Goal: Task Accomplishment & Management: Manage account settings

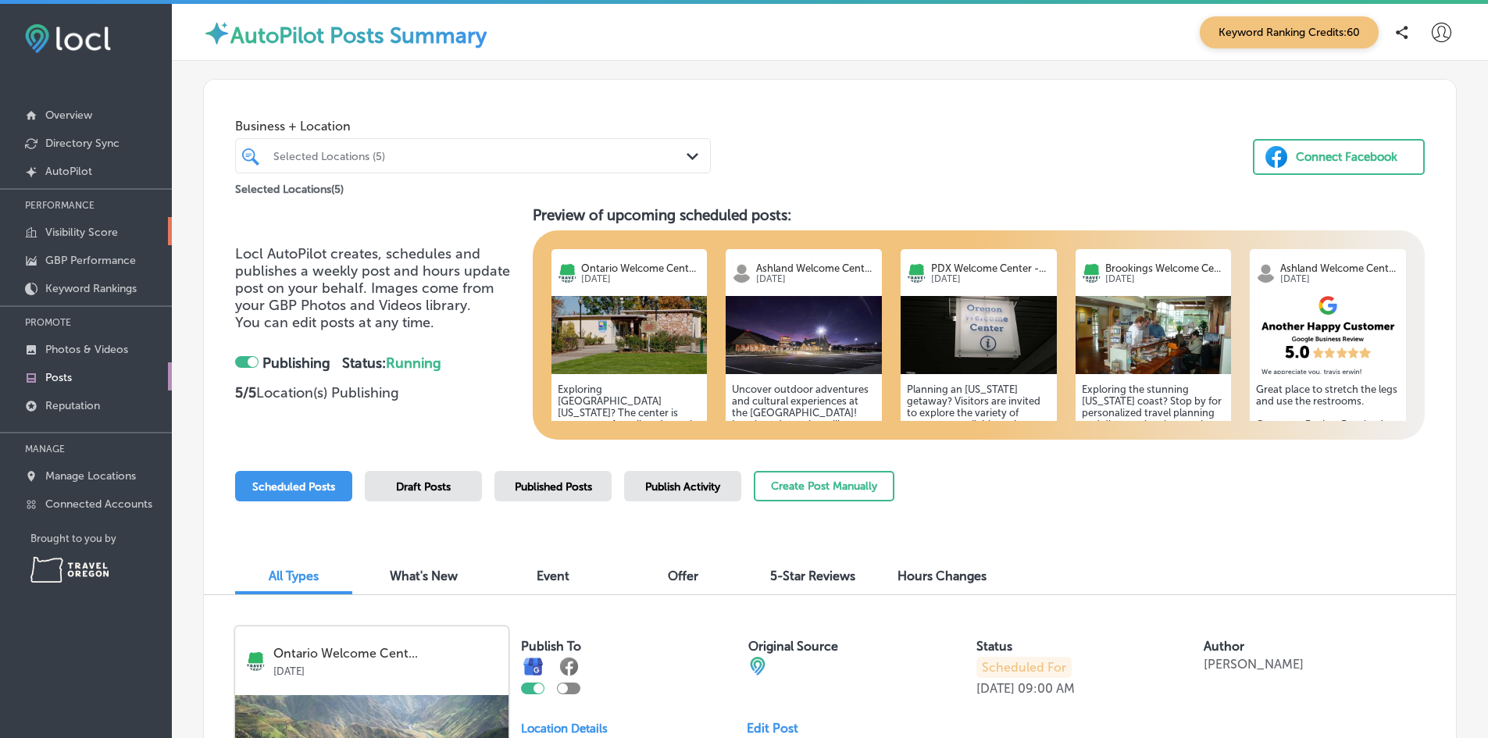
click at [89, 227] on p "Visibility Score" at bounding box center [81, 232] width 73 height 13
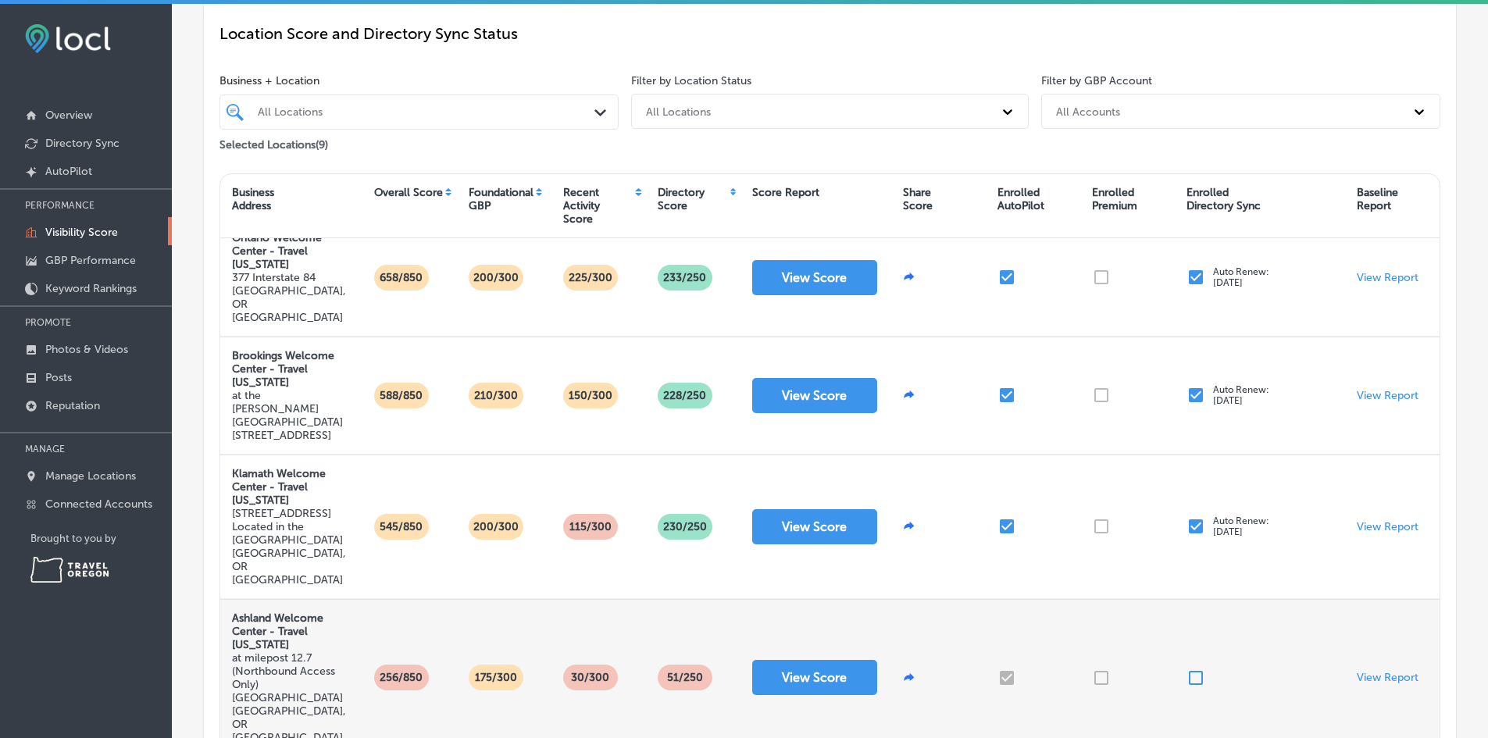
scroll to position [234, 0]
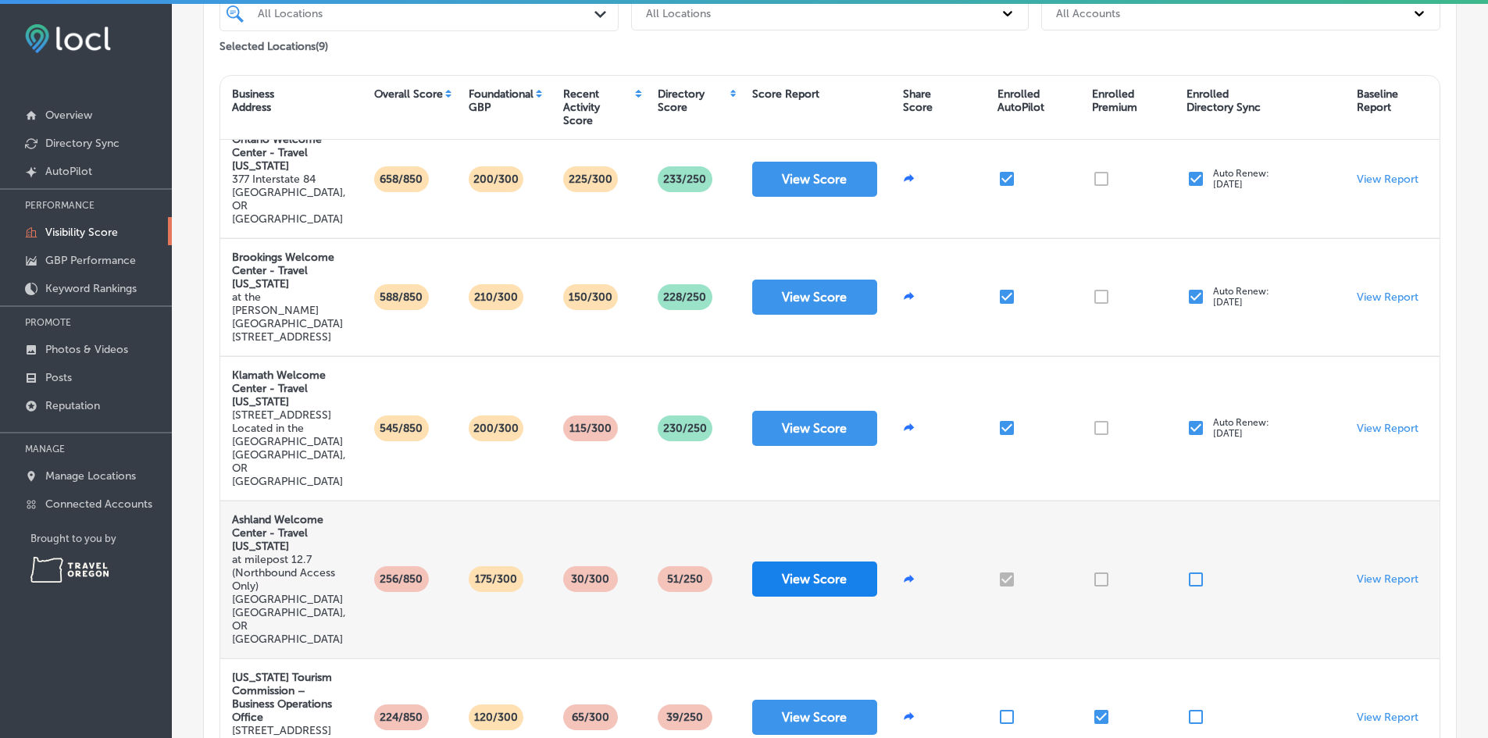
click at [813, 562] on button "View Score" at bounding box center [814, 579] width 125 height 35
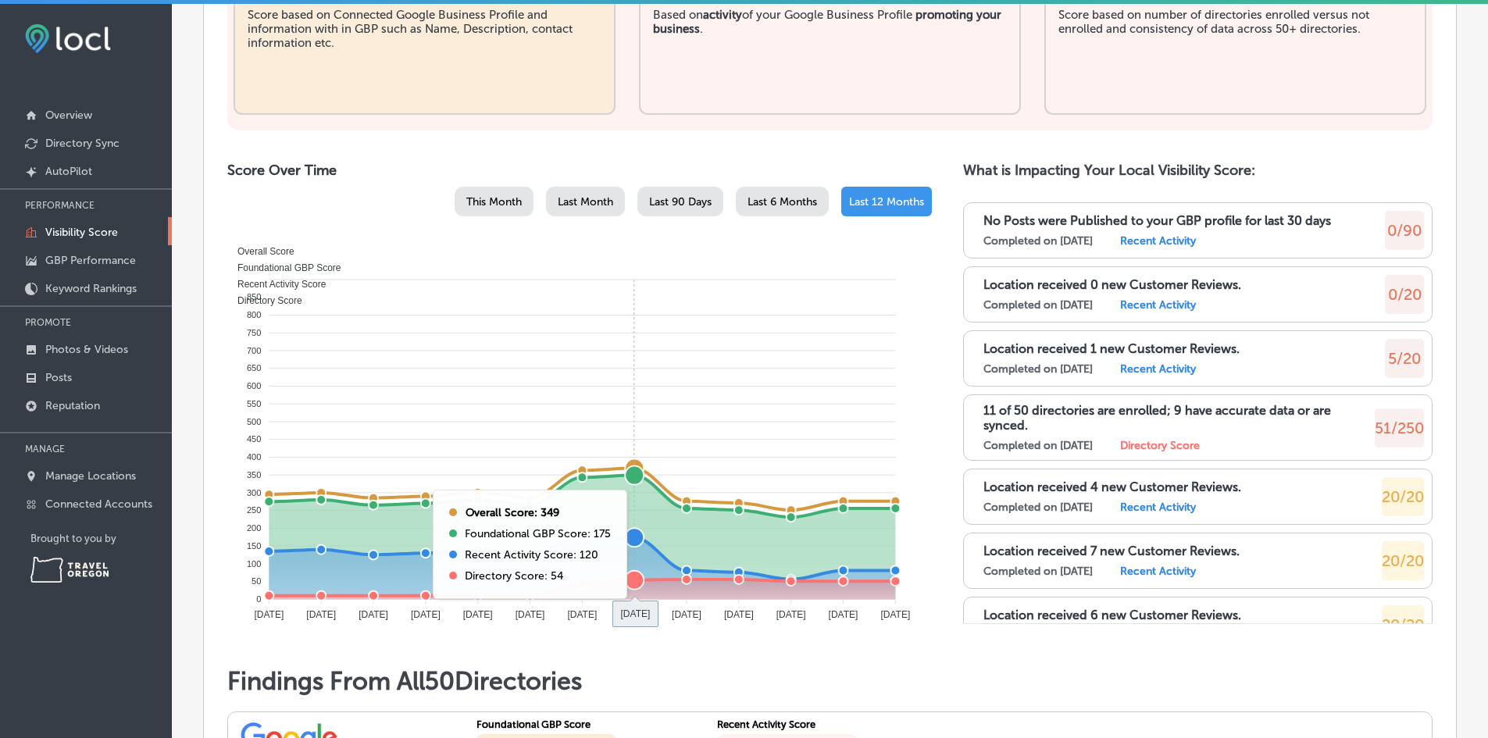
scroll to position [781, 0]
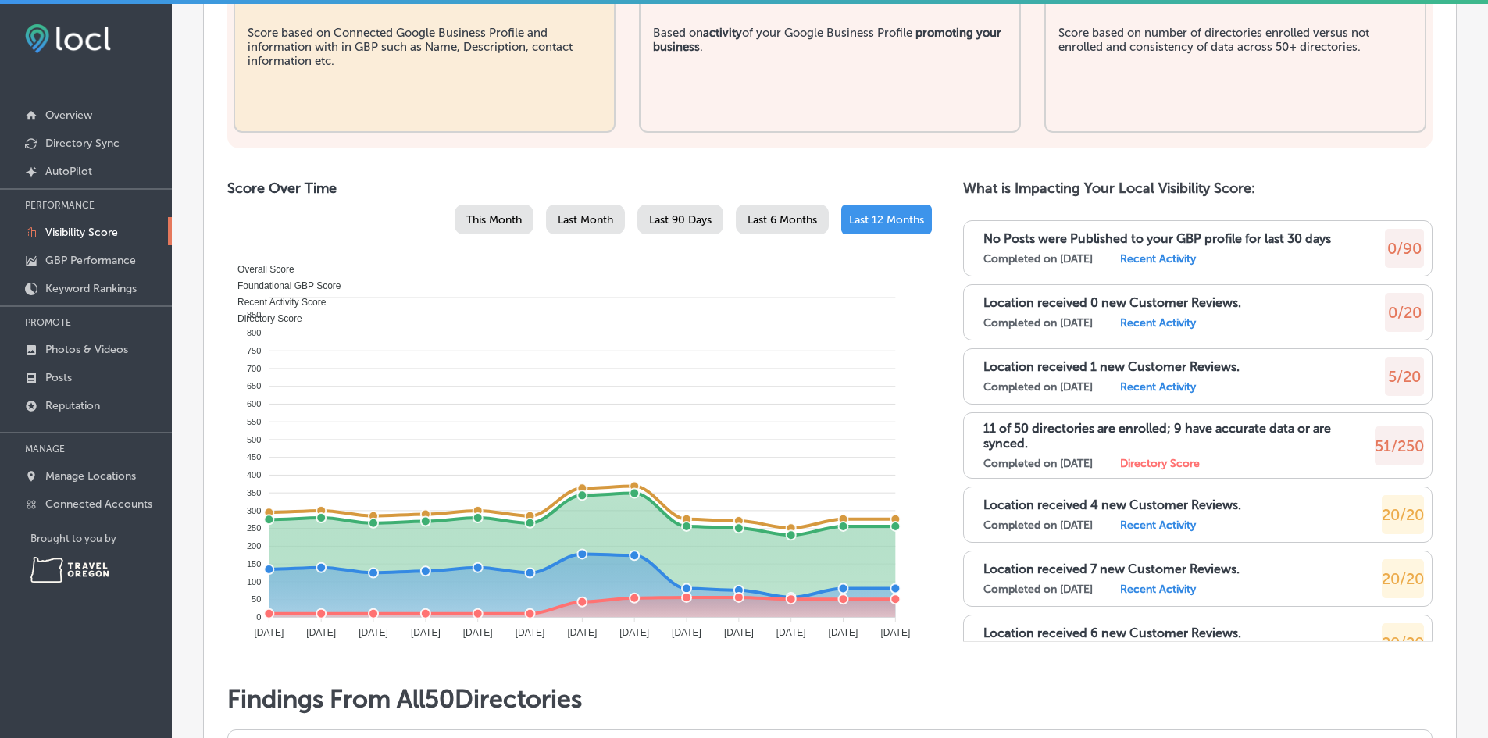
click at [661, 213] on span "Last 90 Days" at bounding box center [680, 219] width 63 height 13
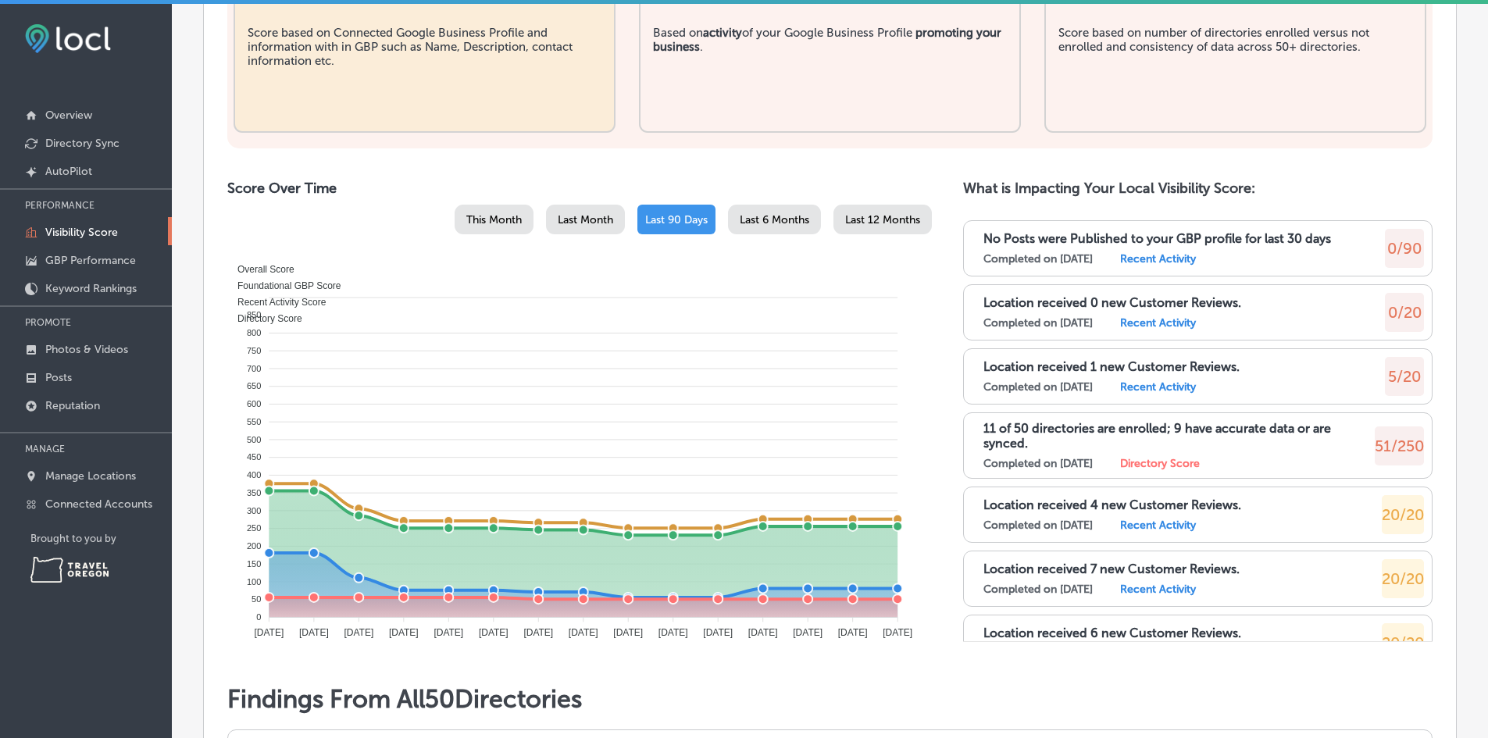
click at [854, 213] on span "Last 12 Months" at bounding box center [882, 219] width 75 height 13
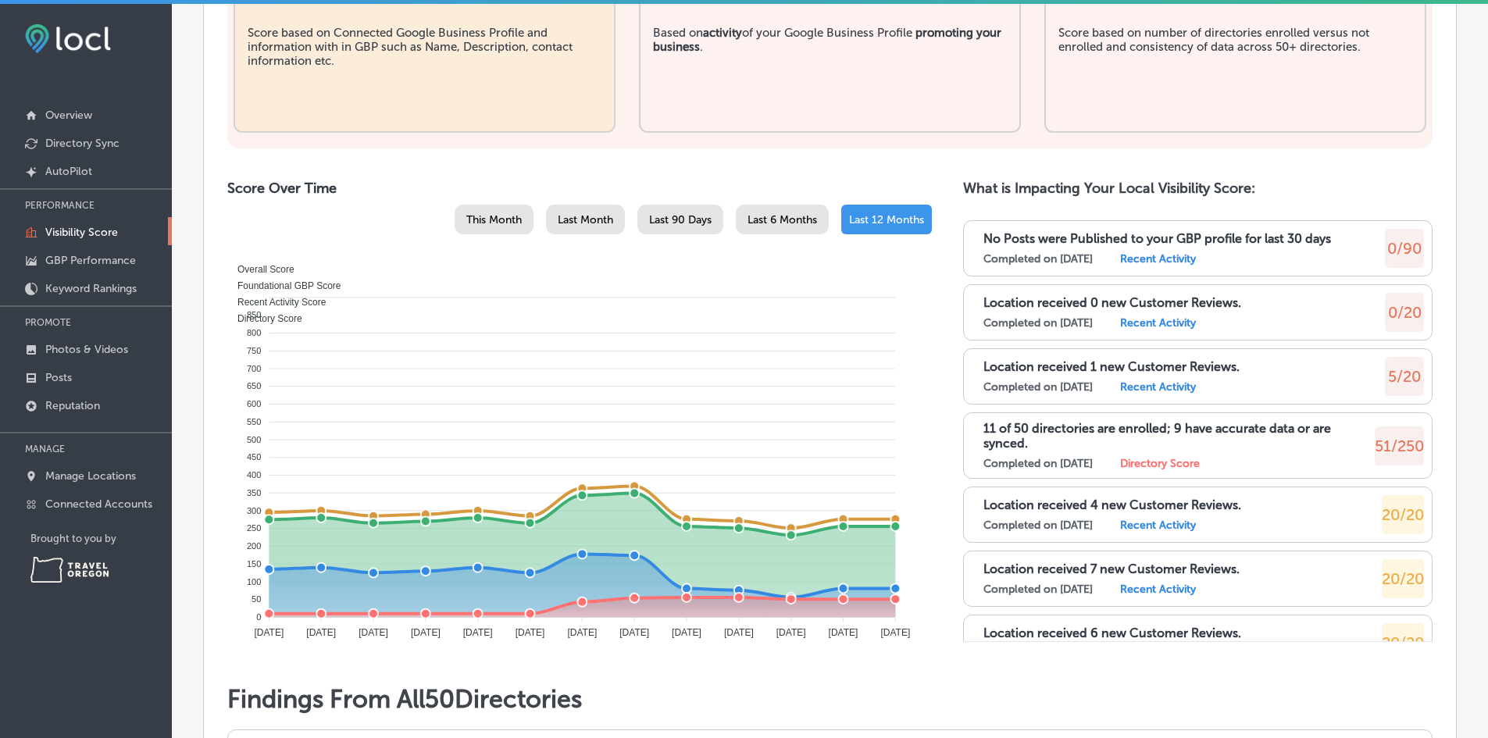
click at [795, 213] on span "Last 6 Months" at bounding box center [783, 219] width 70 height 13
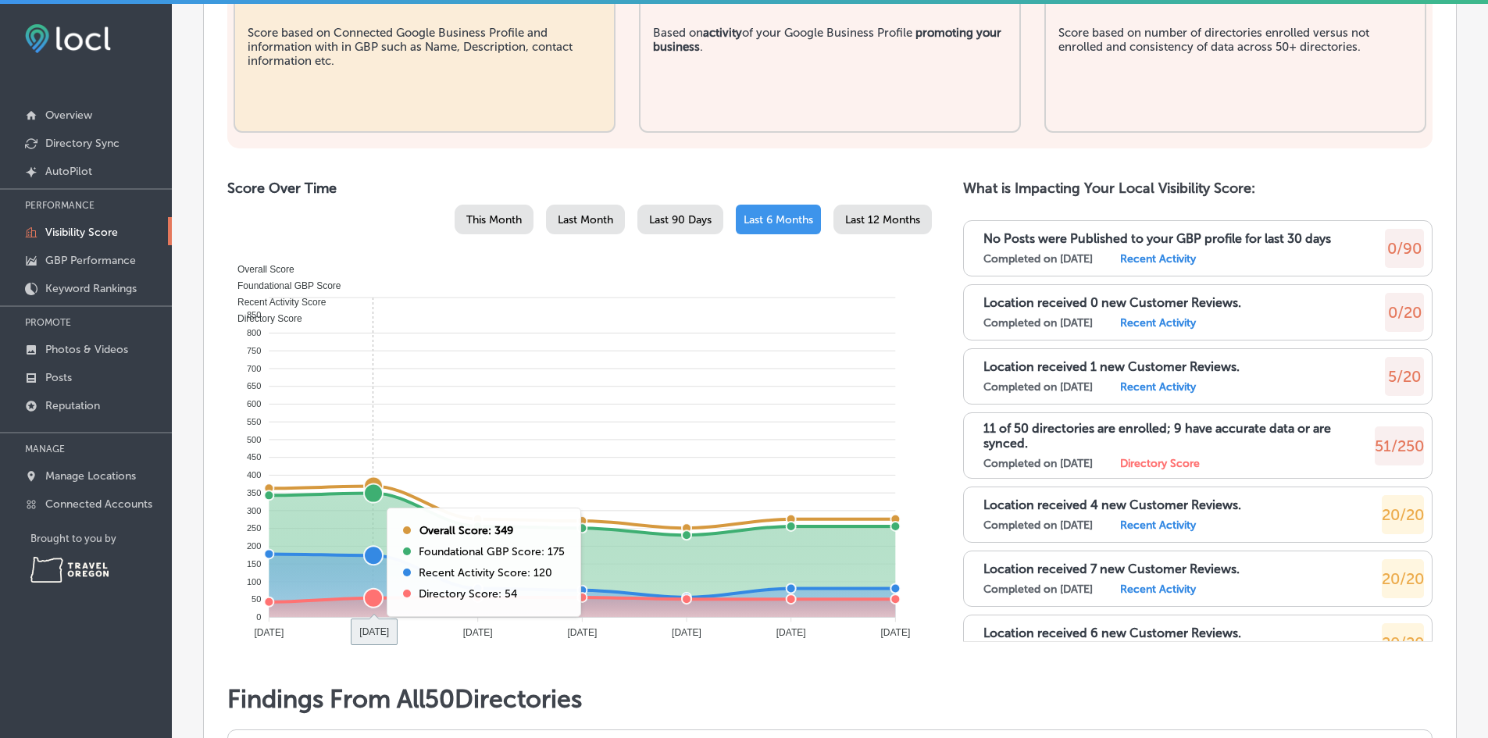
click at [371, 539] on foreignobject "Overall Score Foundational GBP Score Recent Activity Score Directory Score" at bounding box center [576, 451] width 685 height 391
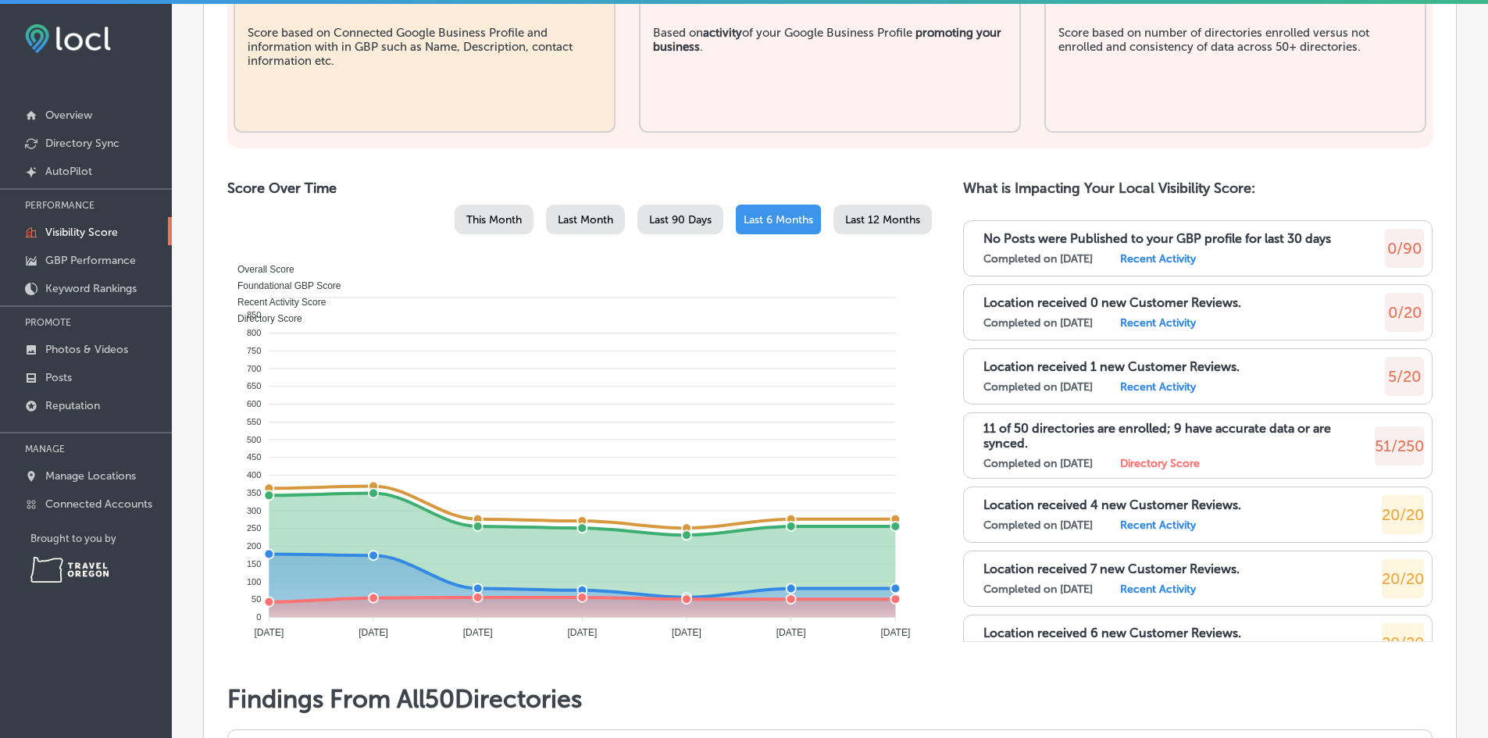
click at [591, 213] on span "Last Month" at bounding box center [585, 219] width 55 height 13
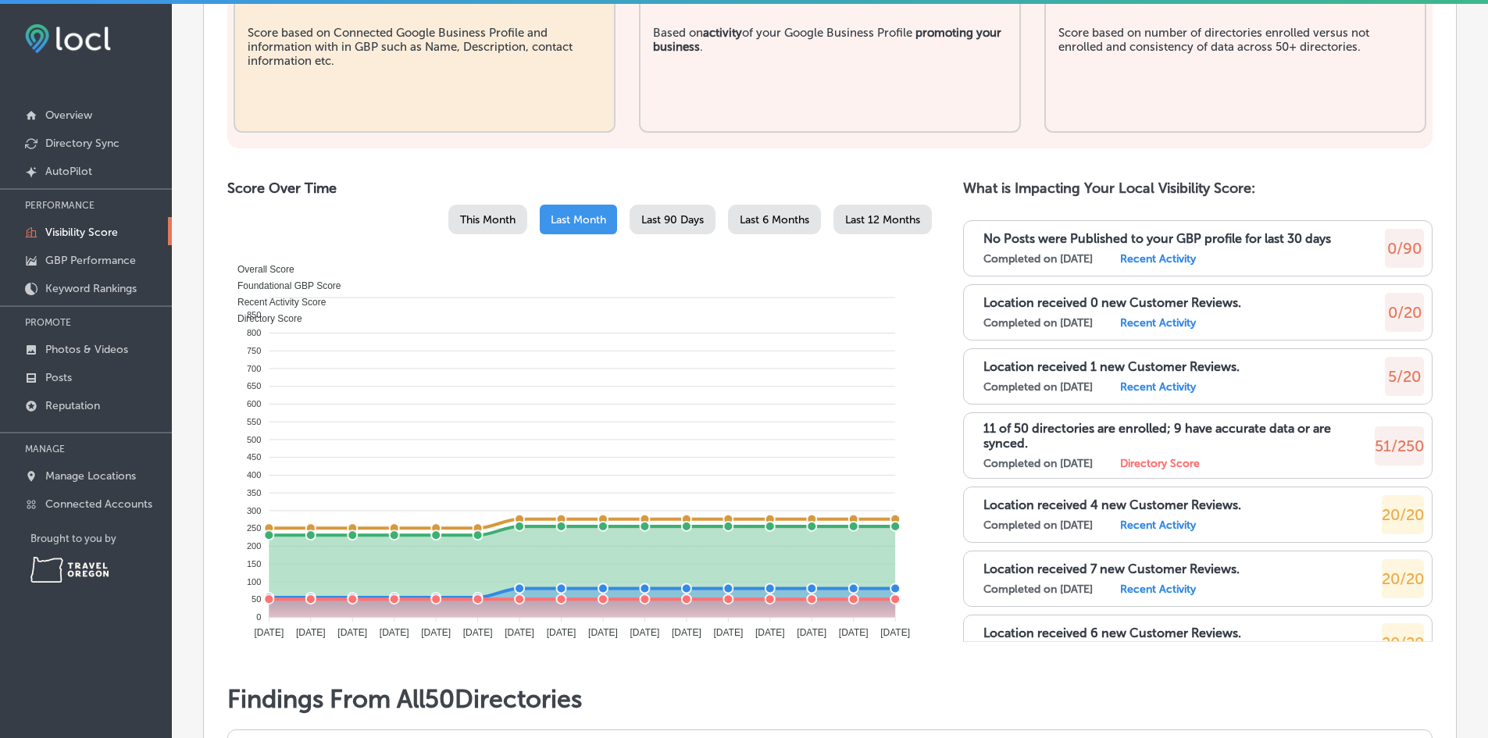
click at [789, 213] on span "Last 6 Months" at bounding box center [775, 219] width 70 height 13
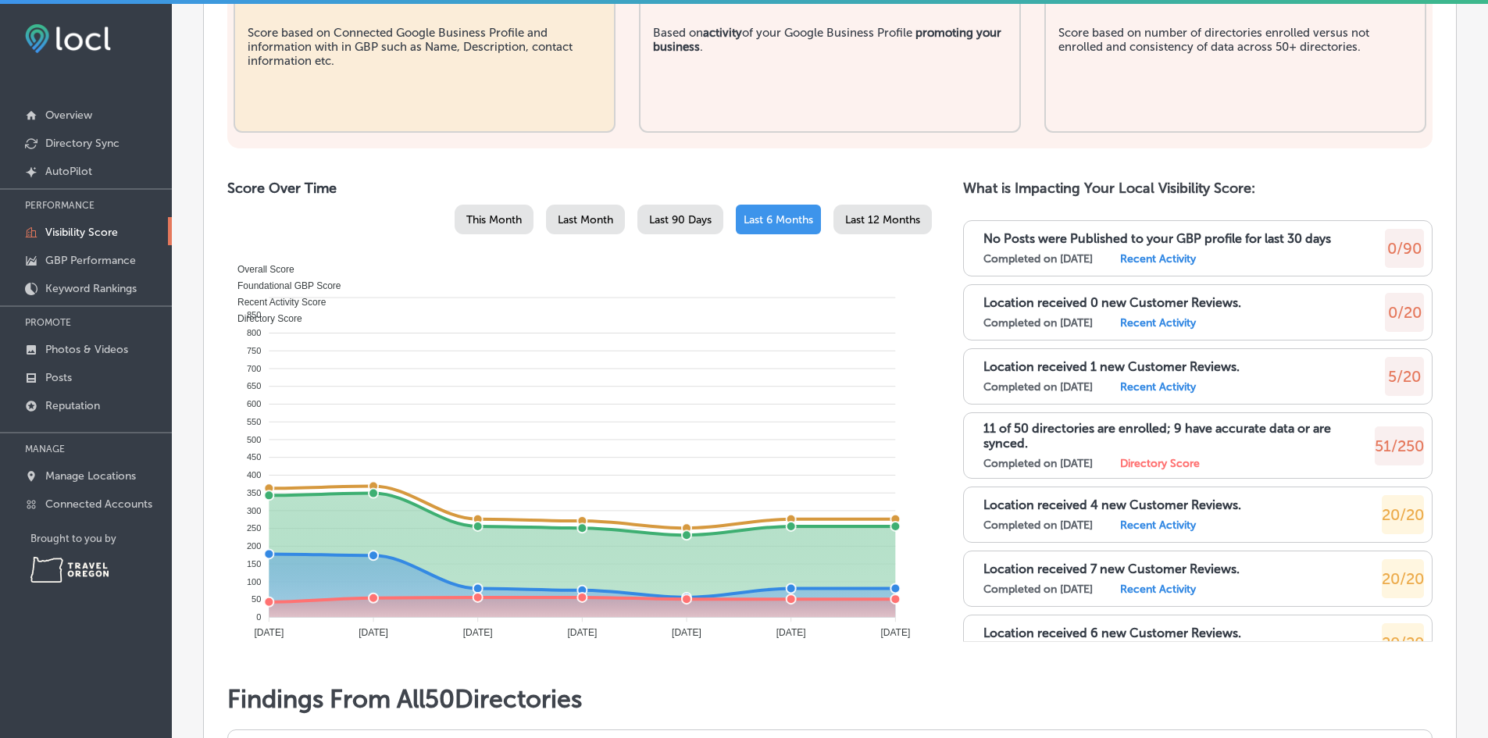
click at [595, 213] on span "Last Month" at bounding box center [585, 219] width 55 height 13
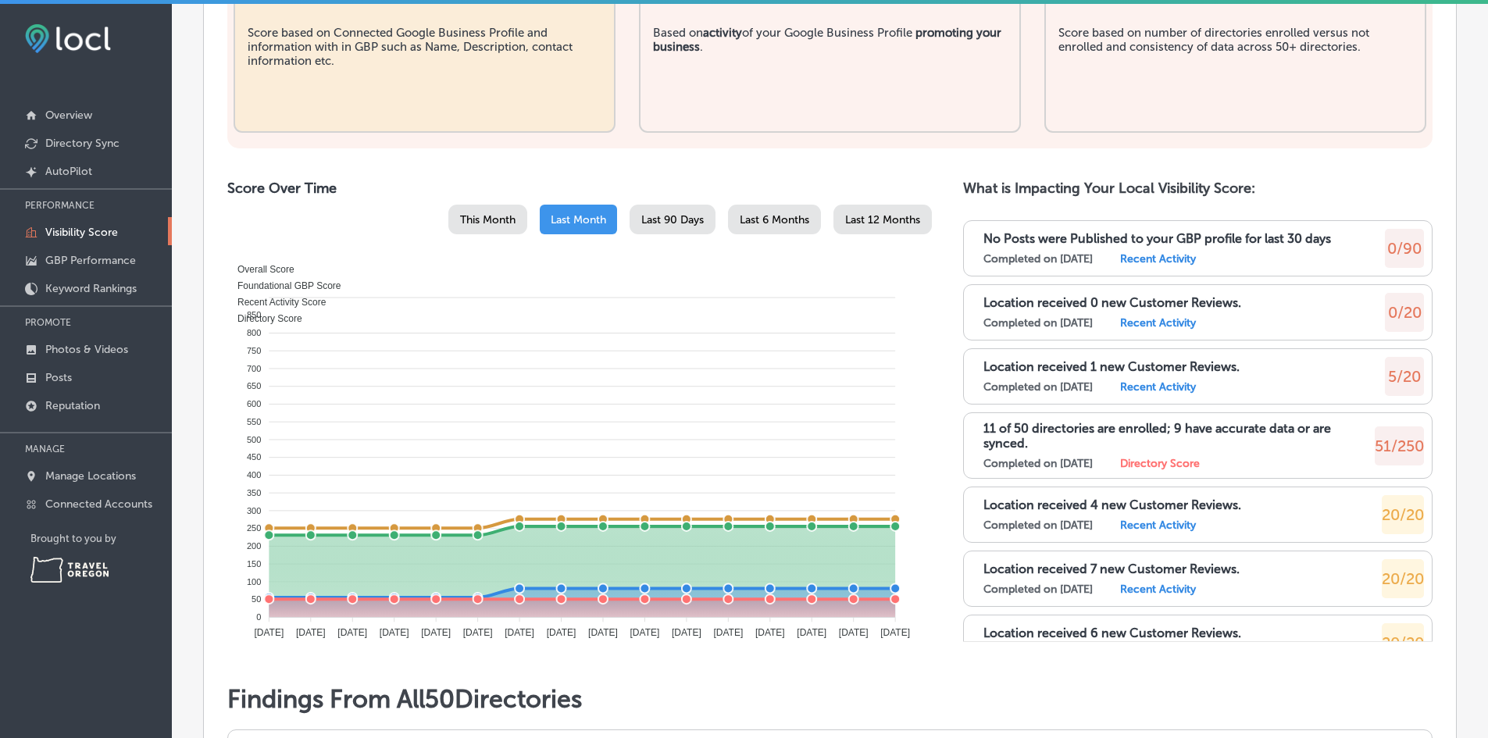
click at [652, 213] on span "Last 90 Days" at bounding box center [672, 219] width 63 height 13
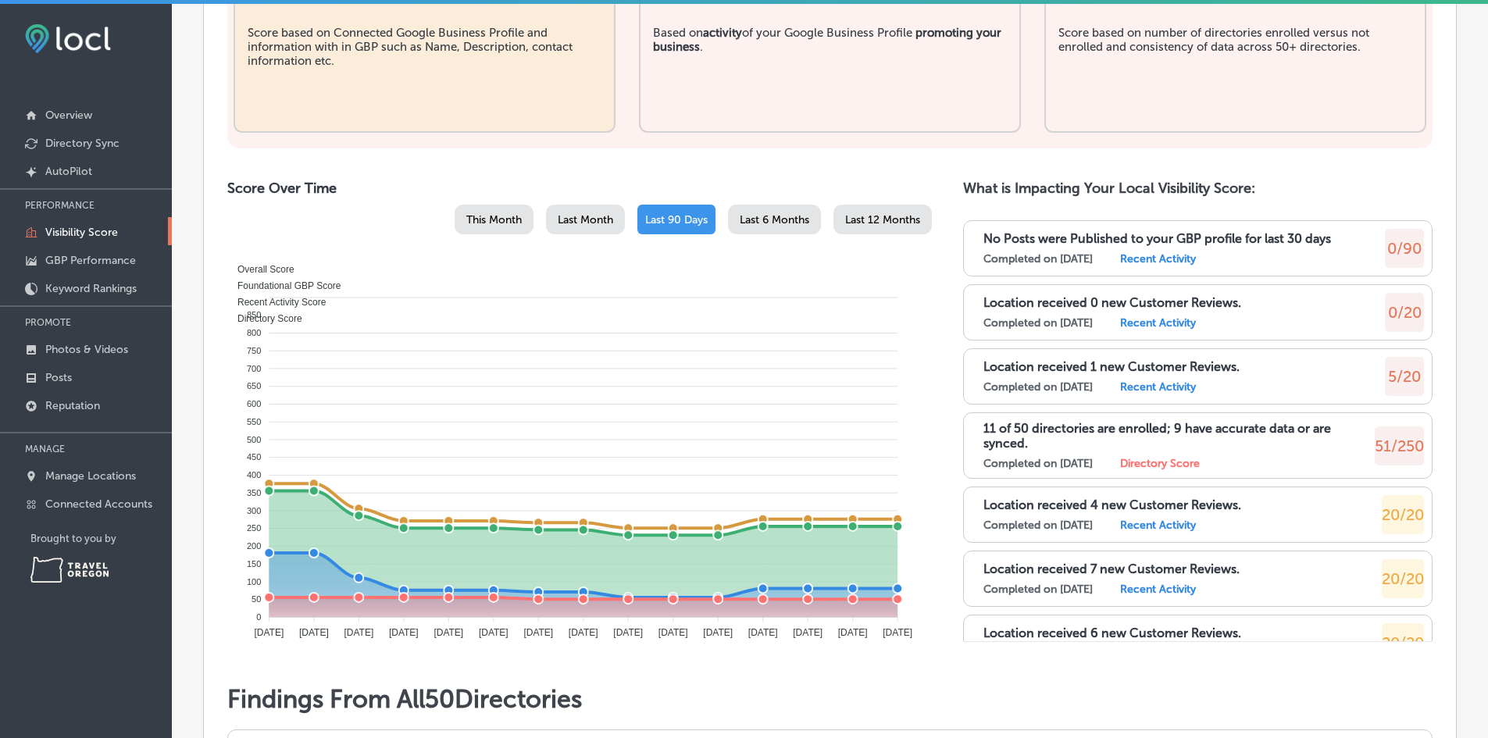
click at [788, 213] on span "Last 6 Months" at bounding box center [775, 219] width 70 height 13
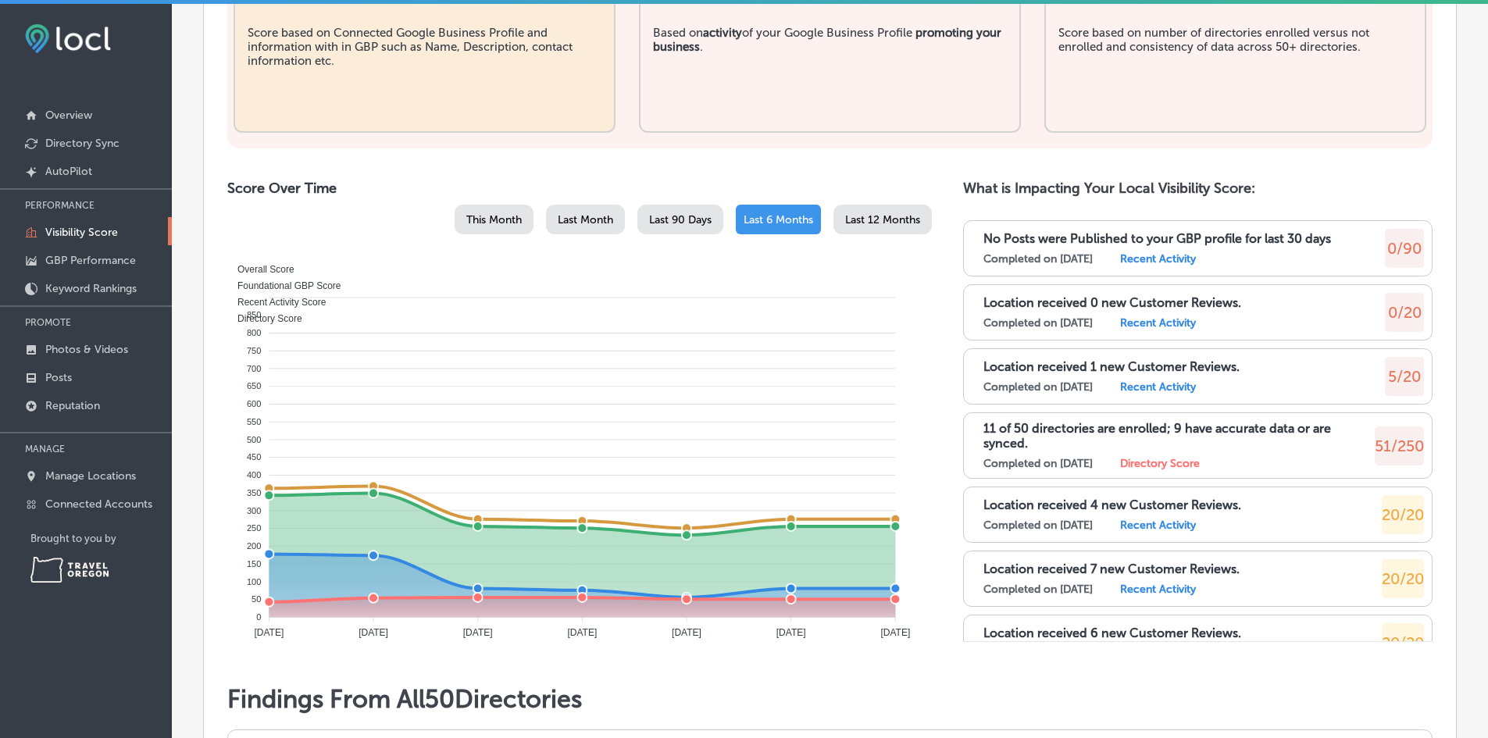
click at [857, 205] on div "Last 12 Months" at bounding box center [883, 220] width 98 height 30
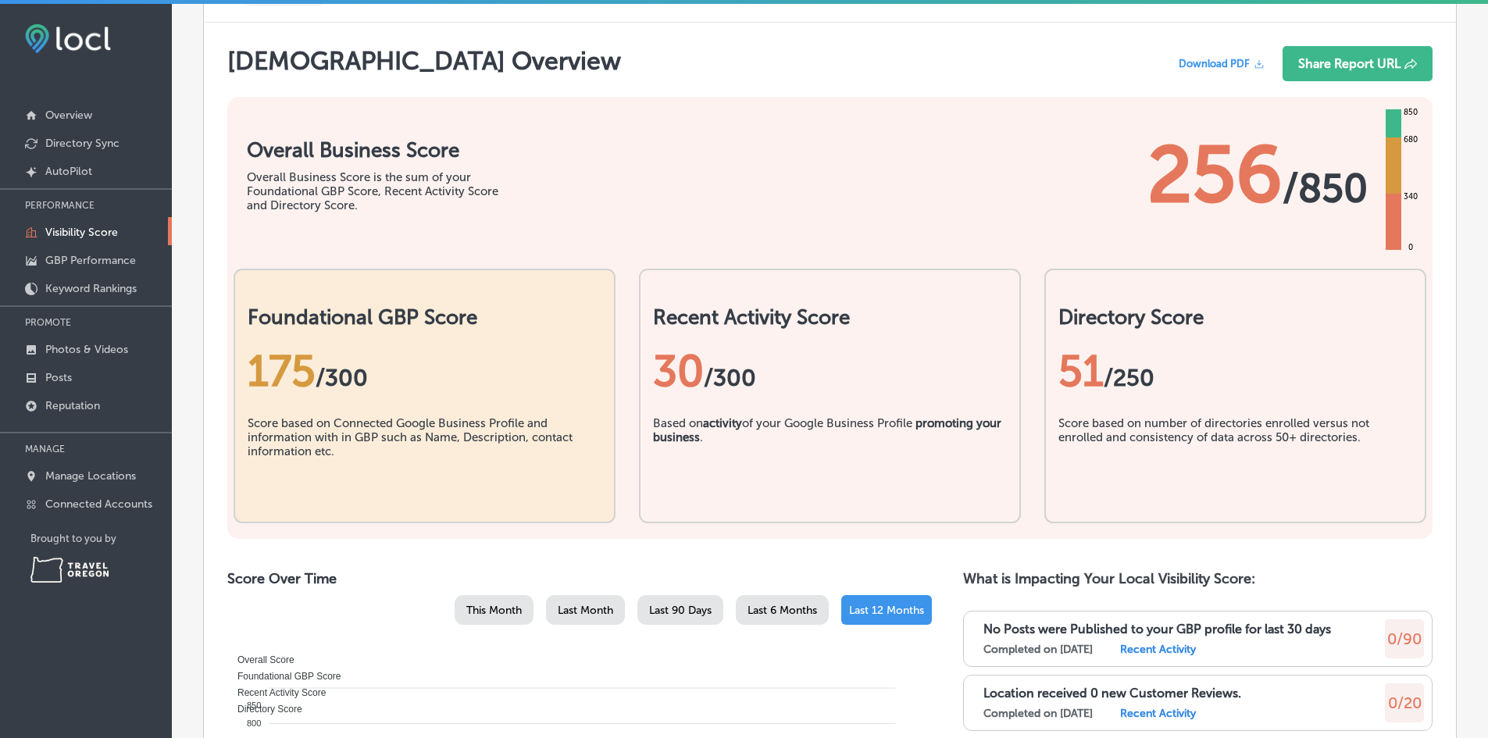
scroll to position [0, 0]
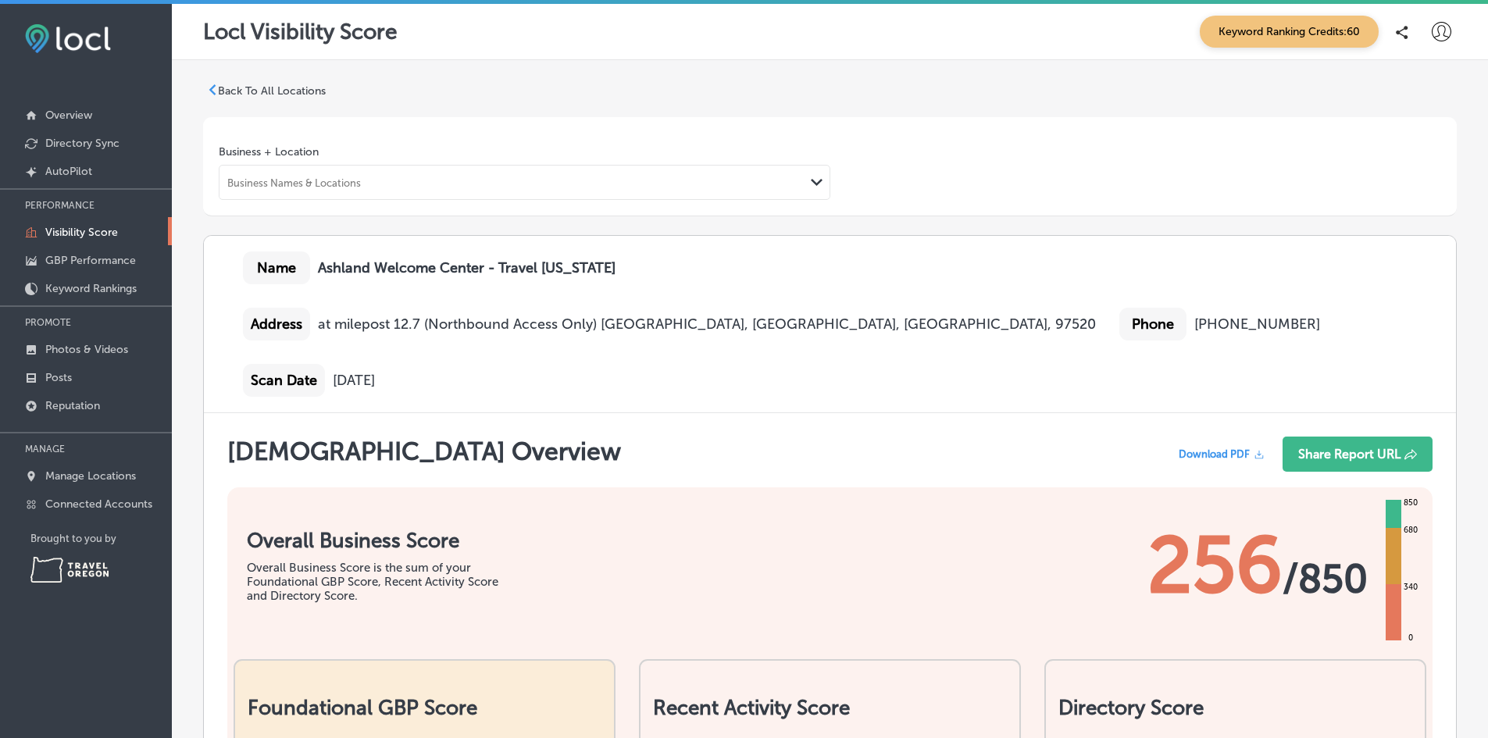
click at [373, 177] on div "Business Names & Locations" at bounding box center [512, 182] width 585 height 21
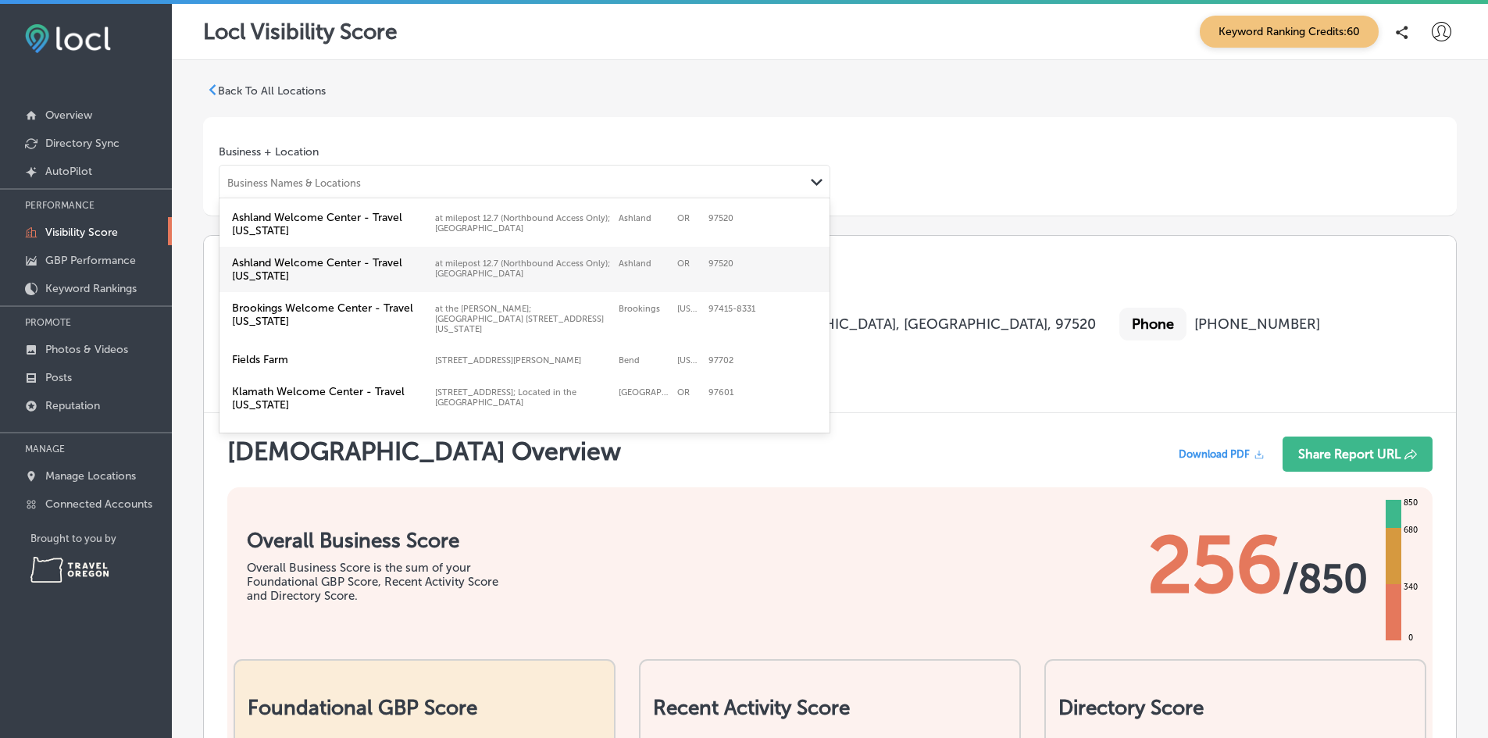
click at [344, 264] on label "Ashland Welcome Center - Travel [US_STATE]" at bounding box center [329, 269] width 195 height 27
click at [463, 188] on div "Business Names & Locations" at bounding box center [512, 182] width 585 height 21
click at [965, 155] on div "Business + Location option [GEOGRAPHIC_DATA] - Travel [US_STATE], selected. opt…" at bounding box center [830, 172] width 1223 height 55
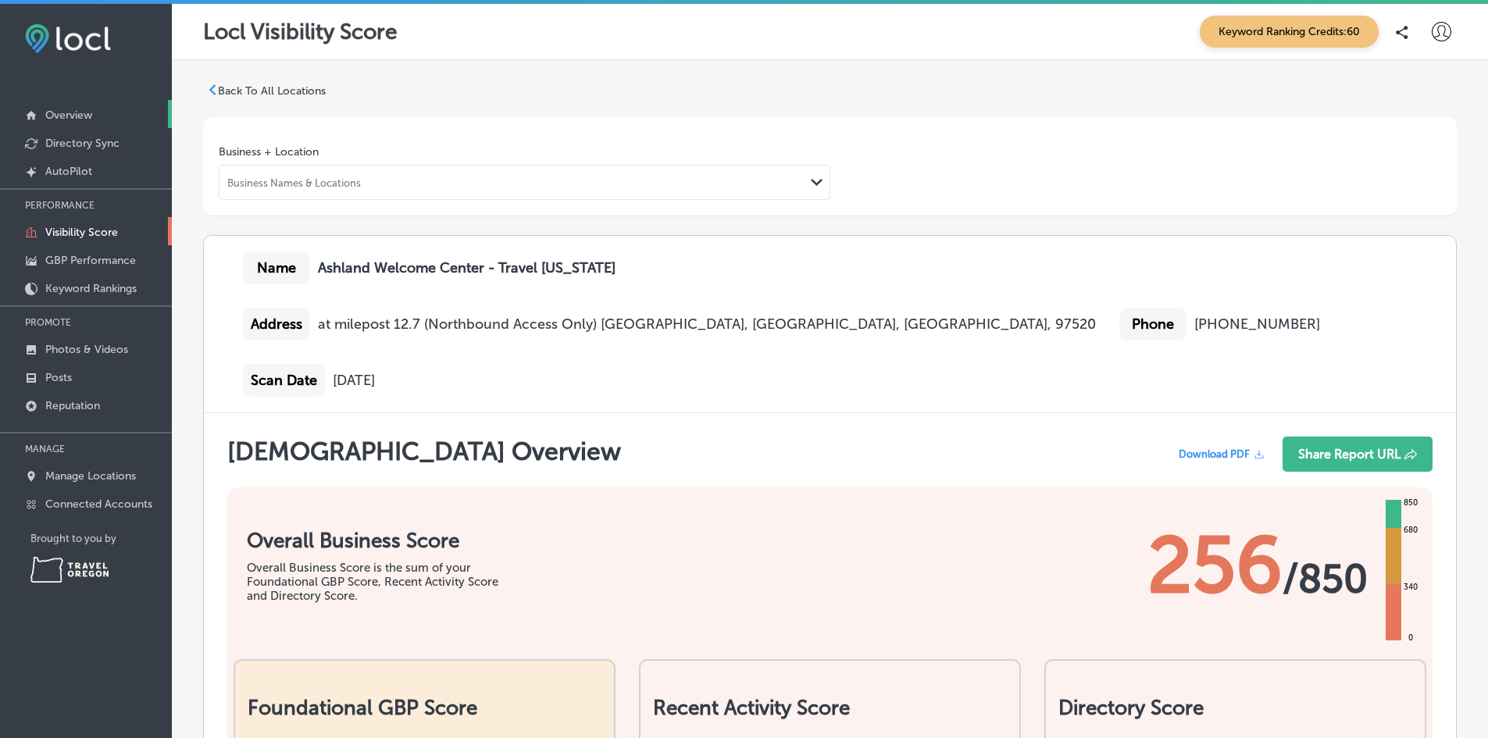
click at [69, 116] on p "Overview" at bounding box center [68, 115] width 47 height 13
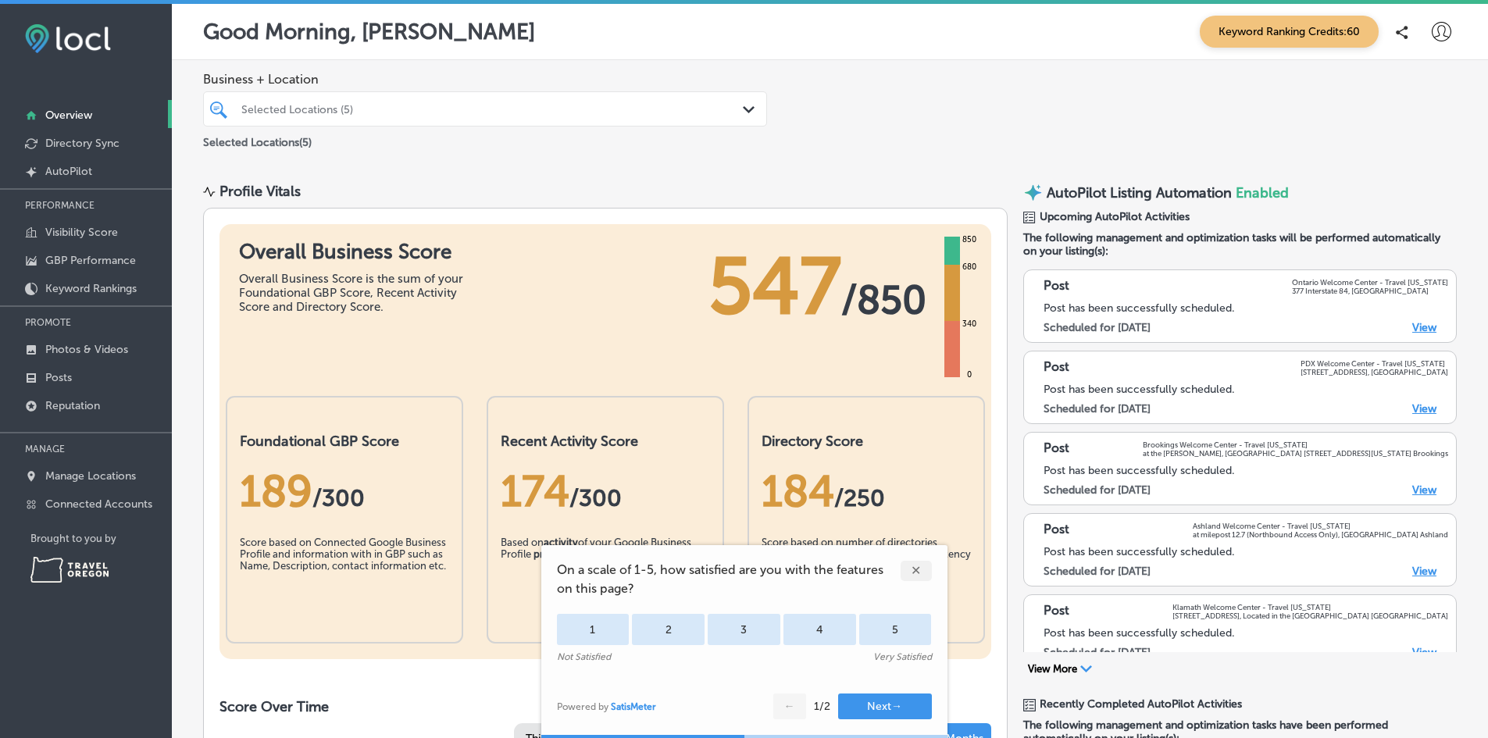
click at [923, 574] on div "✕" at bounding box center [916, 571] width 31 height 20
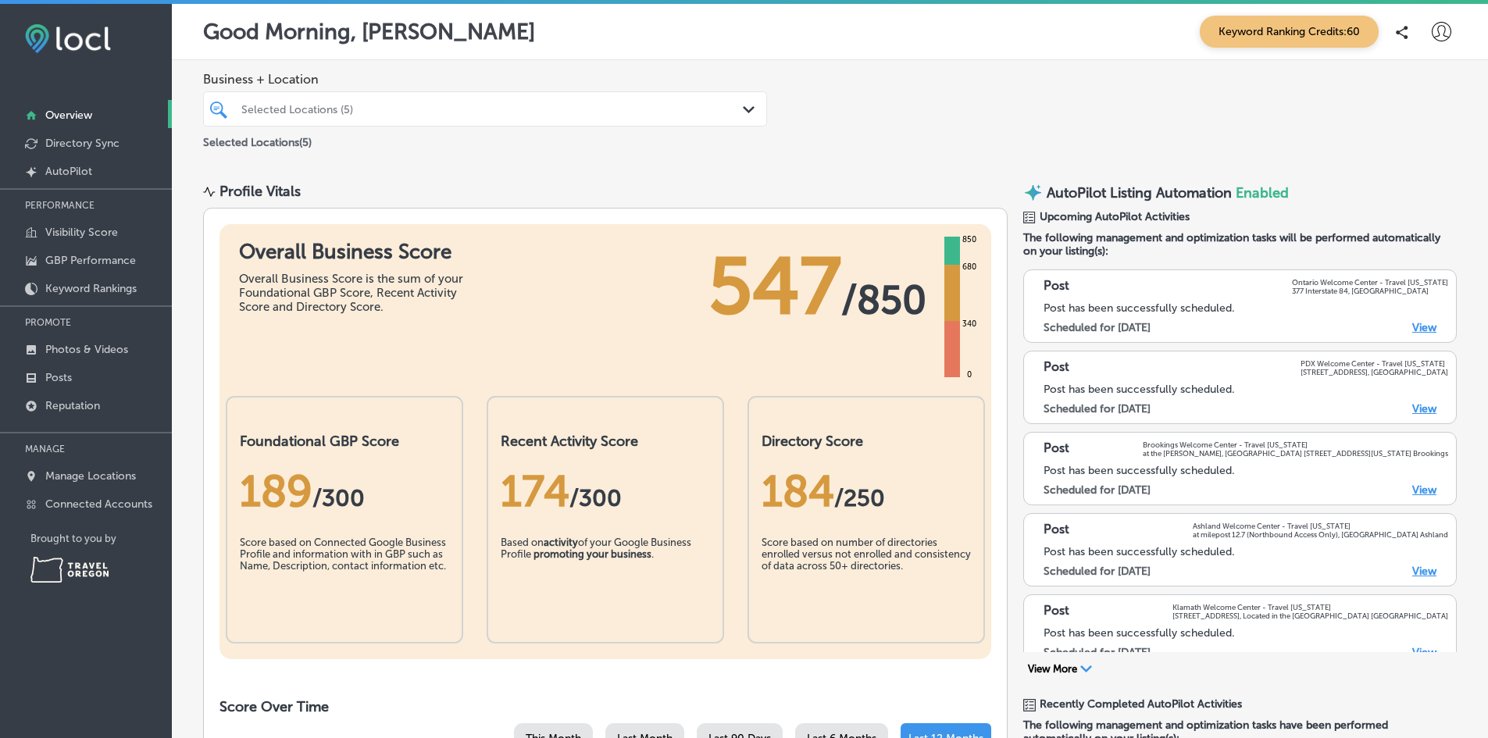
click at [310, 110] on div "Selected Locations (5)" at bounding box center [492, 108] width 503 height 13
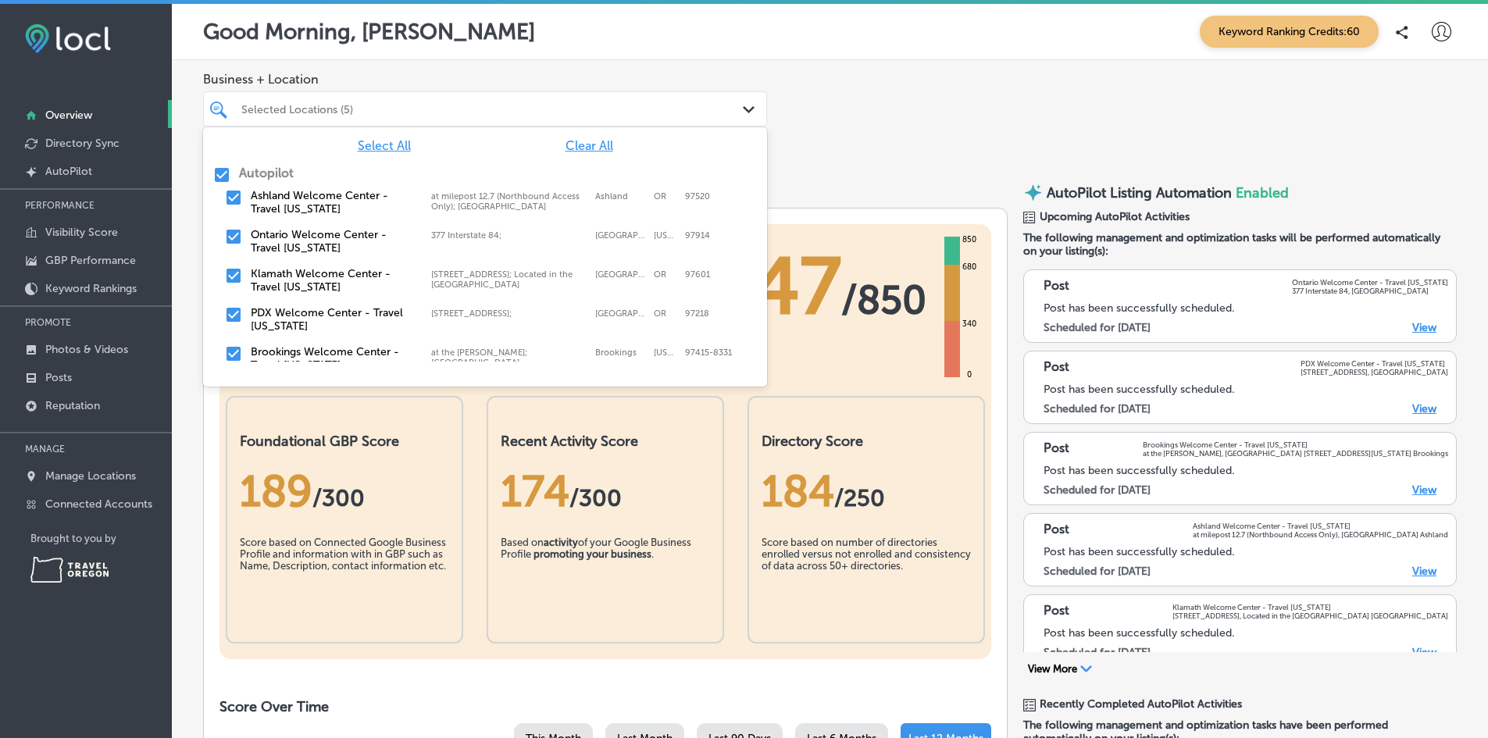
click at [871, 98] on div "Business + Location option focused, 1 of 3. 7 results available. Use Up and Dow…" at bounding box center [830, 111] width 1316 height 103
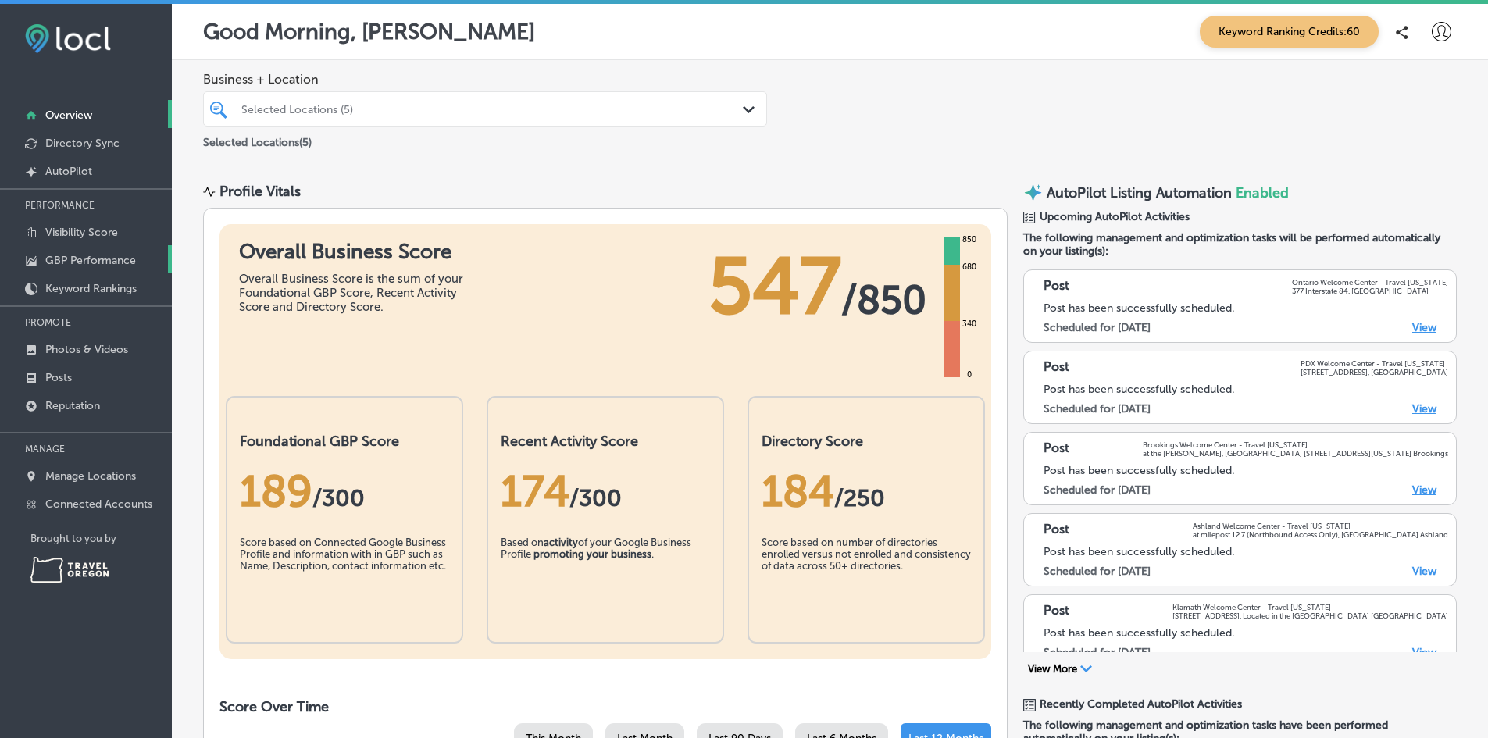
click at [109, 253] on link "GBP Performance" at bounding box center [86, 259] width 172 height 28
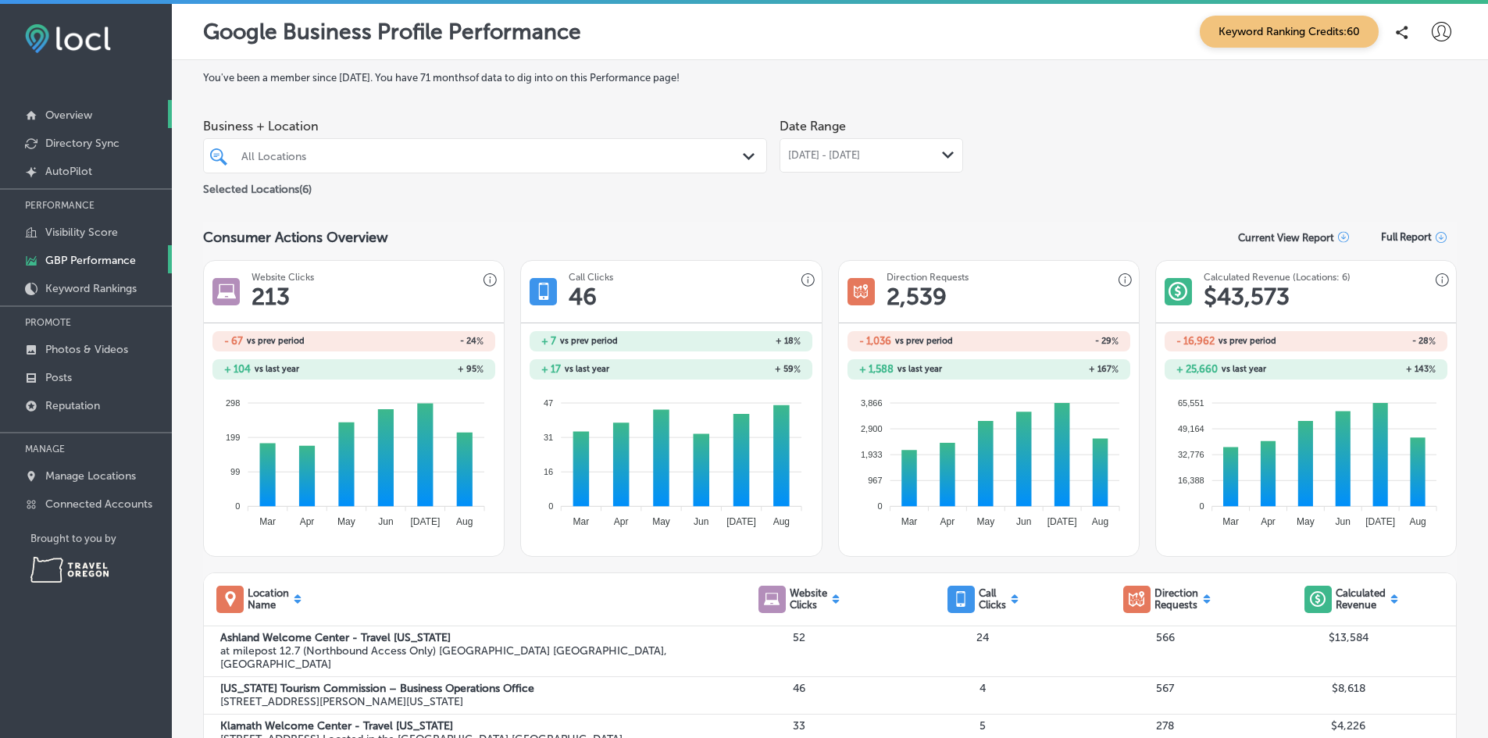
click at [73, 118] on p "Overview" at bounding box center [68, 115] width 47 height 13
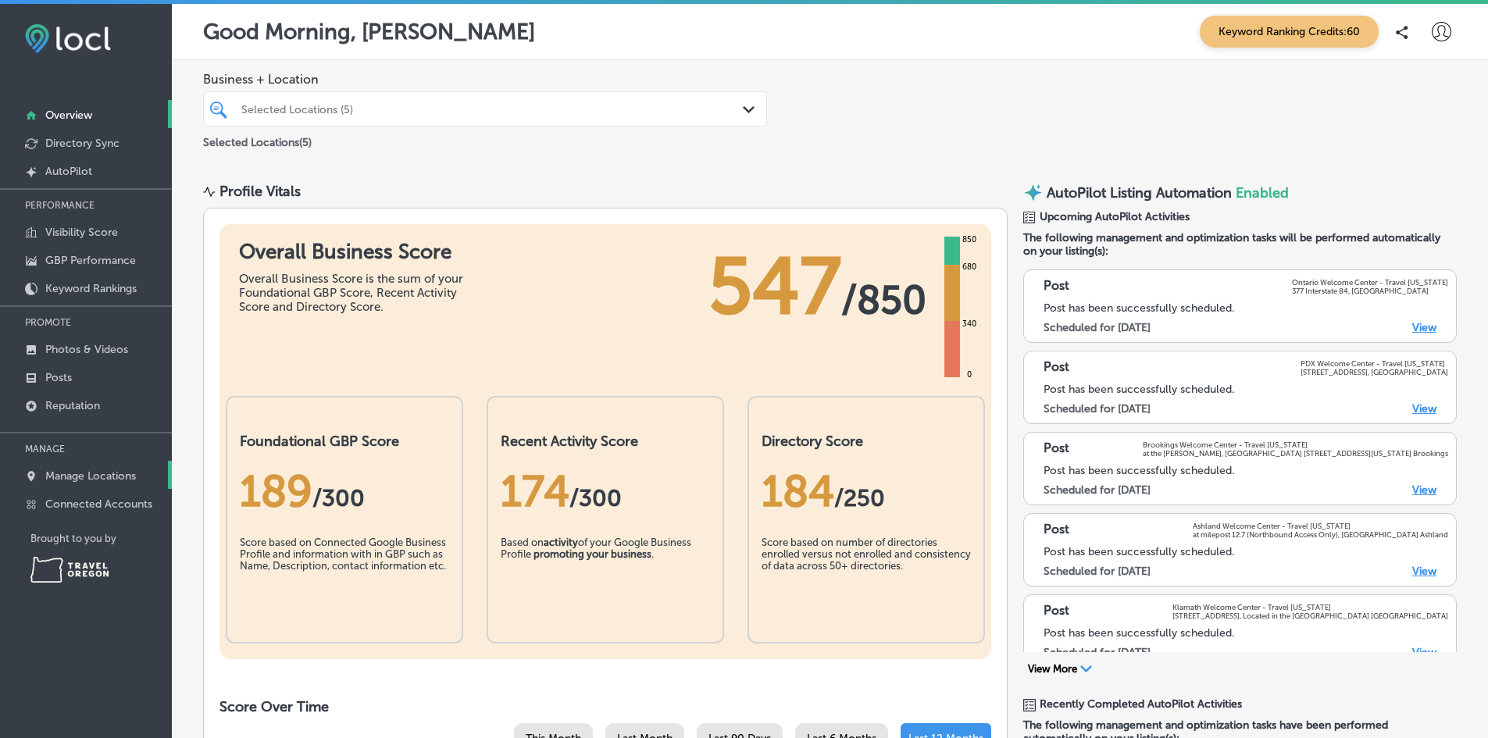
click at [107, 473] on p "Manage Locations" at bounding box center [90, 476] width 91 height 13
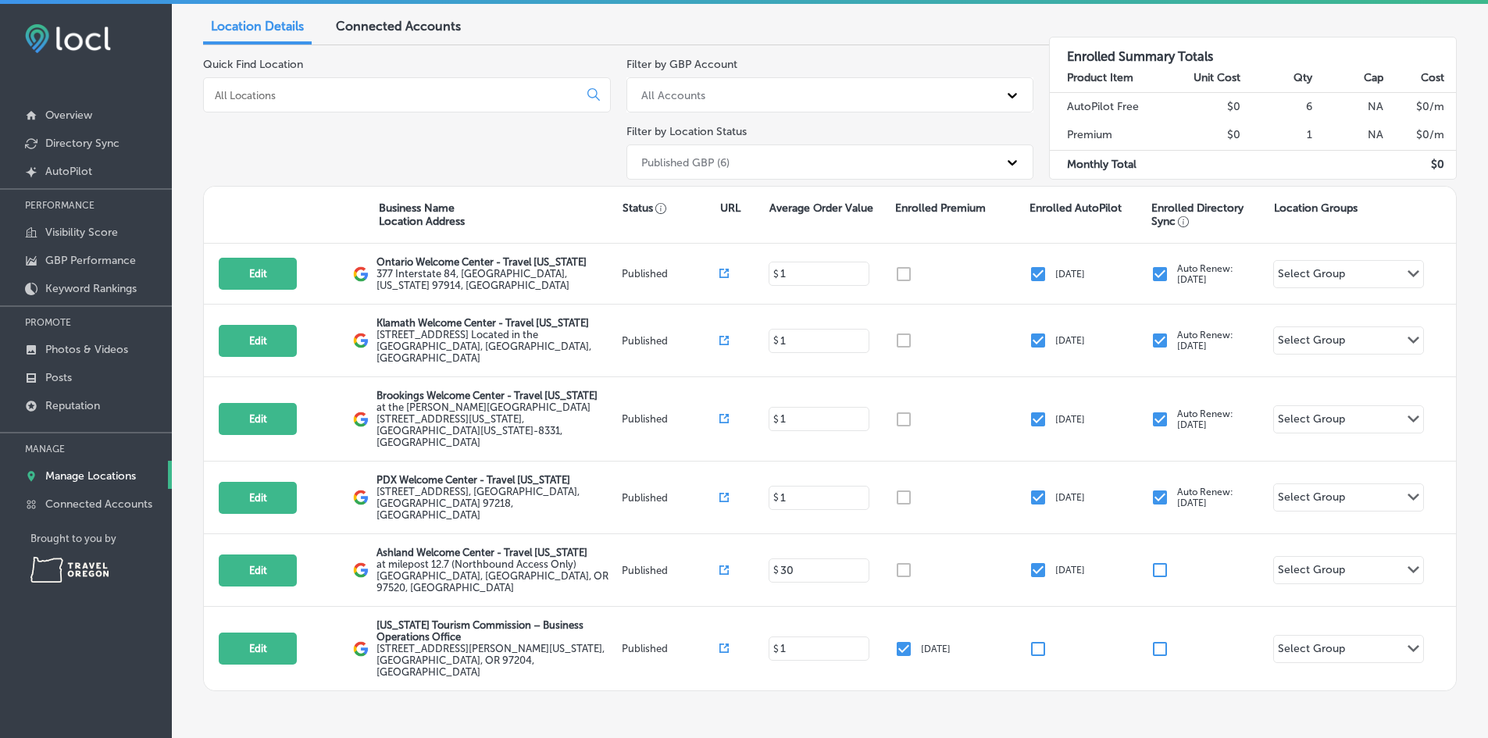
scroll to position [135, 0]
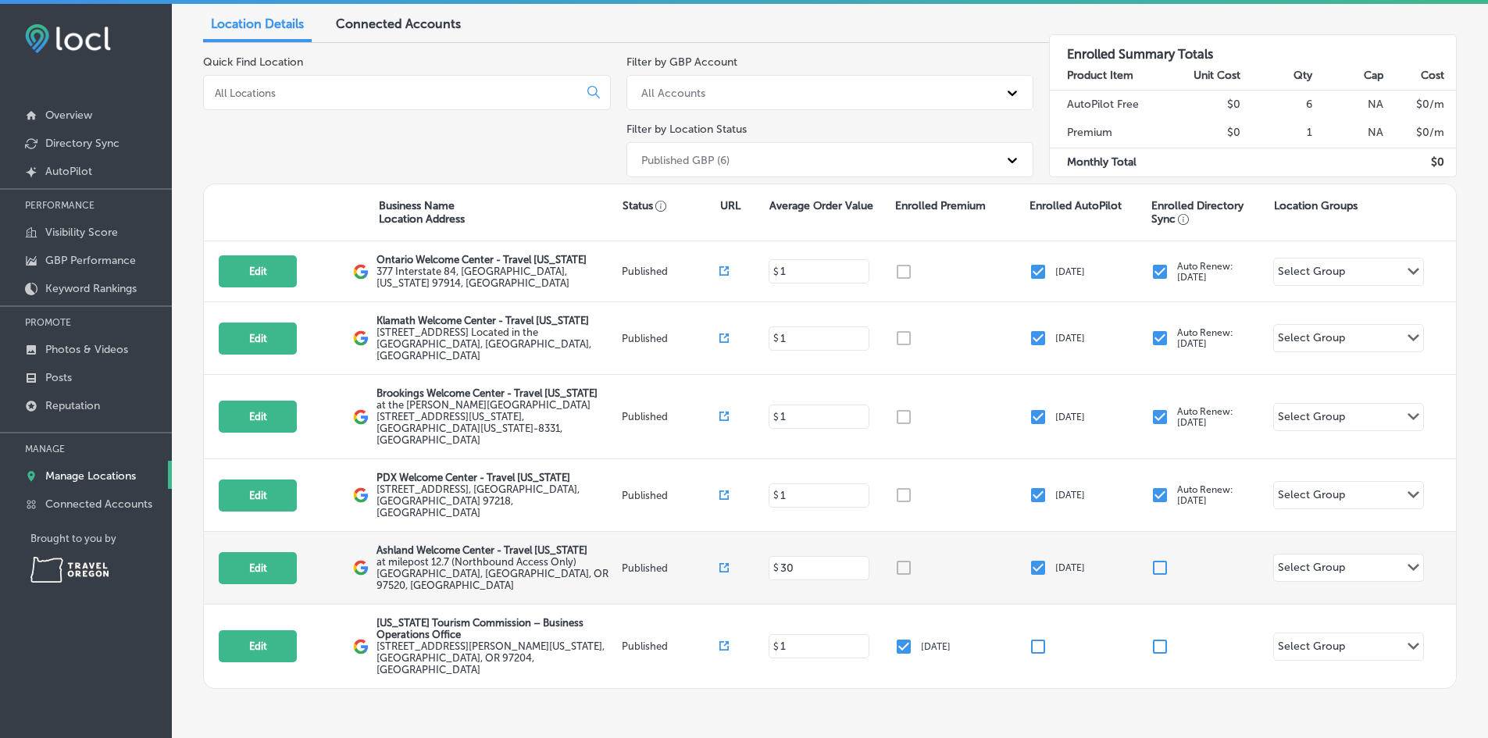
click at [429, 556] on label "at milepost 12.7 (Northbound Access Only) [GEOGRAPHIC_DATA] , [GEOGRAPHIC_DATA]…" at bounding box center [497, 573] width 241 height 35
click at [247, 552] on button "Edit" at bounding box center [258, 568] width 78 height 32
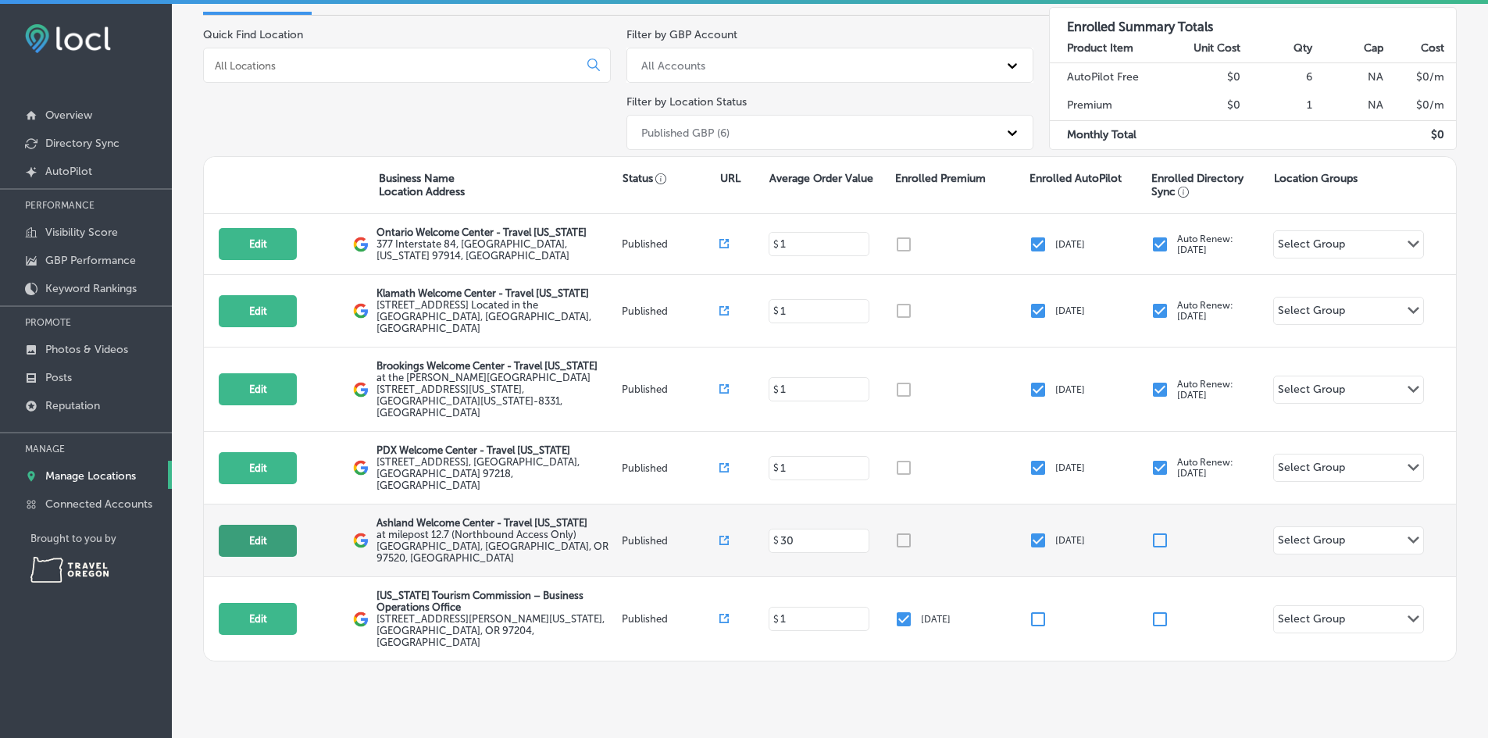
select select "US"
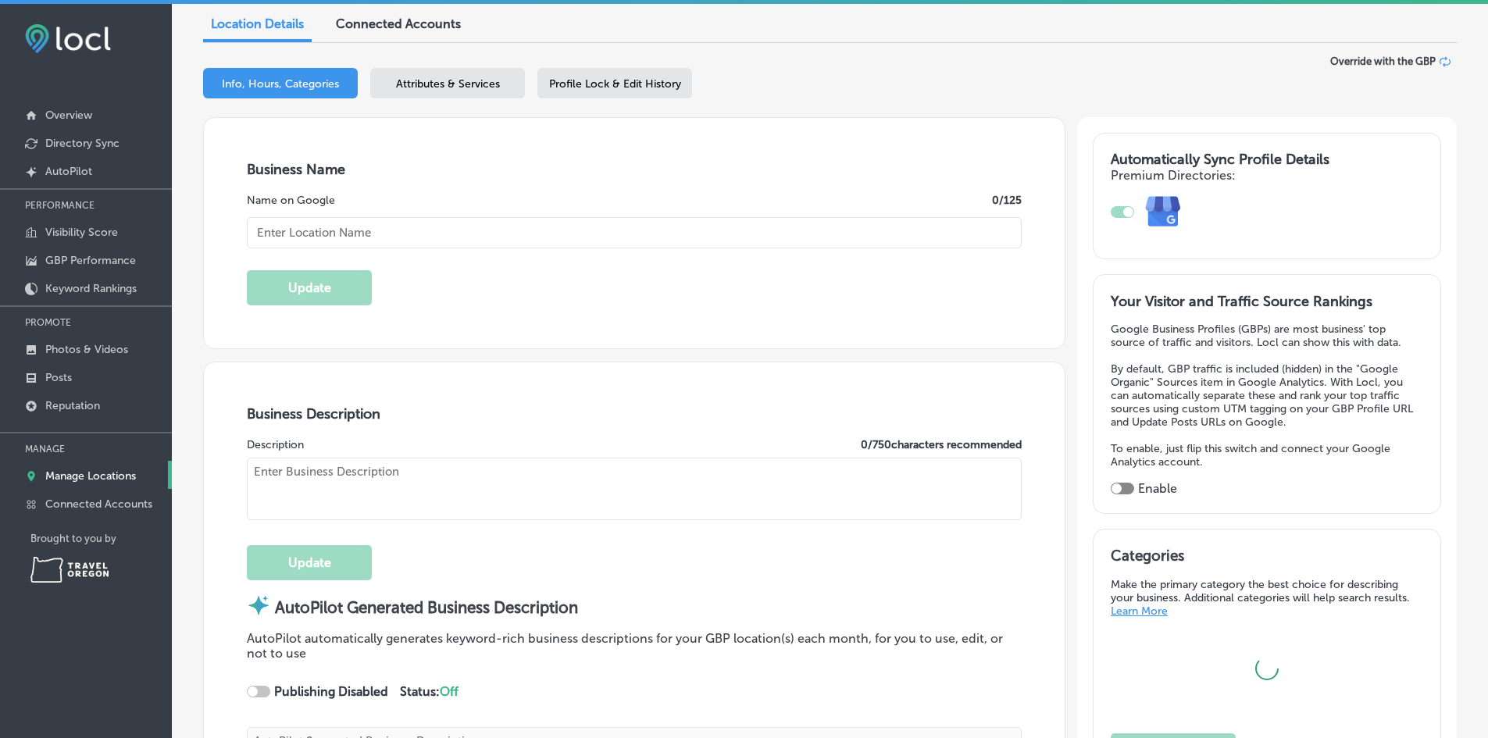
type input "Ashland Welcome Center - Travel [US_STATE]"
type textarea "Discover Ashland Welcome Center – Travel [US_STATE], your essential rest stop f…"
type input "at milepost 12.7 (Northbound Access Only)"
type input "[GEOGRAPHIC_DATA]"
type input "Ashland"
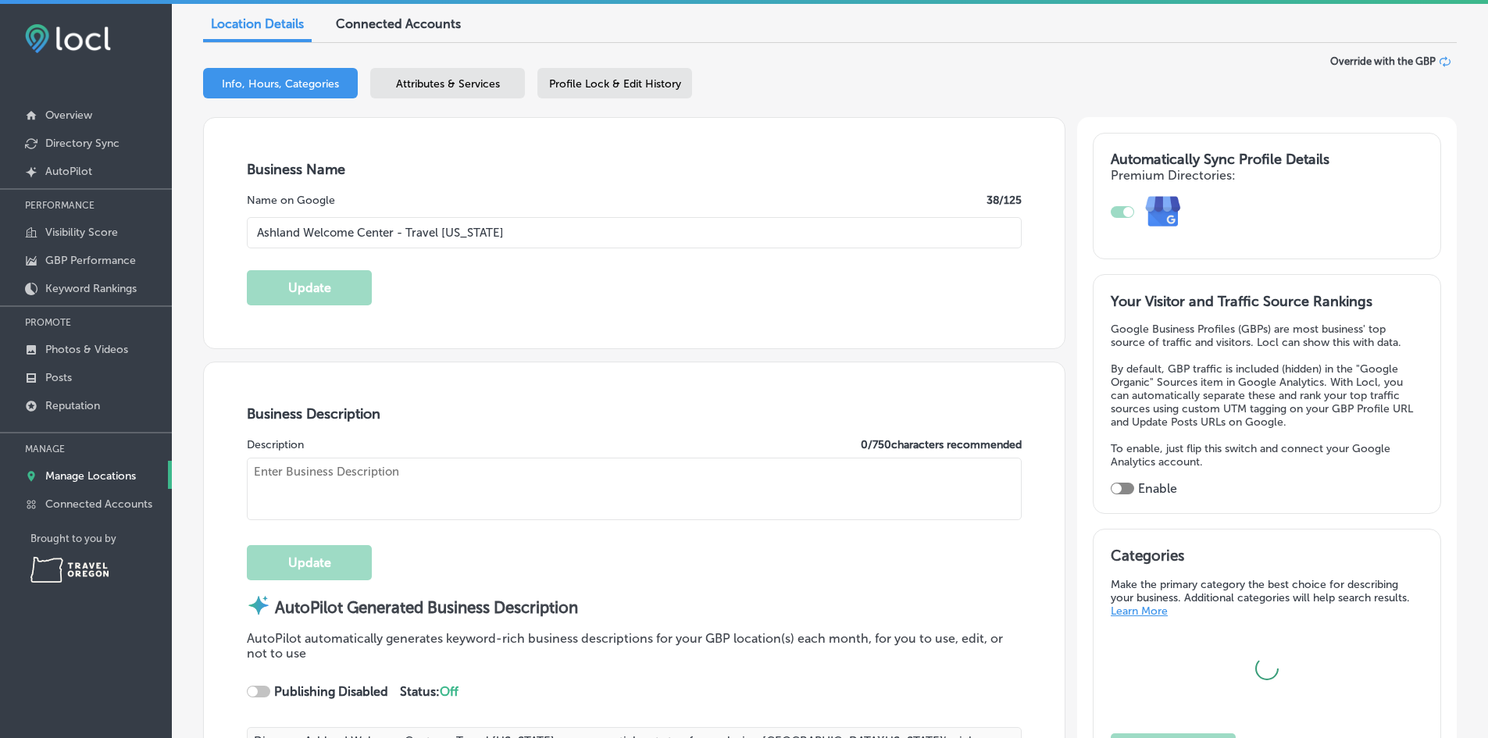
type input "97520"
type input "US"
type input "[URL][DOMAIN_NAME]"
type textarea "Welcome to [GEOGRAPHIC_DATA], your go-to destination for exploring the beauty o…"
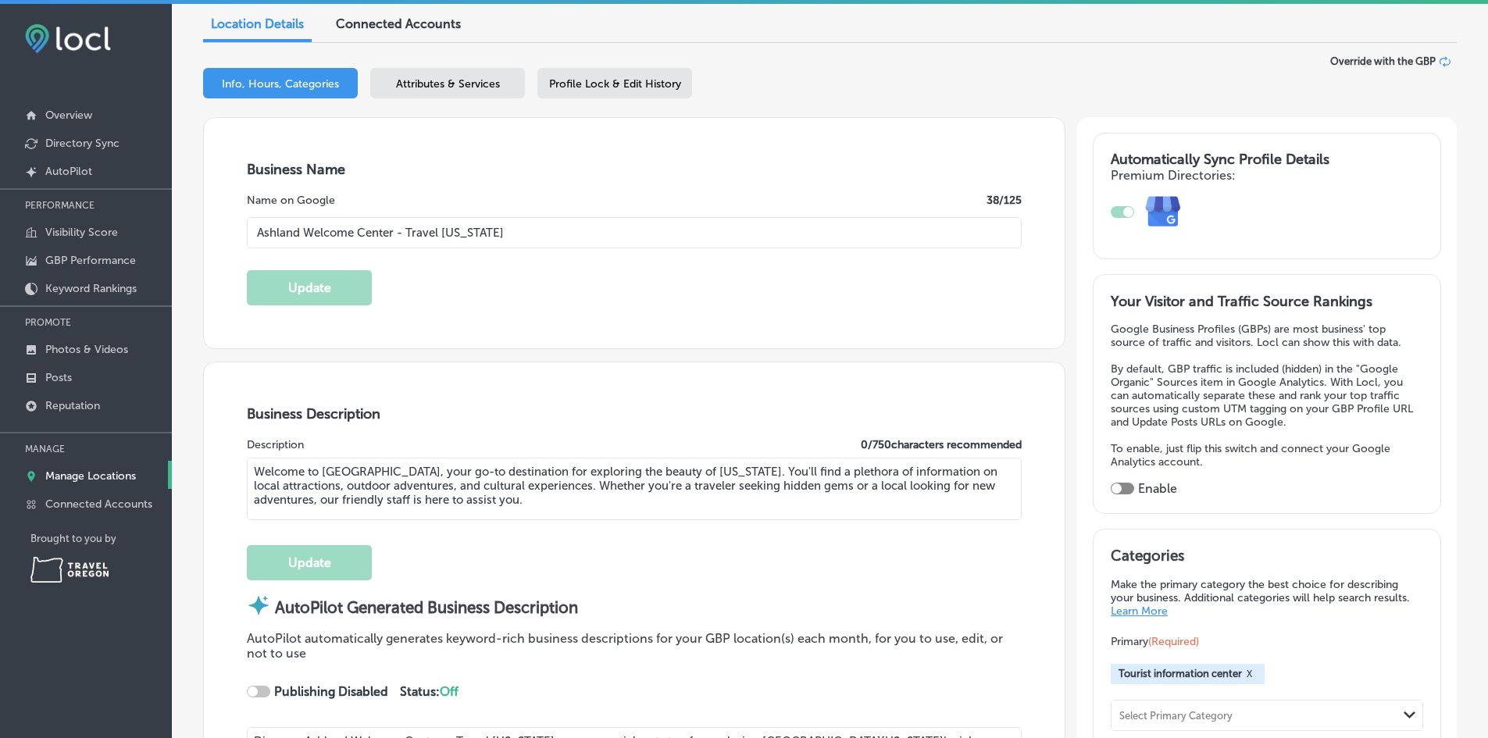
type input "[PHONE_NUMBER]"
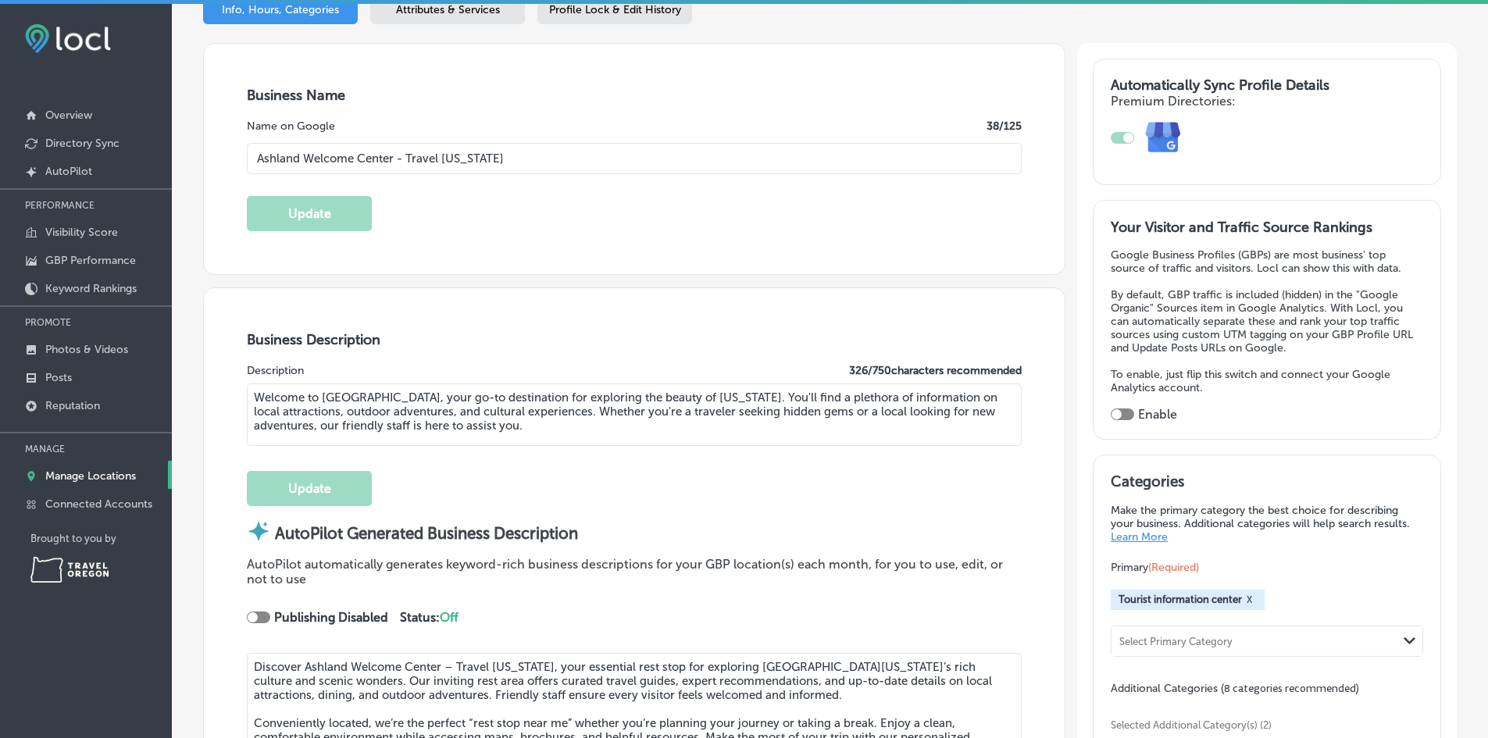
scroll to position [0, 0]
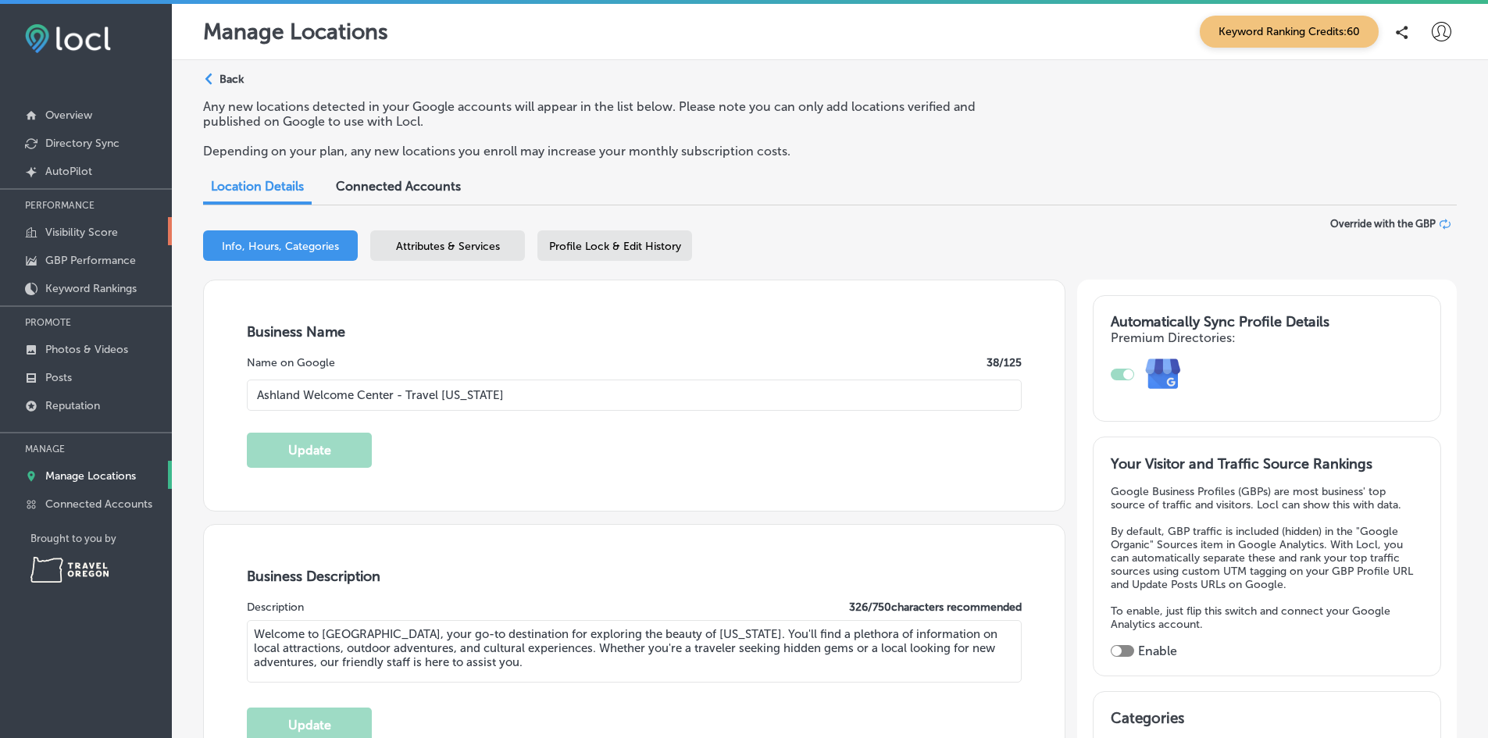
click at [84, 231] on p "Visibility Score" at bounding box center [81, 232] width 73 height 13
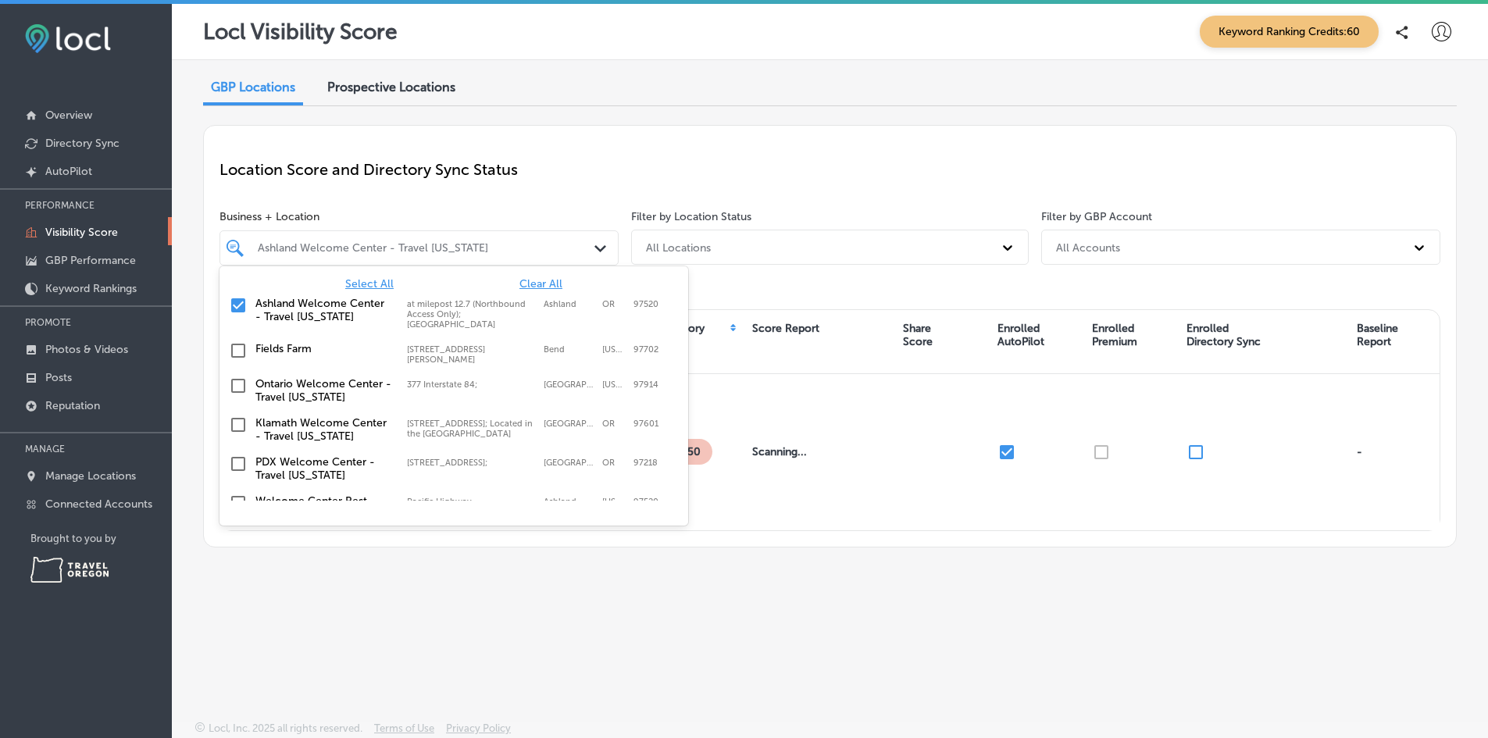
click at [472, 255] on div at bounding box center [402, 248] width 293 height 20
click at [238, 309] on input "checkbox" at bounding box center [238, 305] width 19 height 19
click at [234, 476] on div "PDX Welcome Center - Travel [US_STATE][GEOGRAPHIC_DATA][STREET_ADDRESS][STREET_…" at bounding box center [454, 468] width 456 height 33
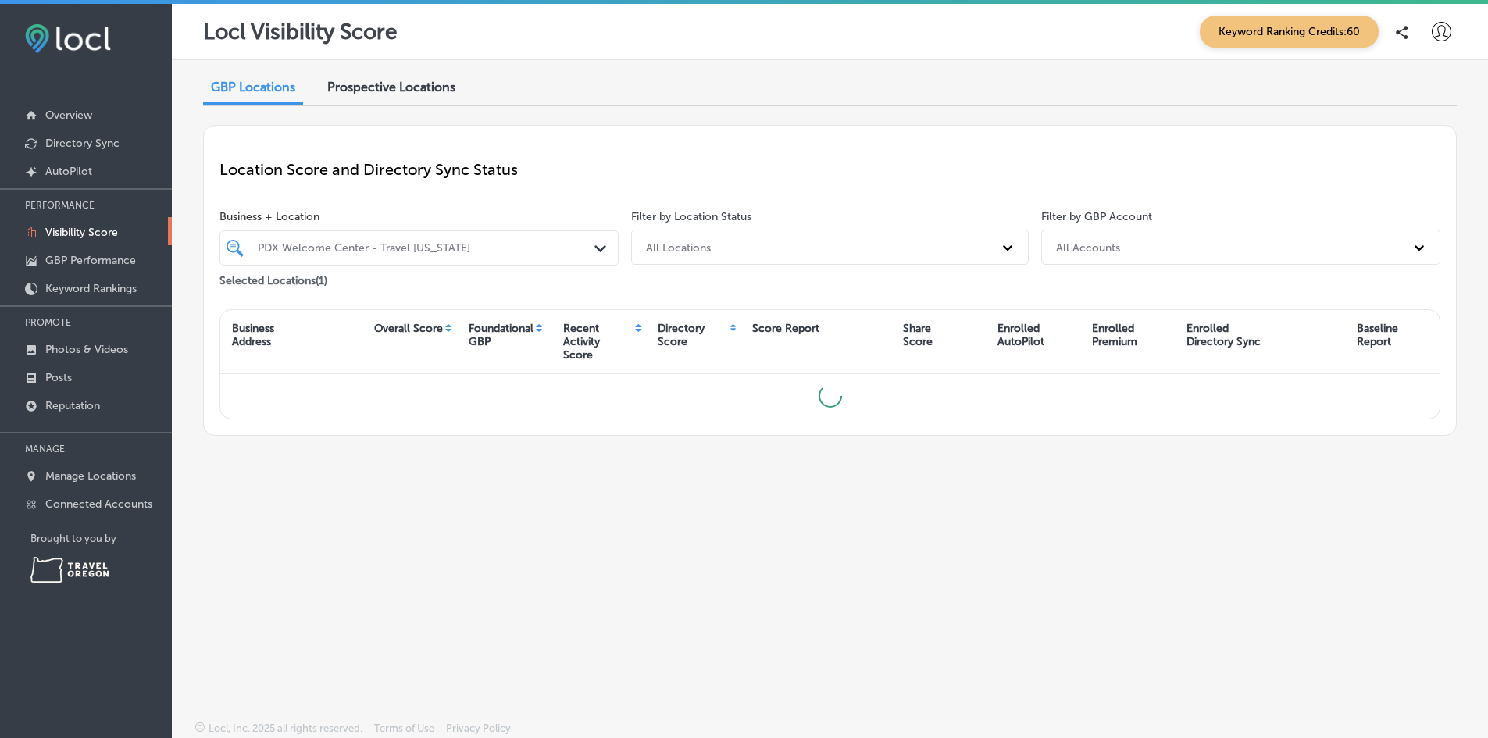
click at [620, 616] on div "GBP Locations Prospective Locations Location Score and Directory Sync Status Bu…" at bounding box center [830, 354] width 1316 height 588
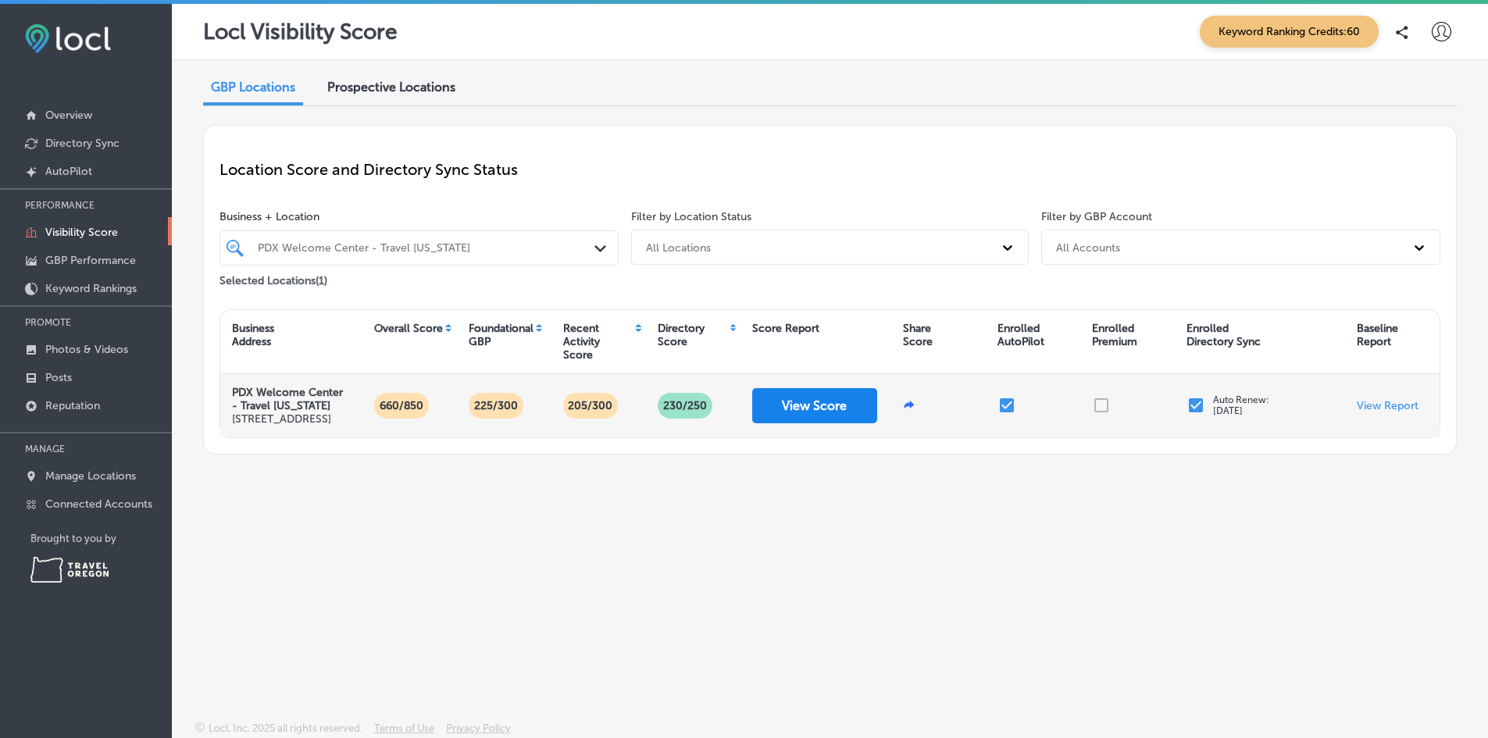
click at [826, 405] on button "View Score" at bounding box center [814, 405] width 125 height 35
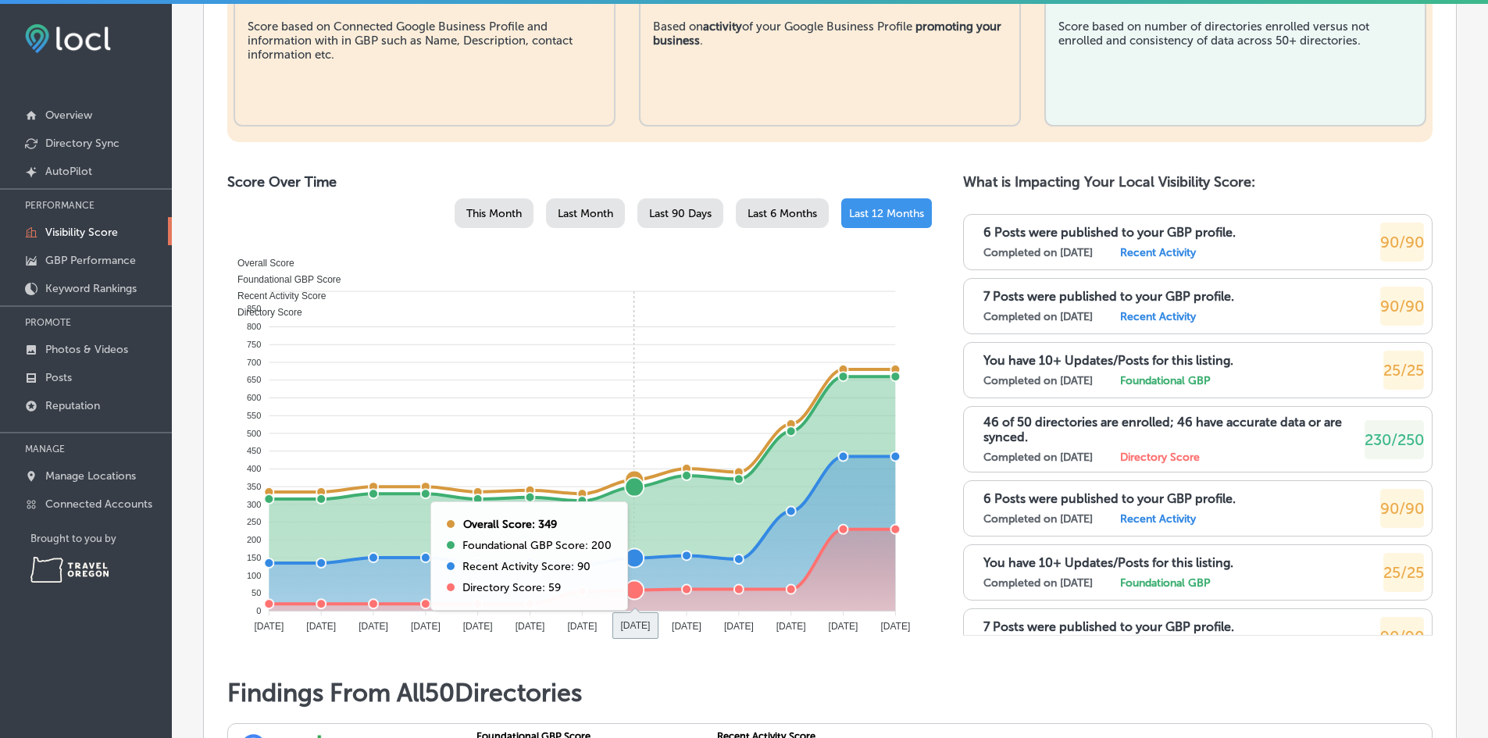
scroll to position [703, 0]
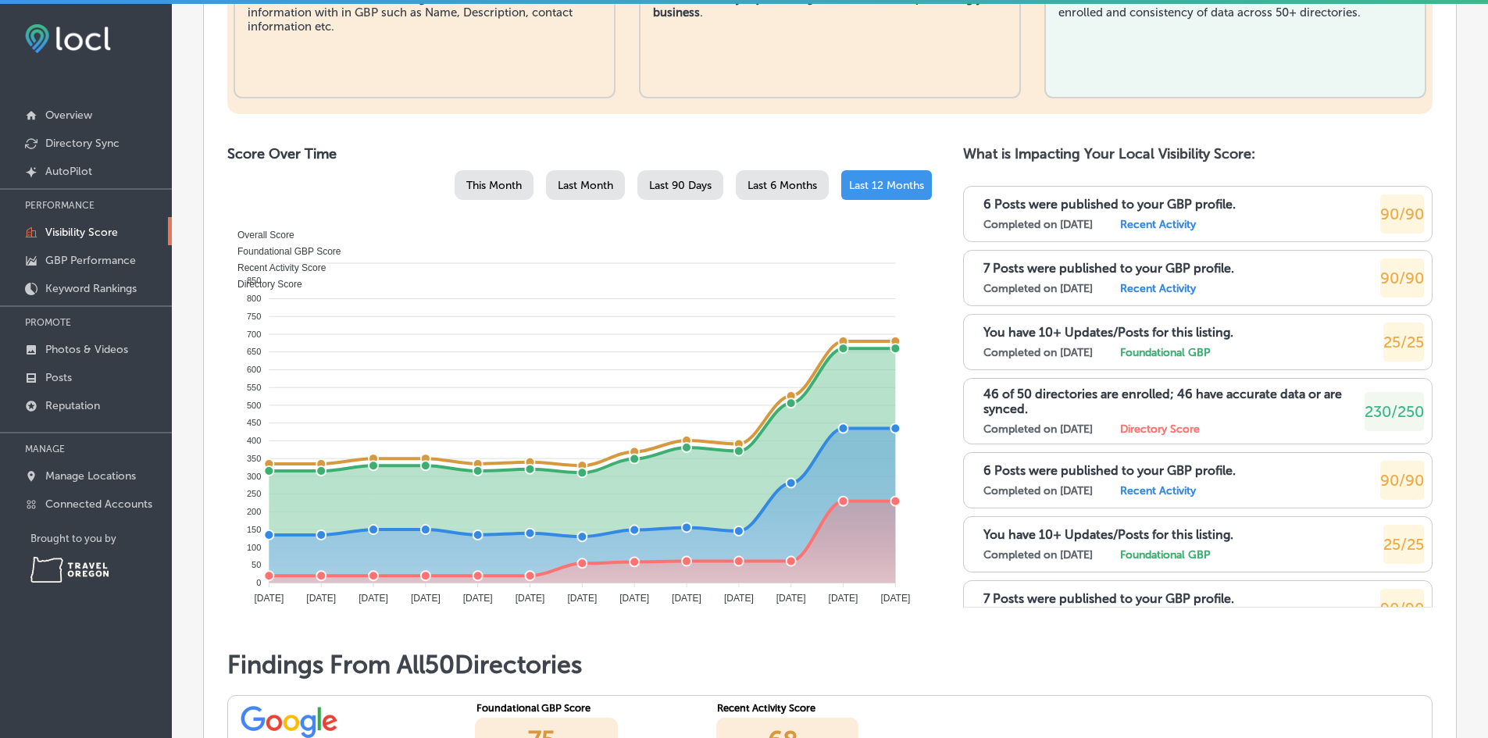
click at [649, 183] on span "Last 90 Days" at bounding box center [680, 185] width 63 height 13
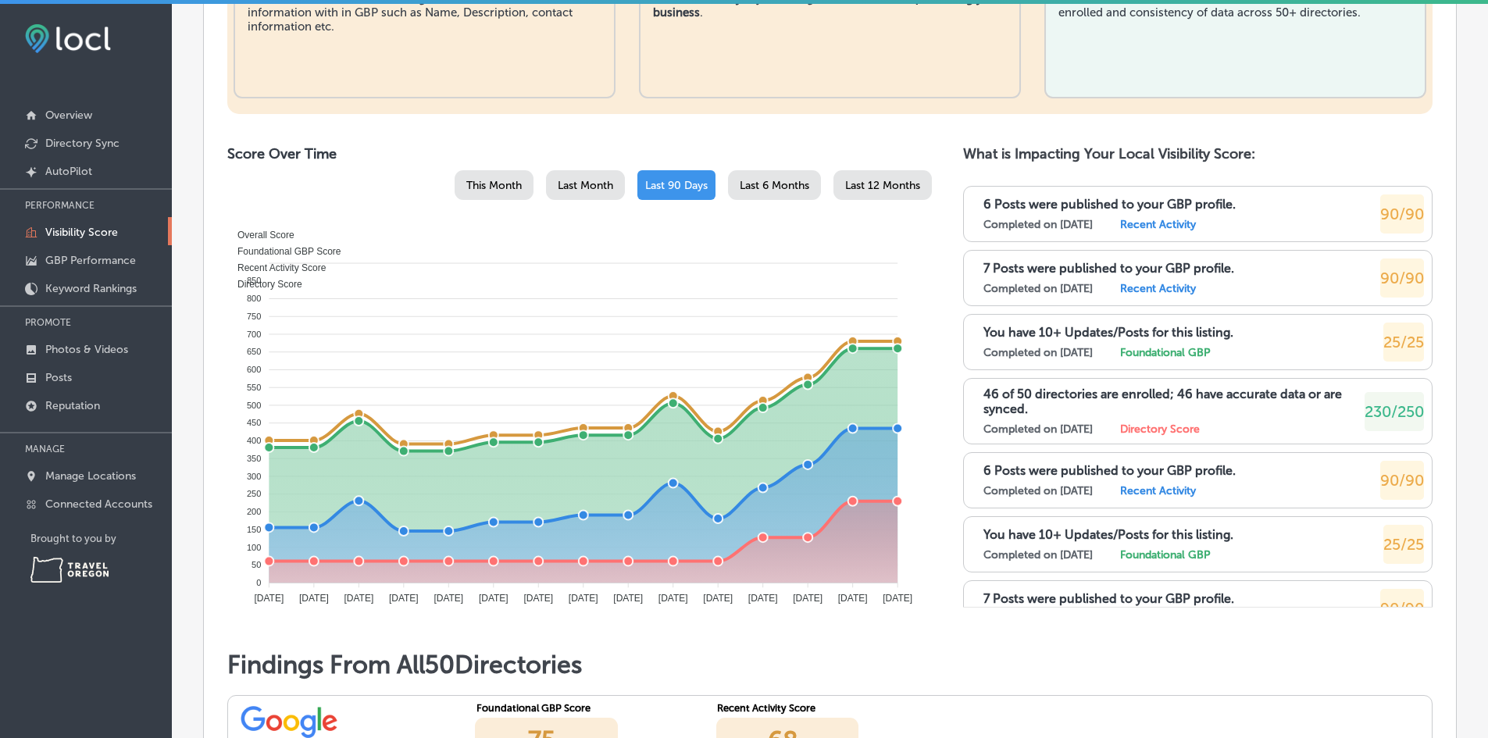
click at [590, 184] on span "Last Month" at bounding box center [585, 185] width 55 height 13
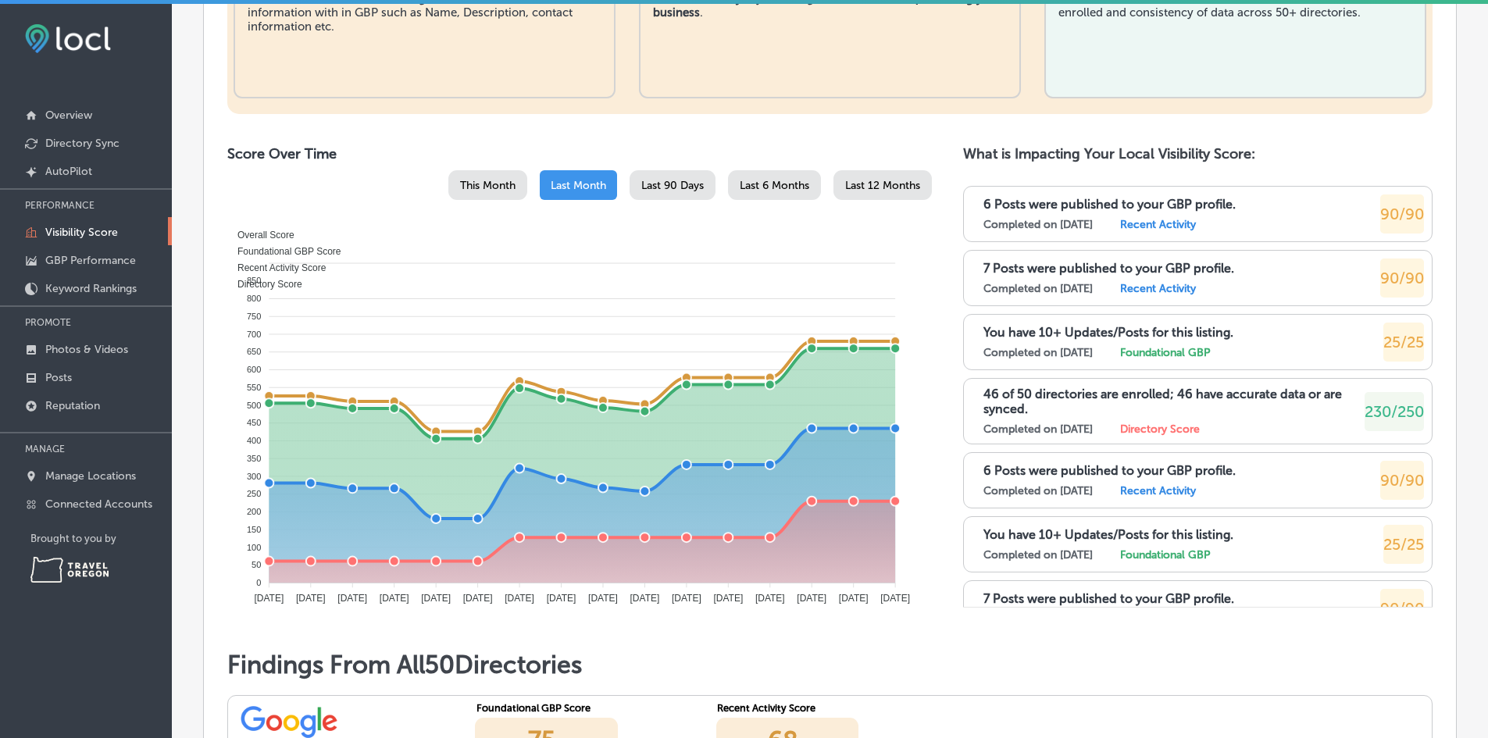
click at [653, 188] on span "Last 90 Days" at bounding box center [672, 185] width 63 height 13
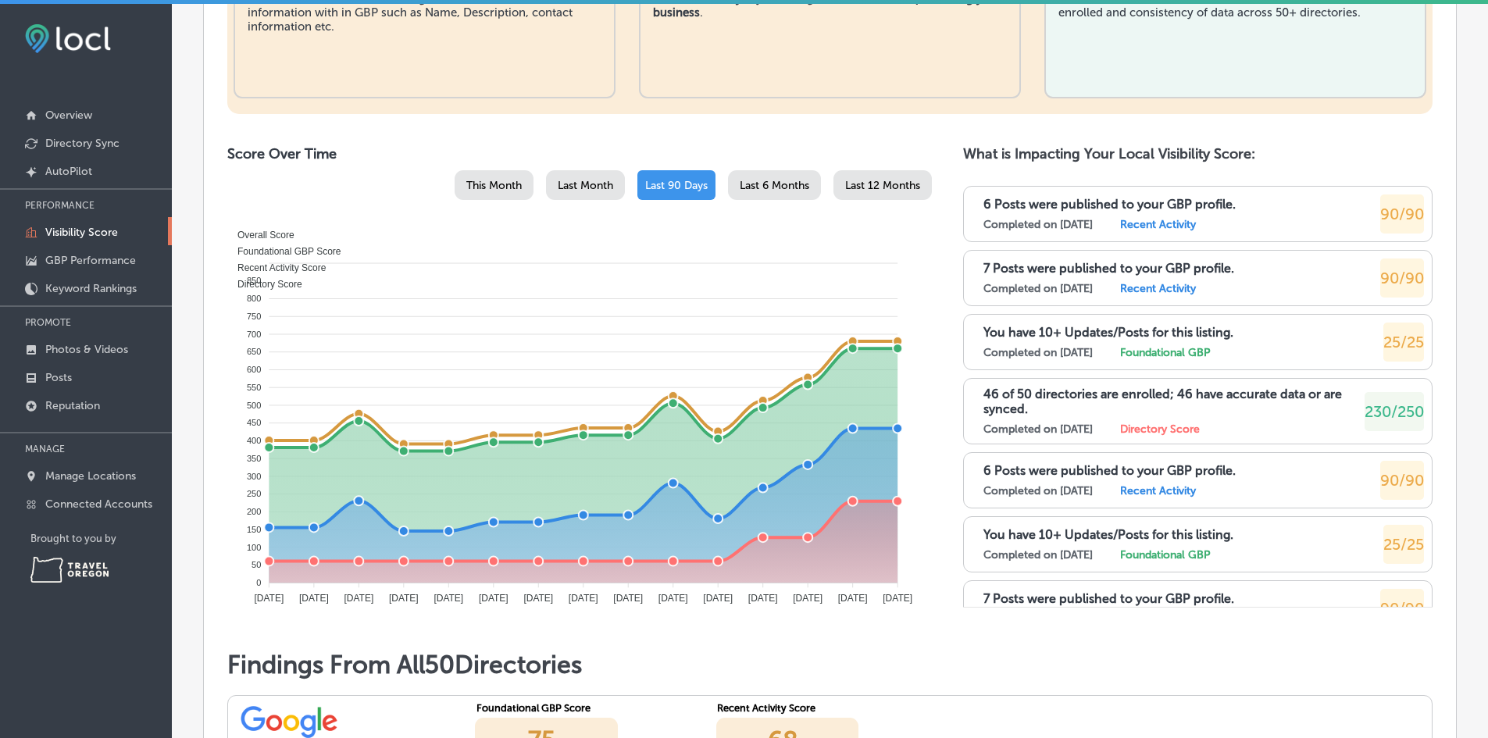
click at [580, 183] on span "Last Month" at bounding box center [585, 185] width 55 height 13
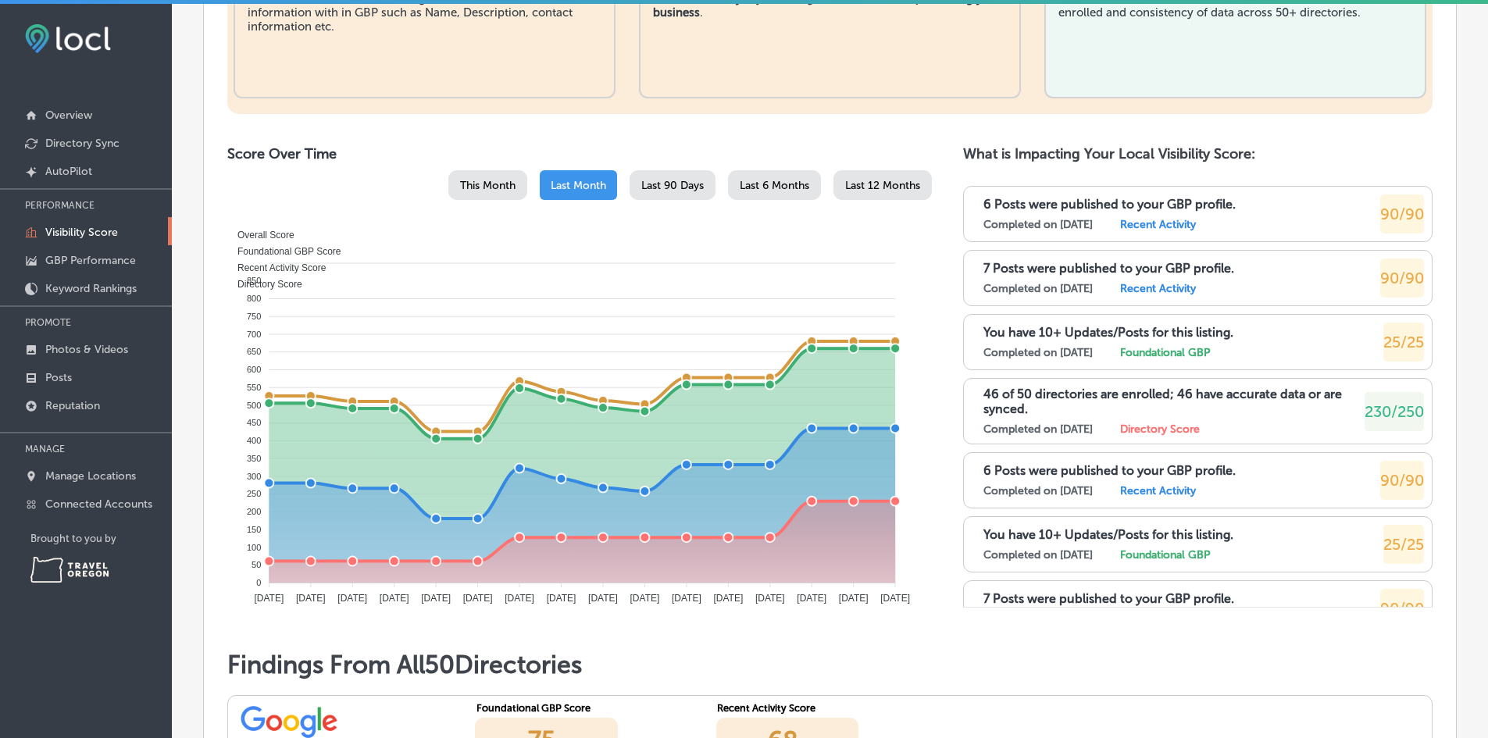
click at [507, 194] on div "This Month" at bounding box center [487, 185] width 79 height 30
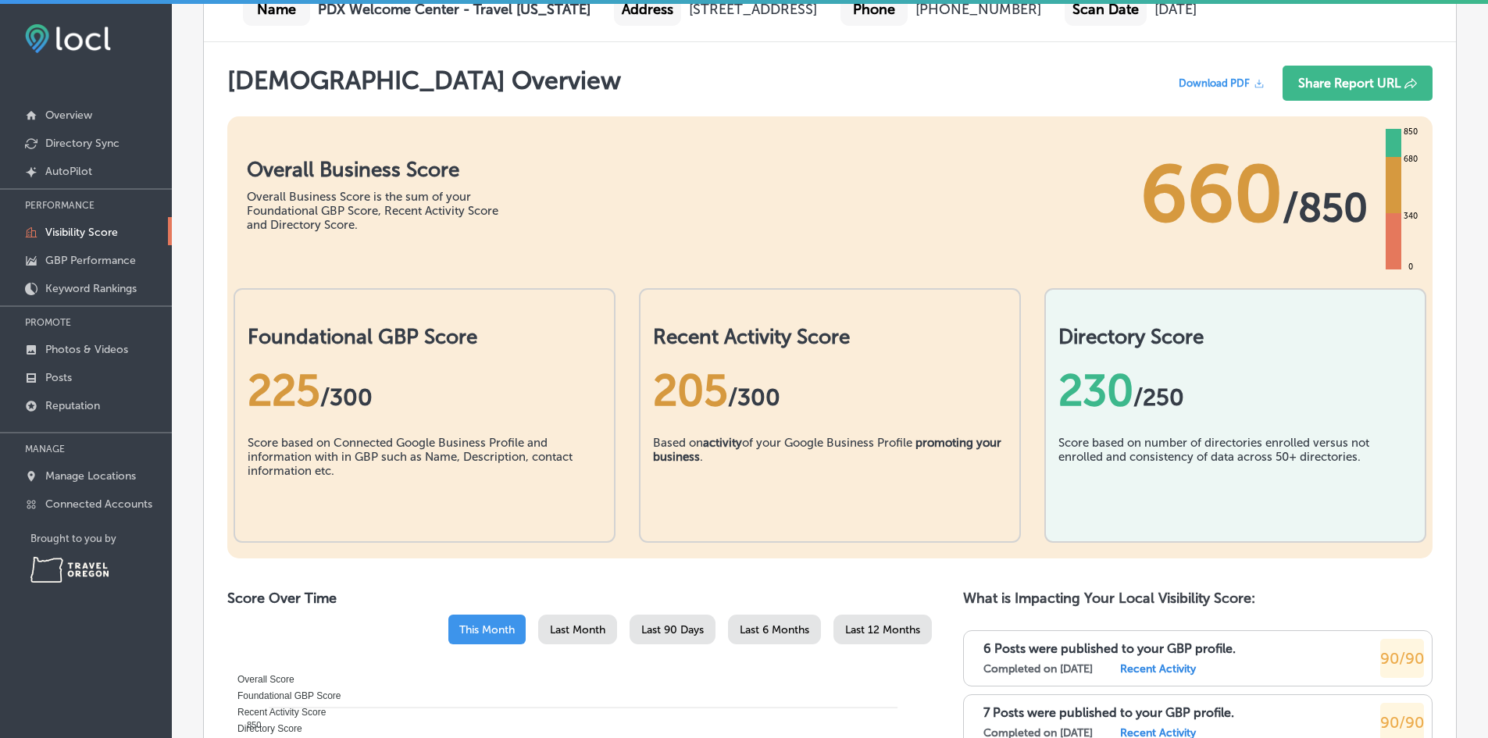
scroll to position [0, 0]
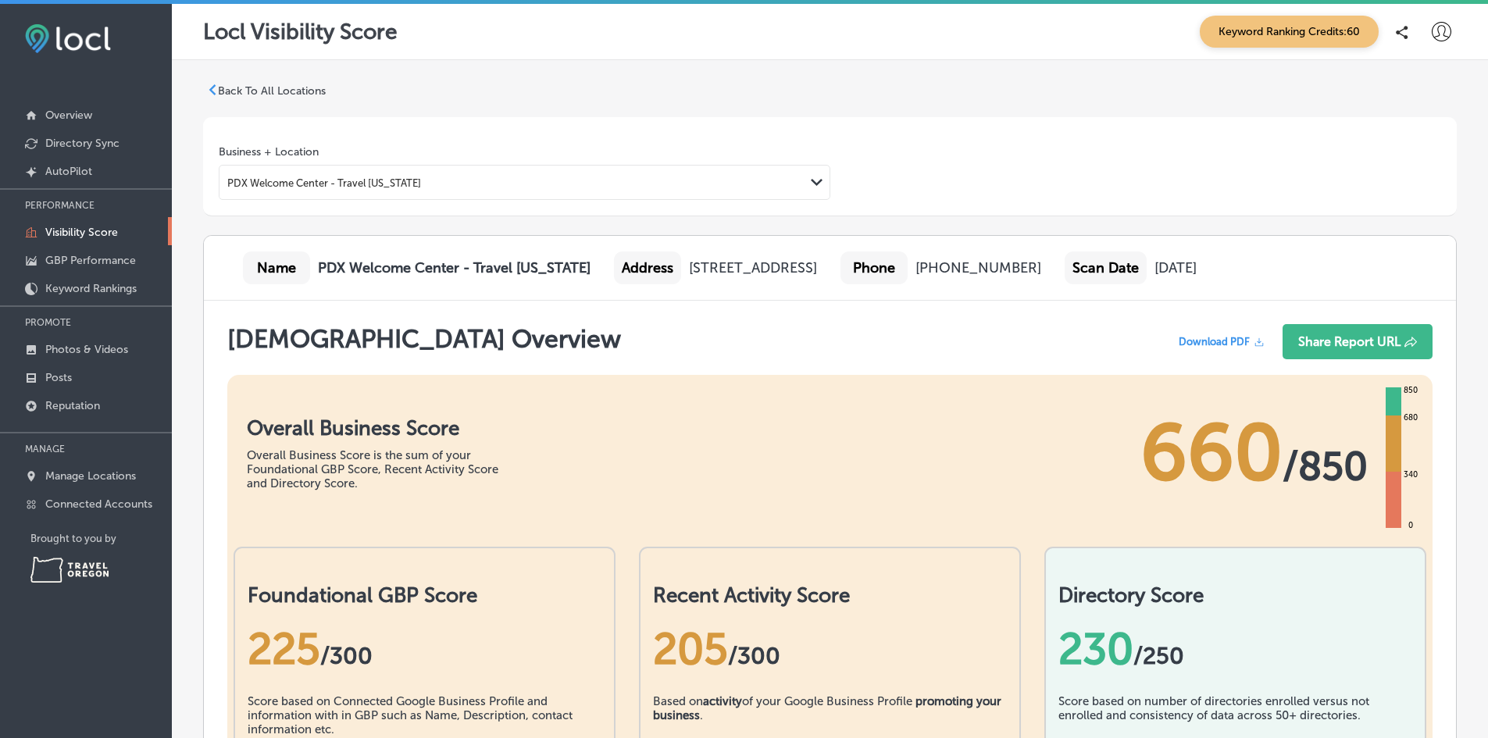
click at [394, 185] on div "PDX Welcome Center - Travel [US_STATE]" at bounding box center [324, 183] width 194 height 12
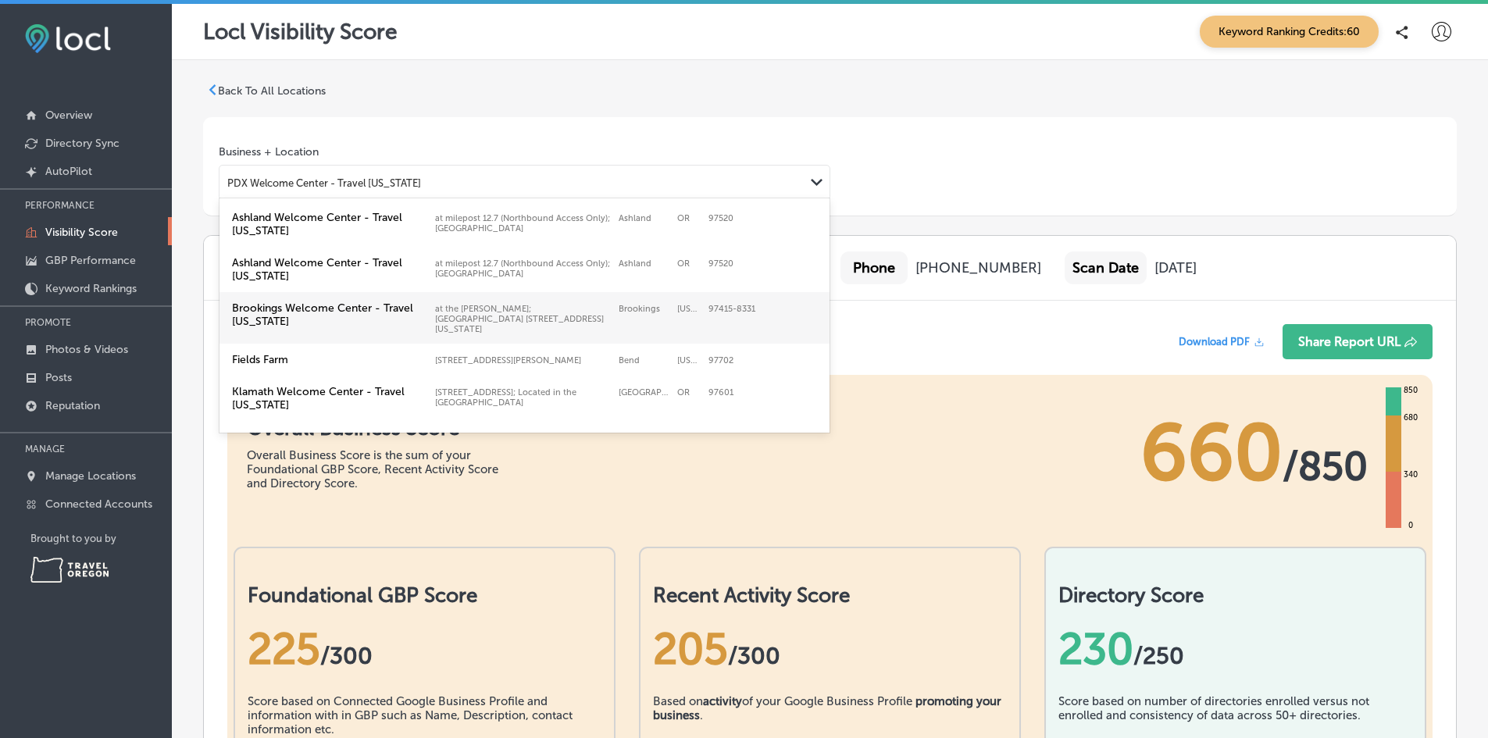
click at [320, 316] on label "Brookings Welcome Center - Travel [US_STATE]" at bounding box center [329, 315] width 195 height 27
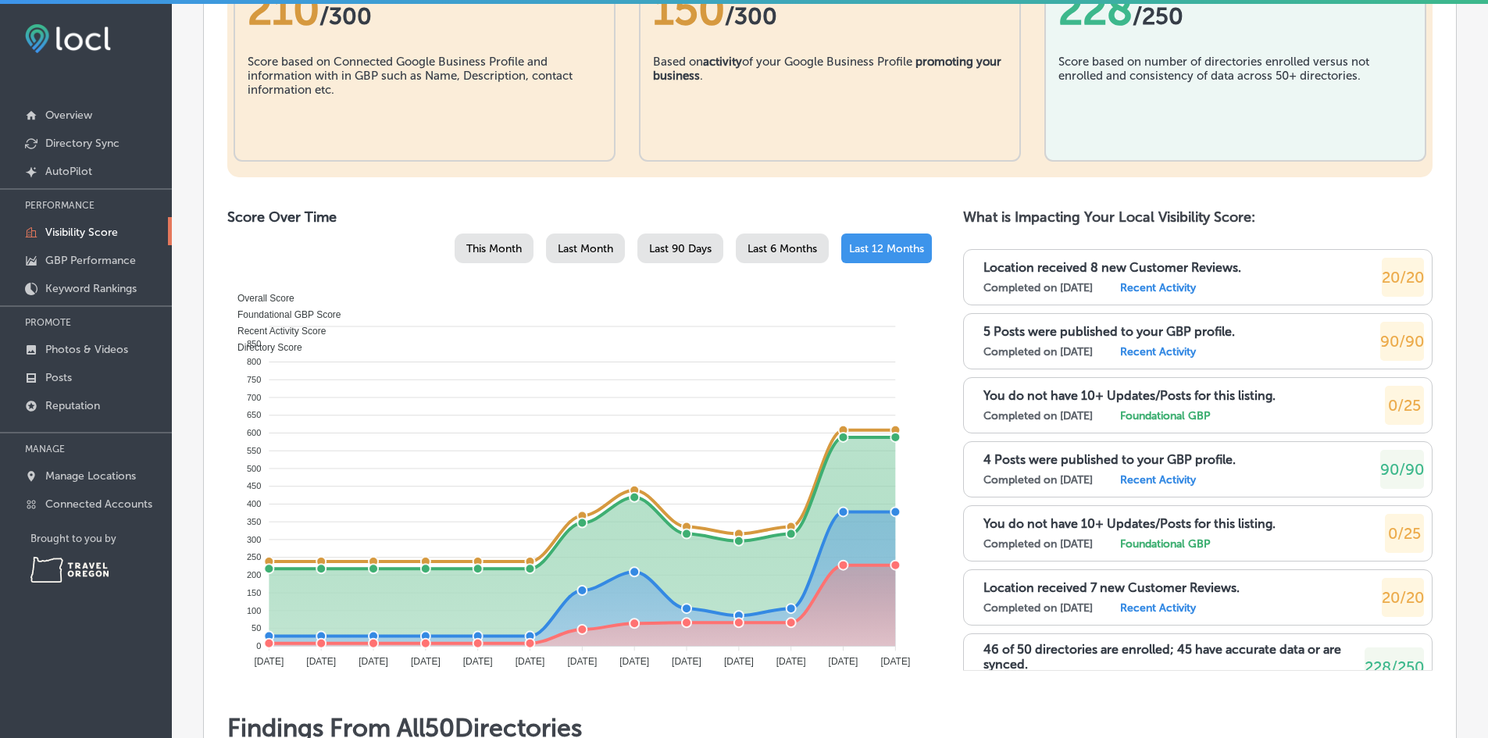
scroll to position [703, 0]
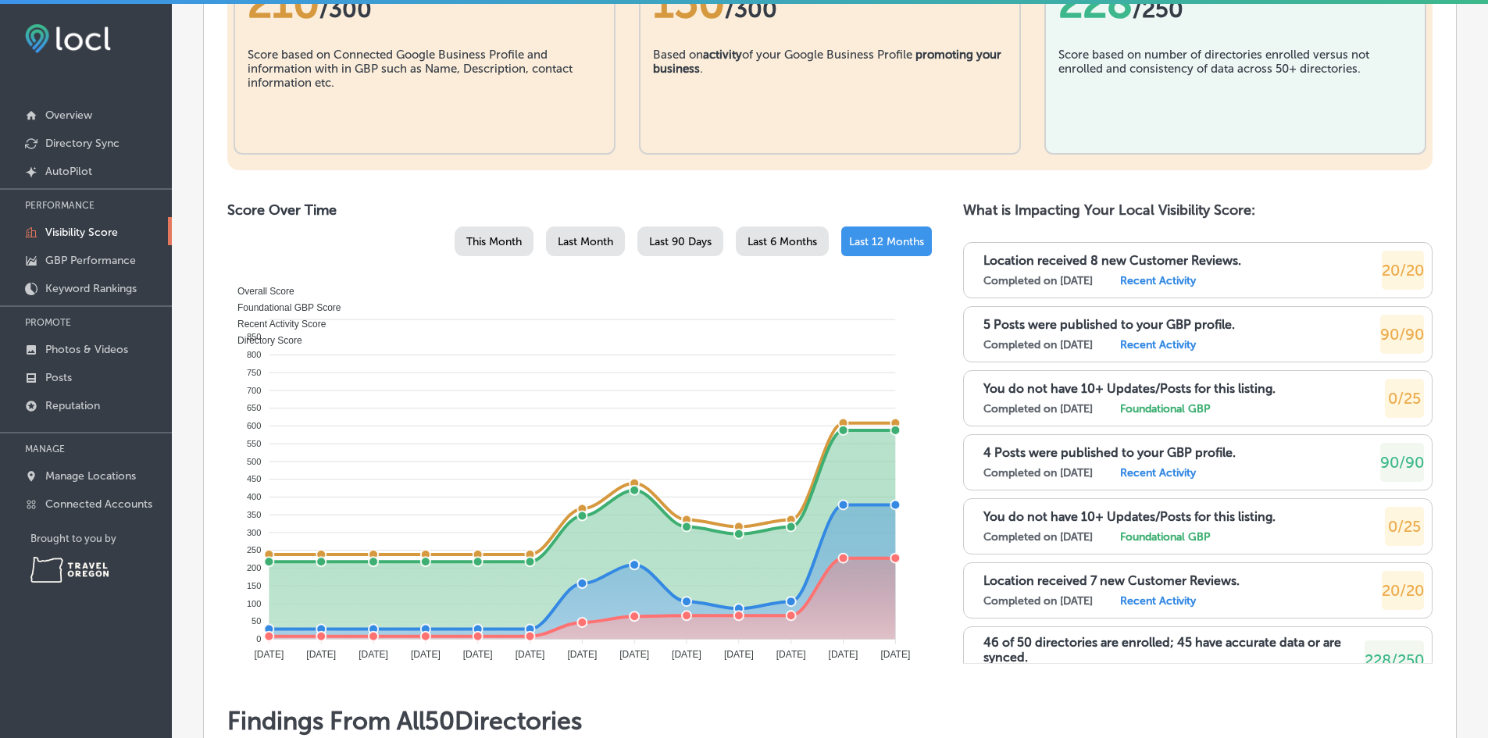
click at [665, 243] on span "Last 90 Days" at bounding box center [680, 241] width 63 height 13
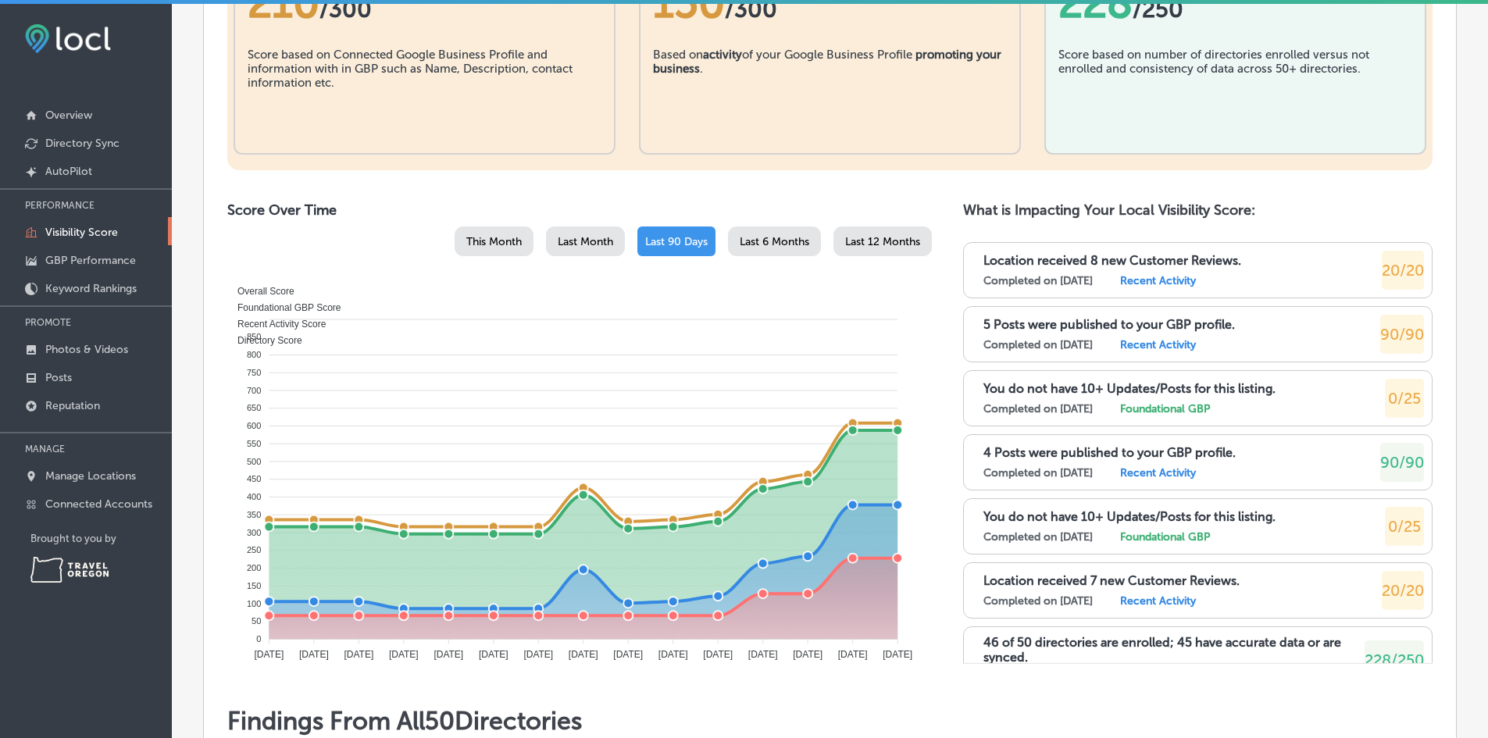
click at [558, 245] on span "Last Month" at bounding box center [585, 241] width 55 height 13
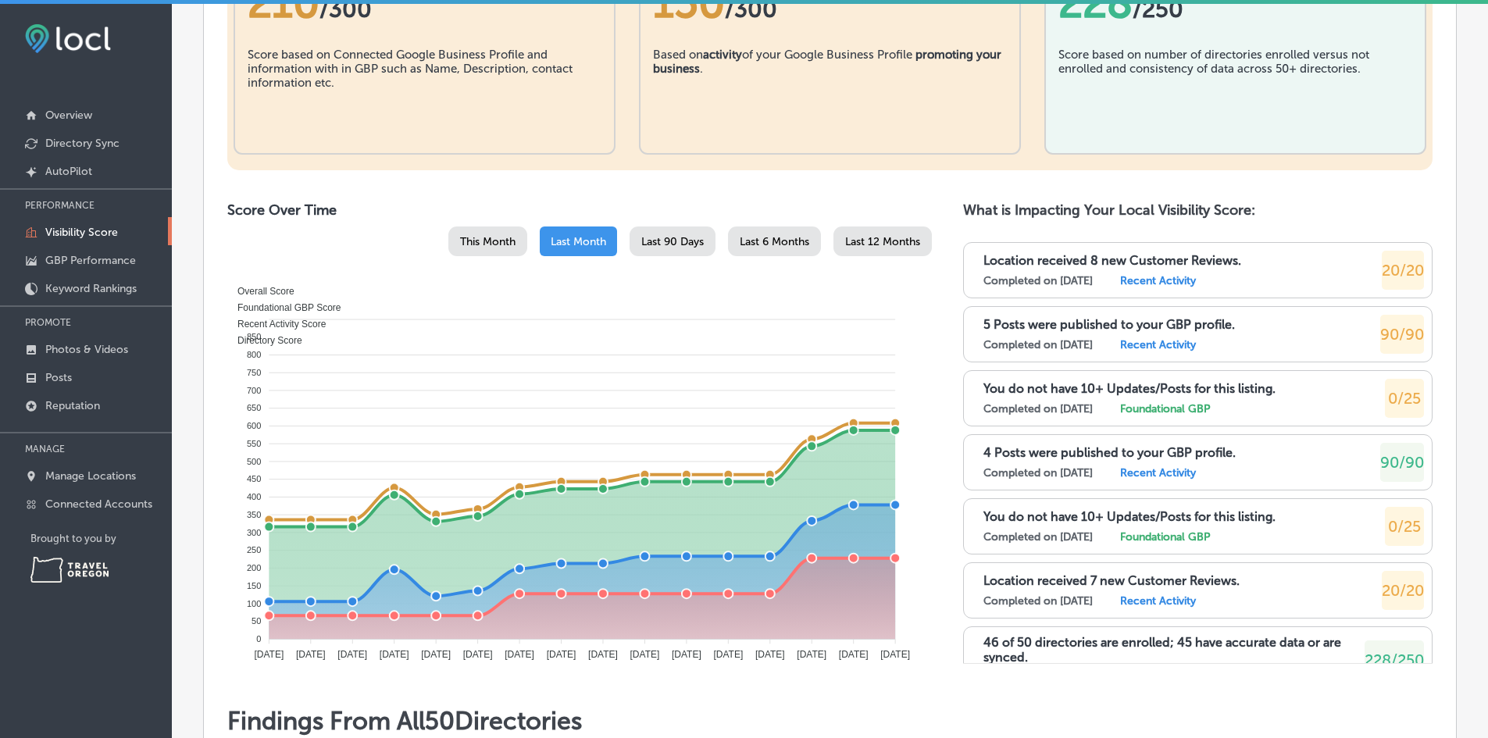
click at [472, 241] on span "This Month" at bounding box center [487, 241] width 55 height 13
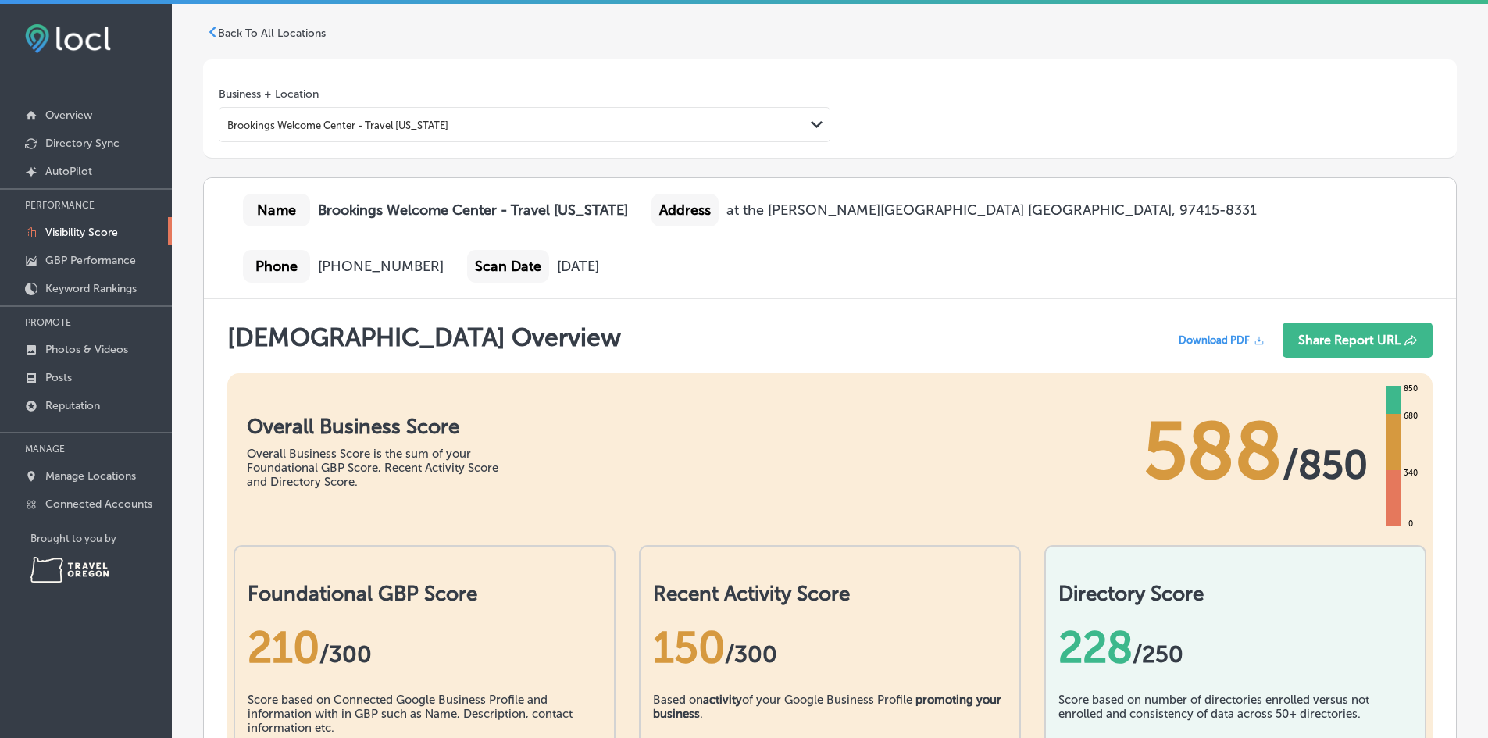
scroll to position [0, 0]
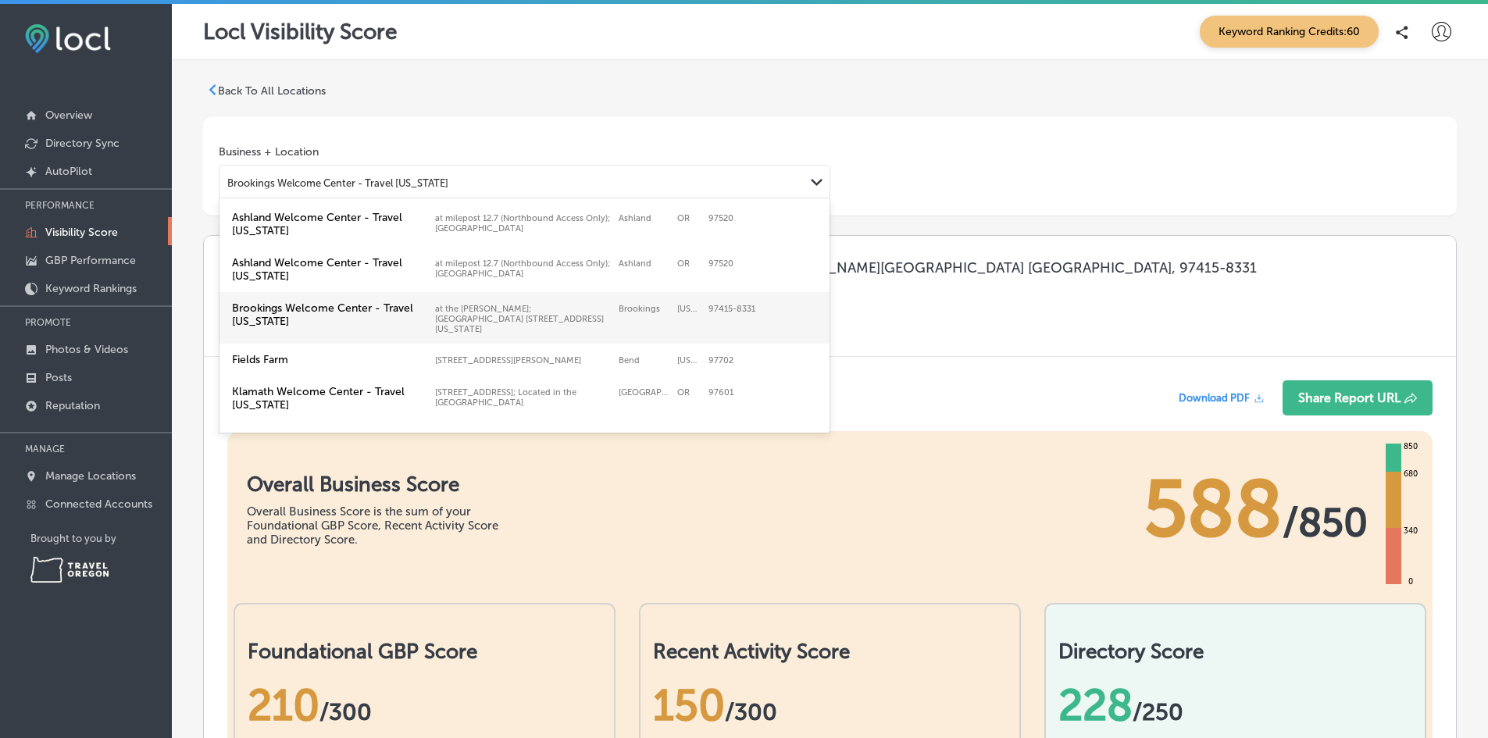
click at [376, 181] on div "Brookings Welcome Center - Travel [US_STATE]" at bounding box center [337, 183] width 221 height 12
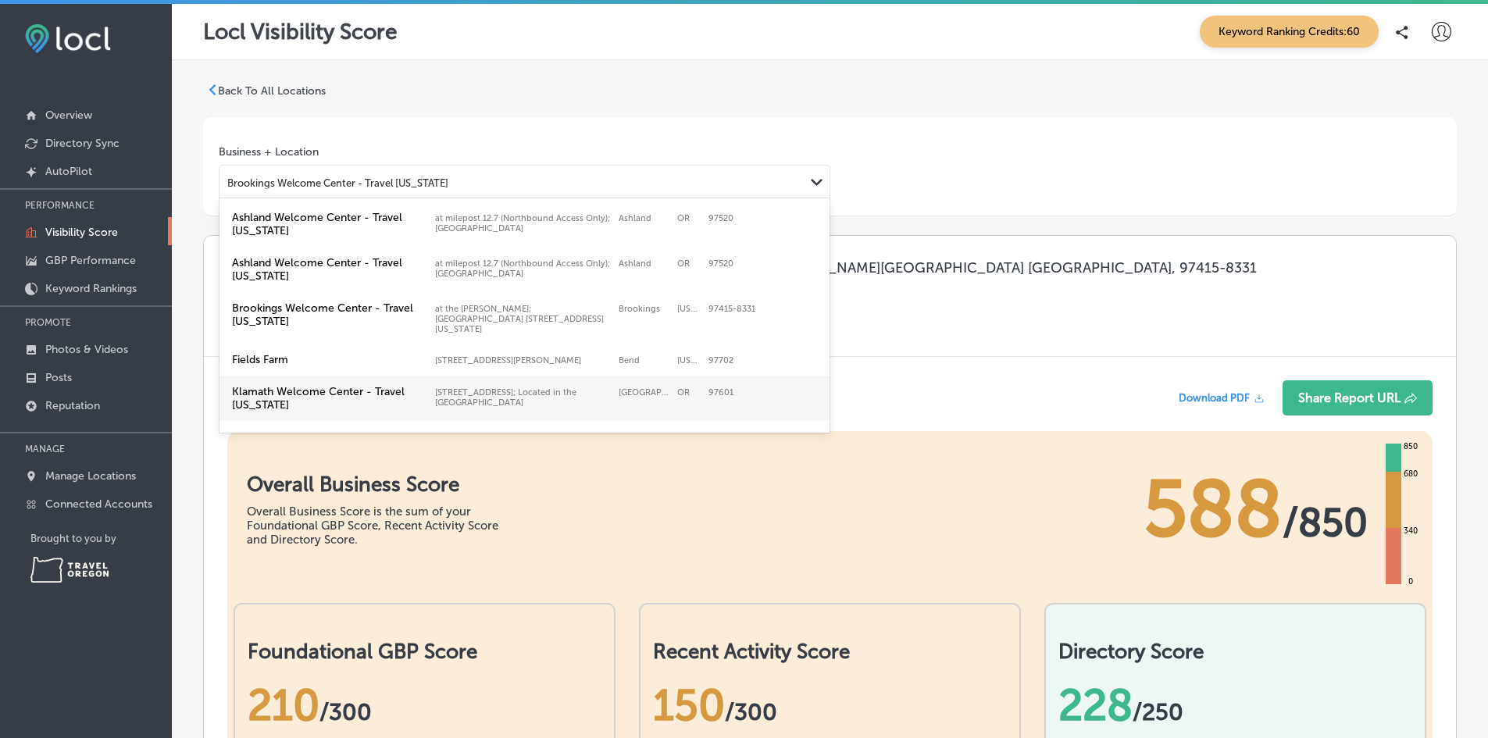
click at [372, 387] on label "Klamath Welcome Center - Travel [US_STATE]" at bounding box center [329, 398] width 195 height 27
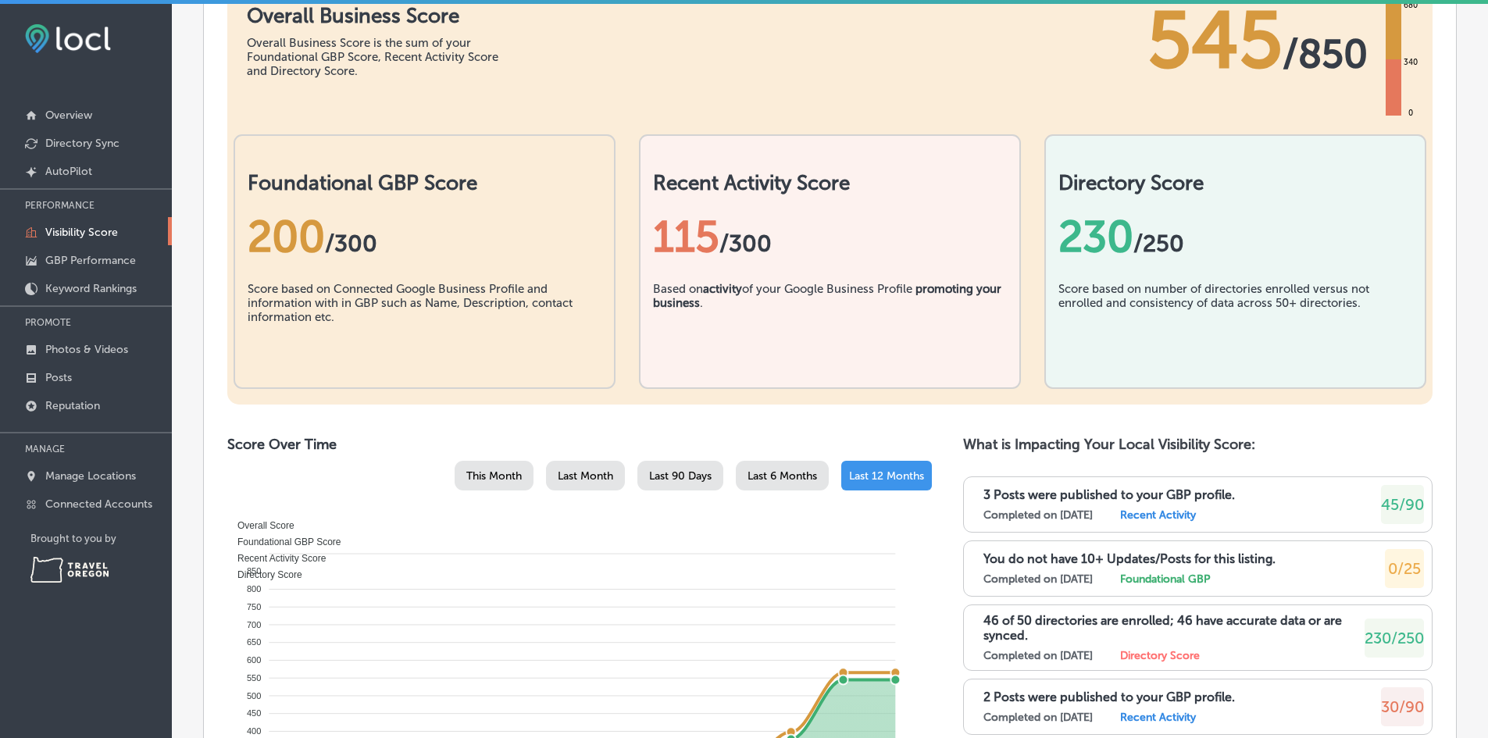
scroll to position [703, 0]
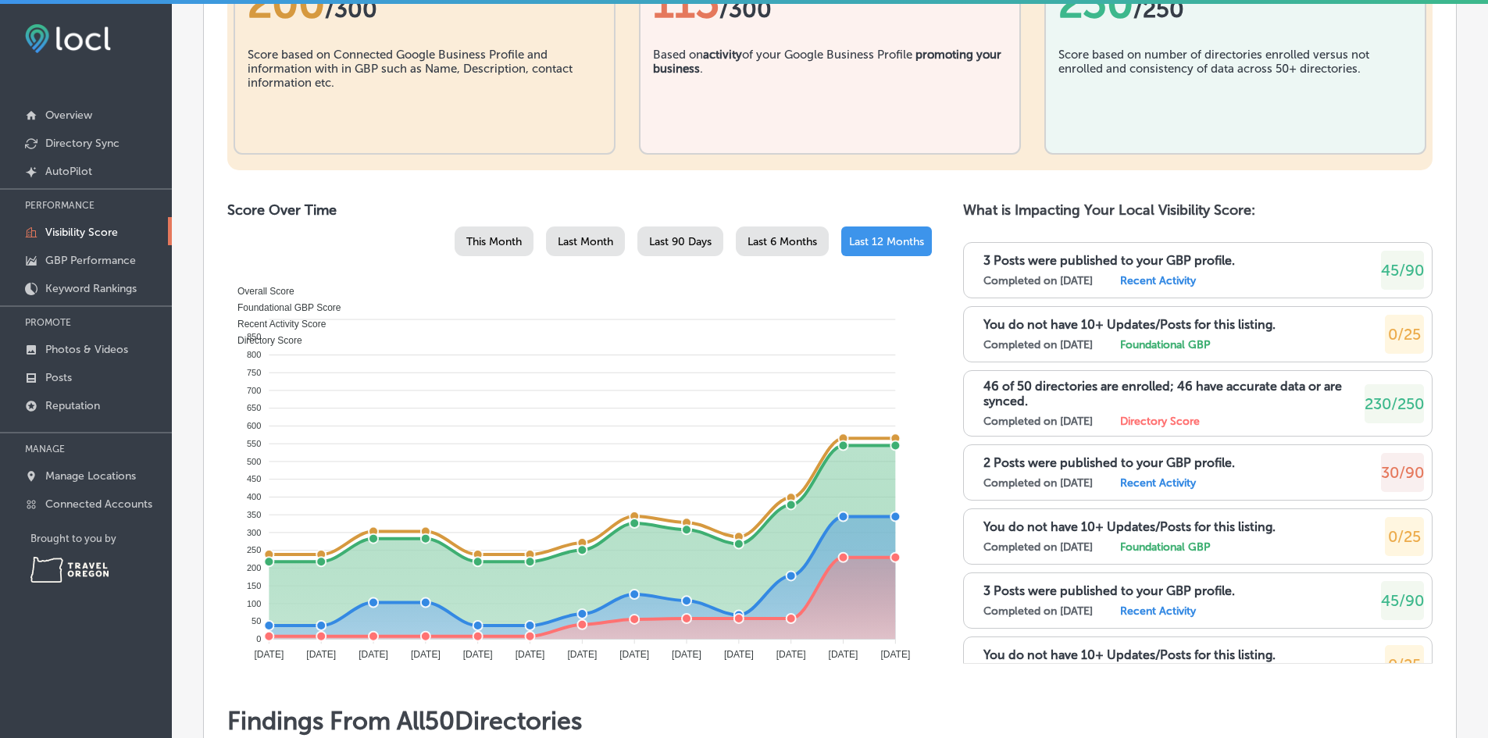
click at [677, 242] on span "Last 90 Days" at bounding box center [680, 241] width 63 height 13
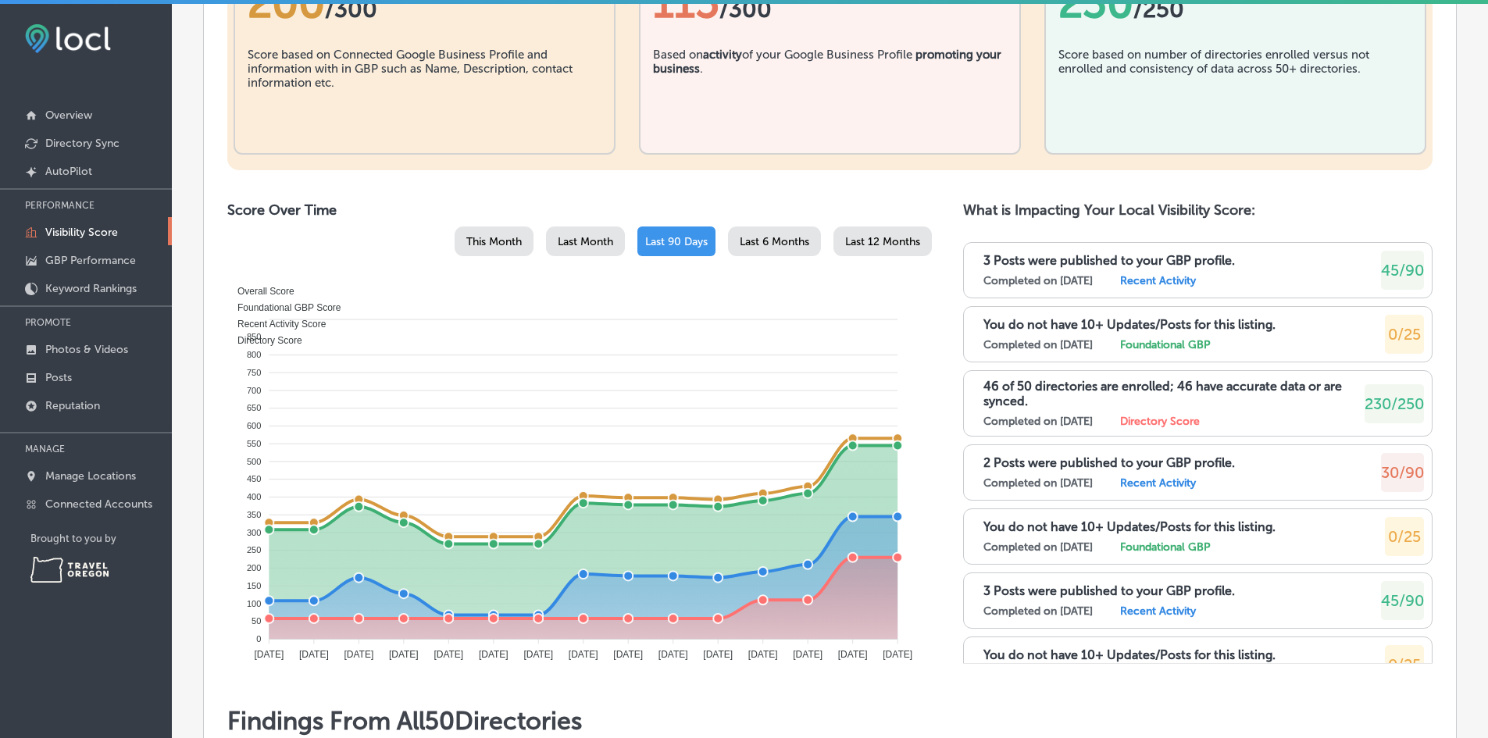
click at [575, 245] on span "Last Month" at bounding box center [585, 241] width 55 height 13
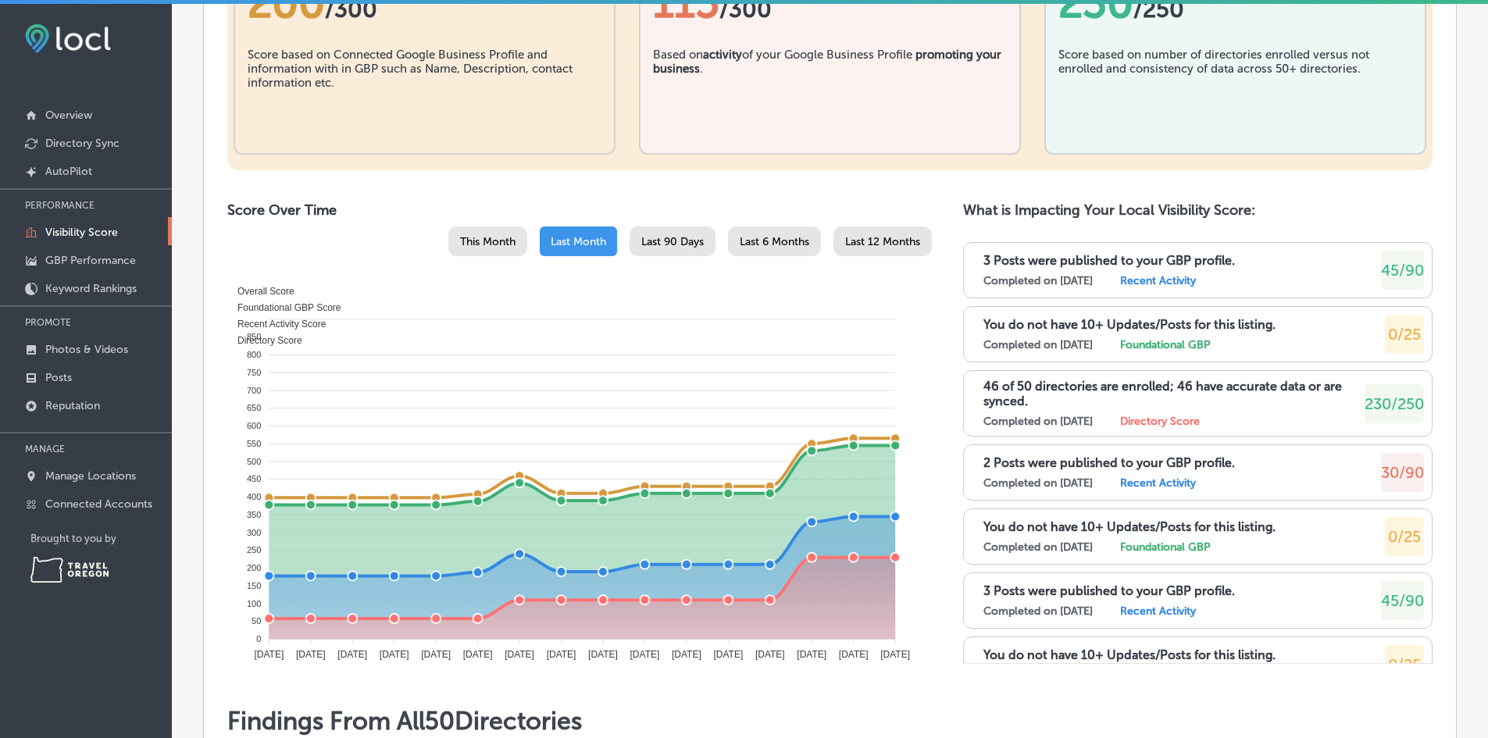
click at [489, 234] on div "This Month" at bounding box center [487, 242] width 79 height 30
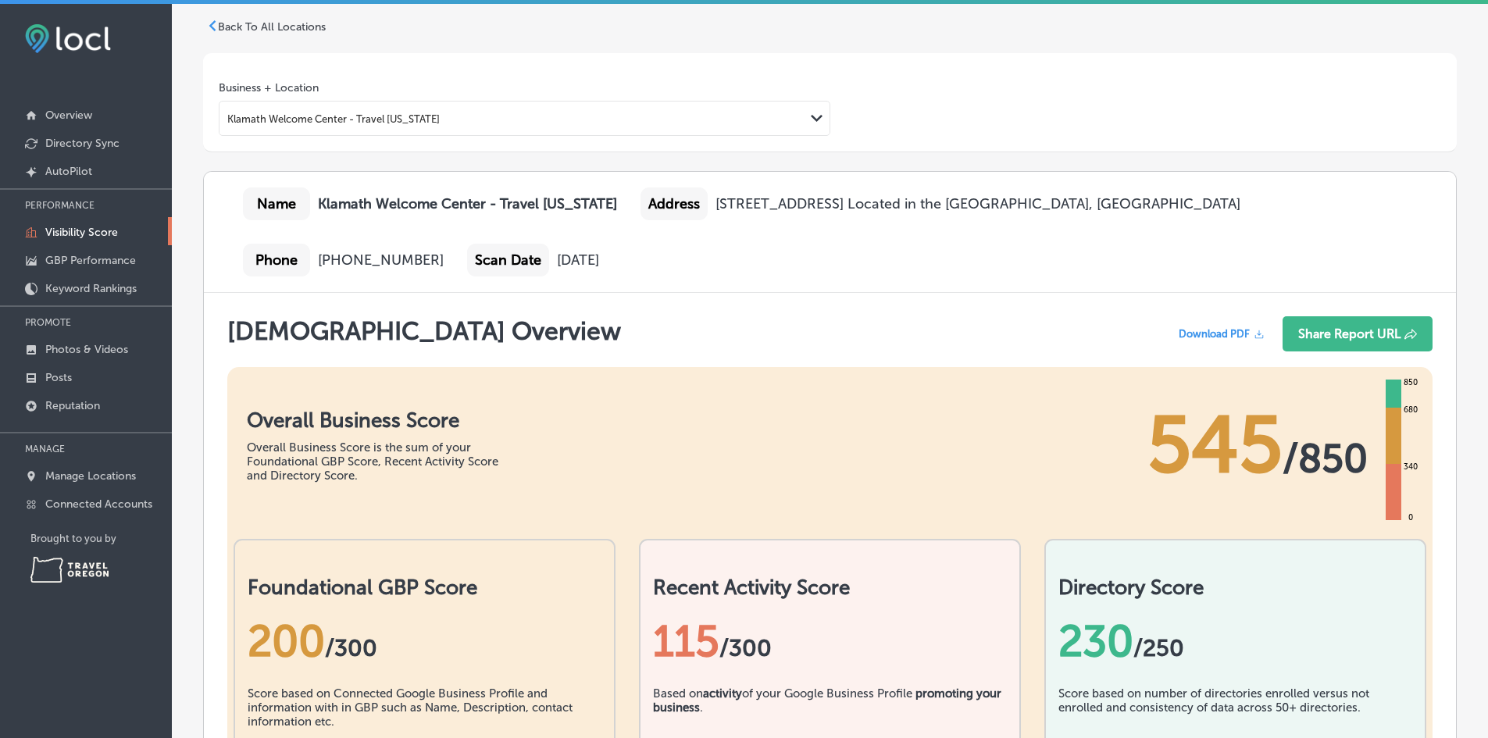
scroll to position [0, 0]
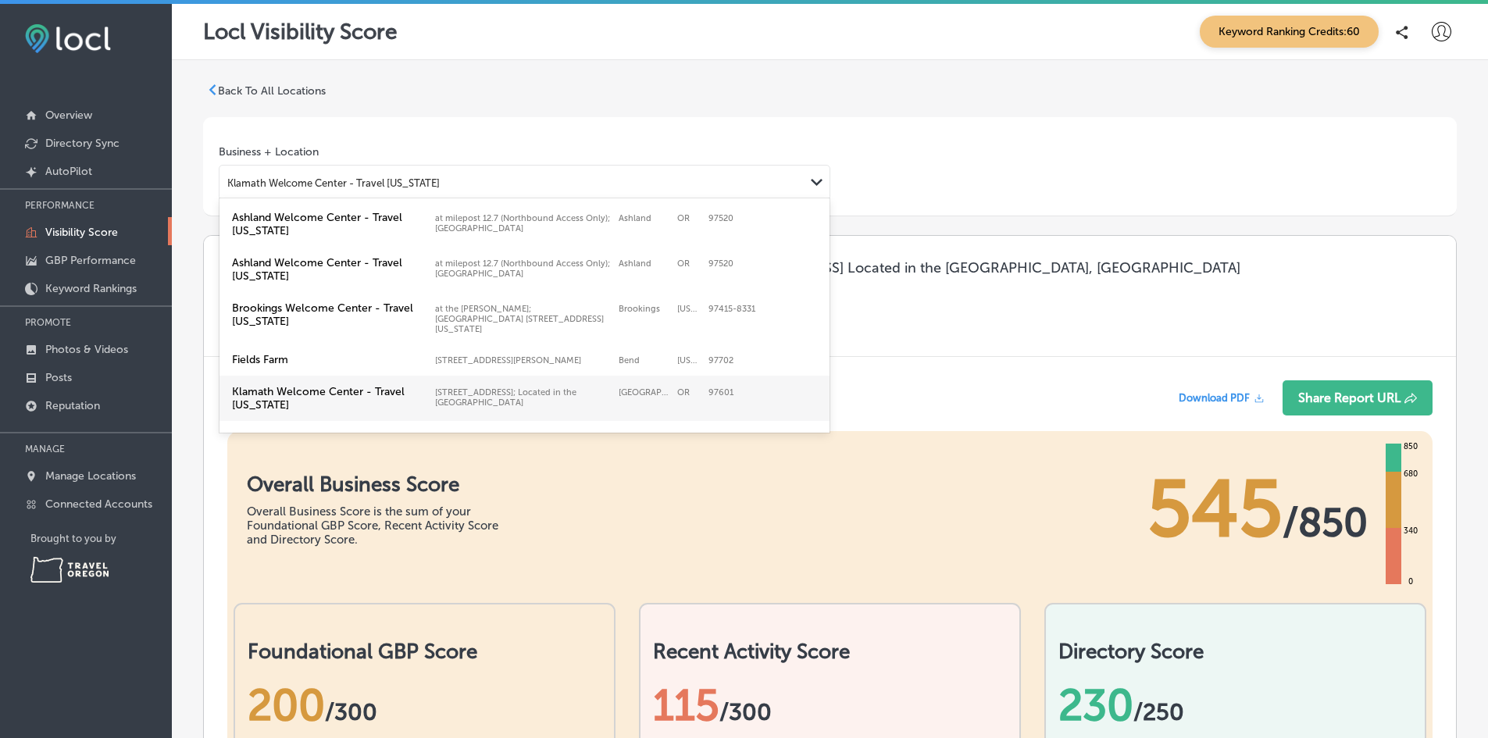
click at [376, 182] on div "Klamath Welcome Center - Travel [US_STATE]" at bounding box center [333, 183] width 213 height 12
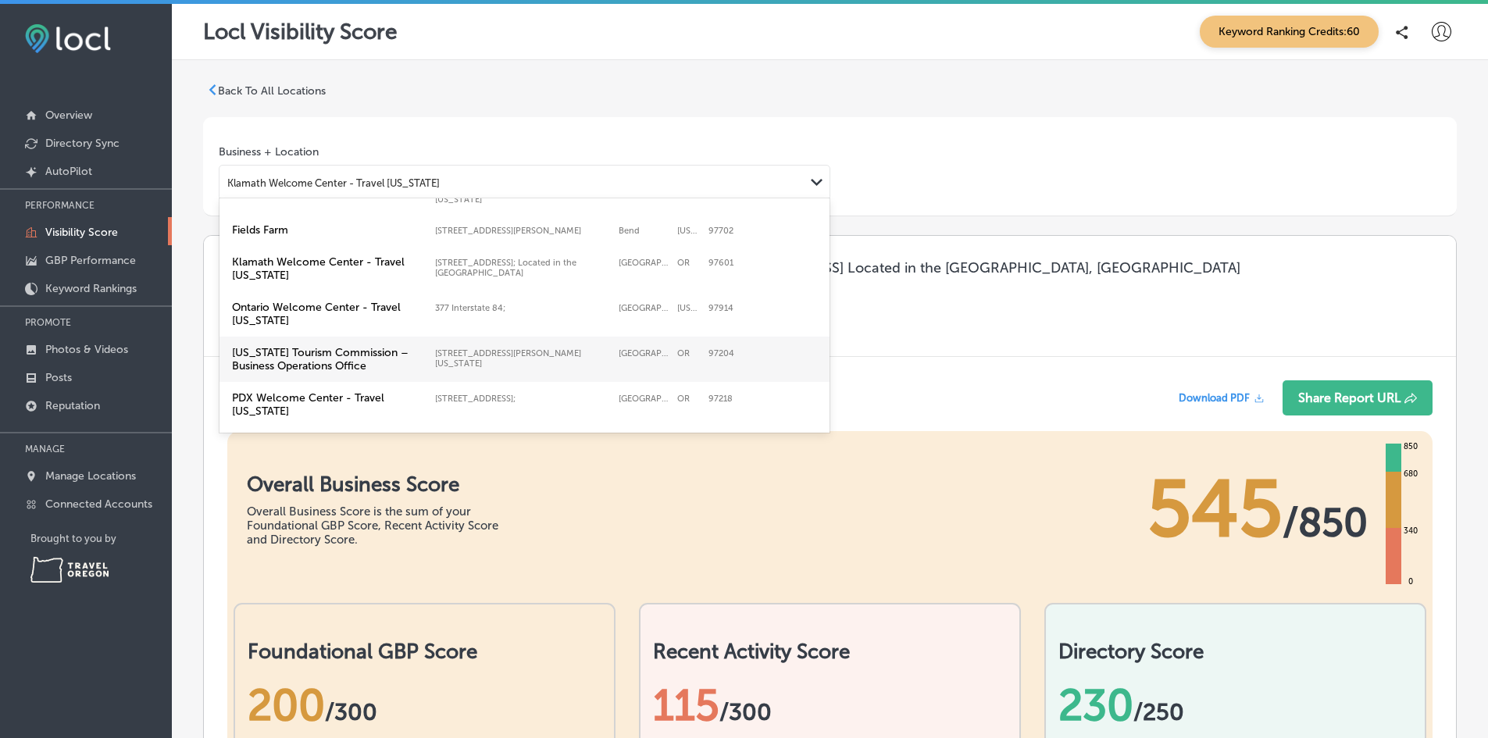
scroll to position [140, 0]
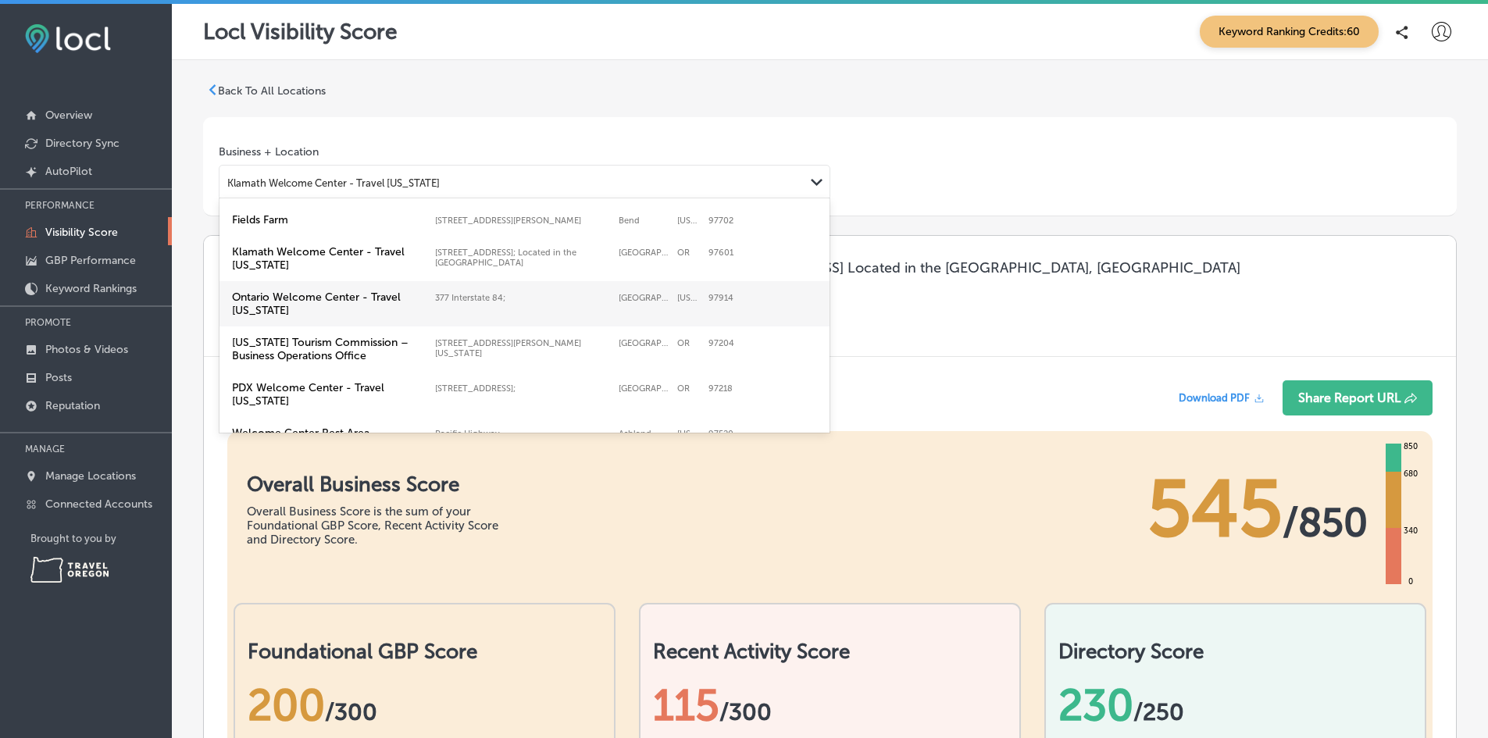
click at [353, 294] on label "Ontario Welcome Center - Travel [US_STATE]" at bounding box center [329, 304] width 195 height 27
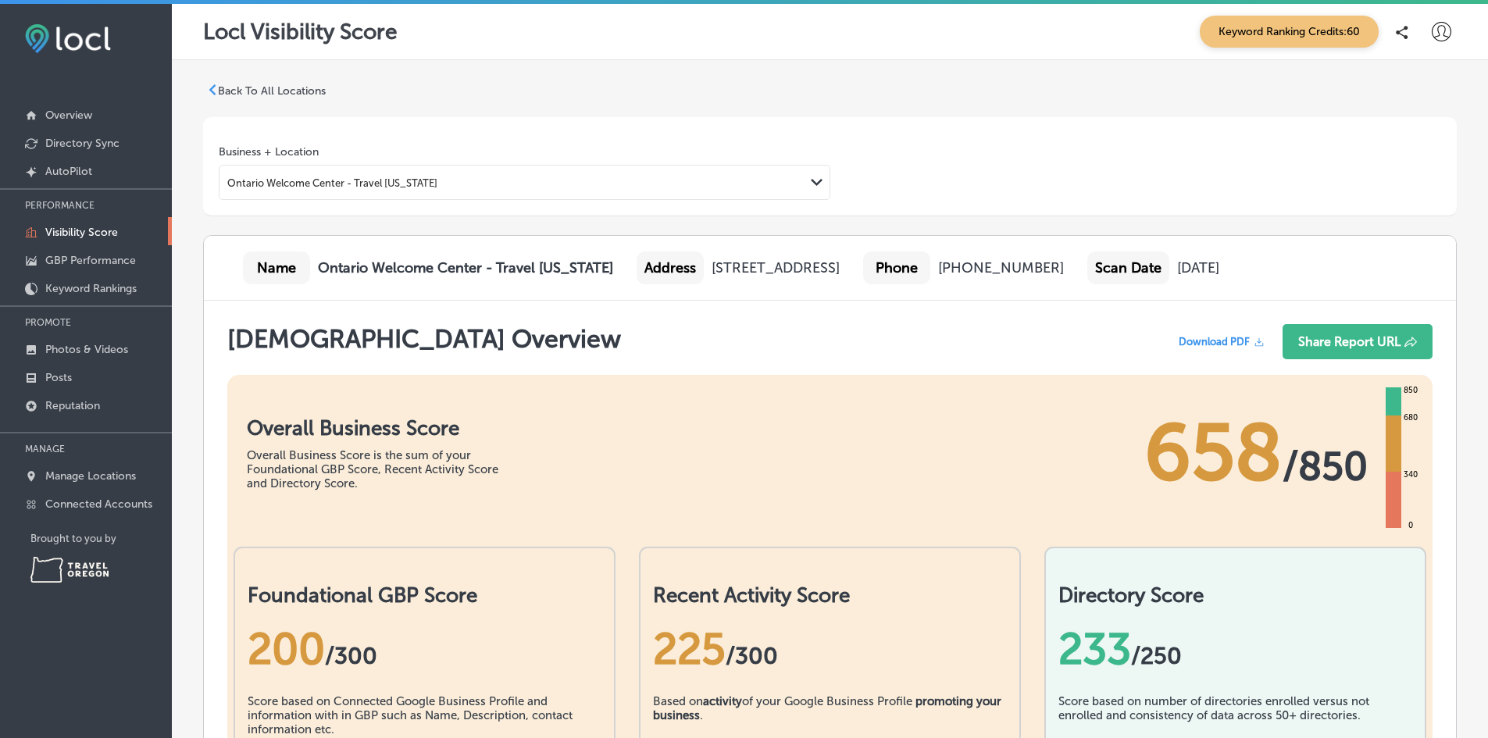
scroll to position [547, 0]
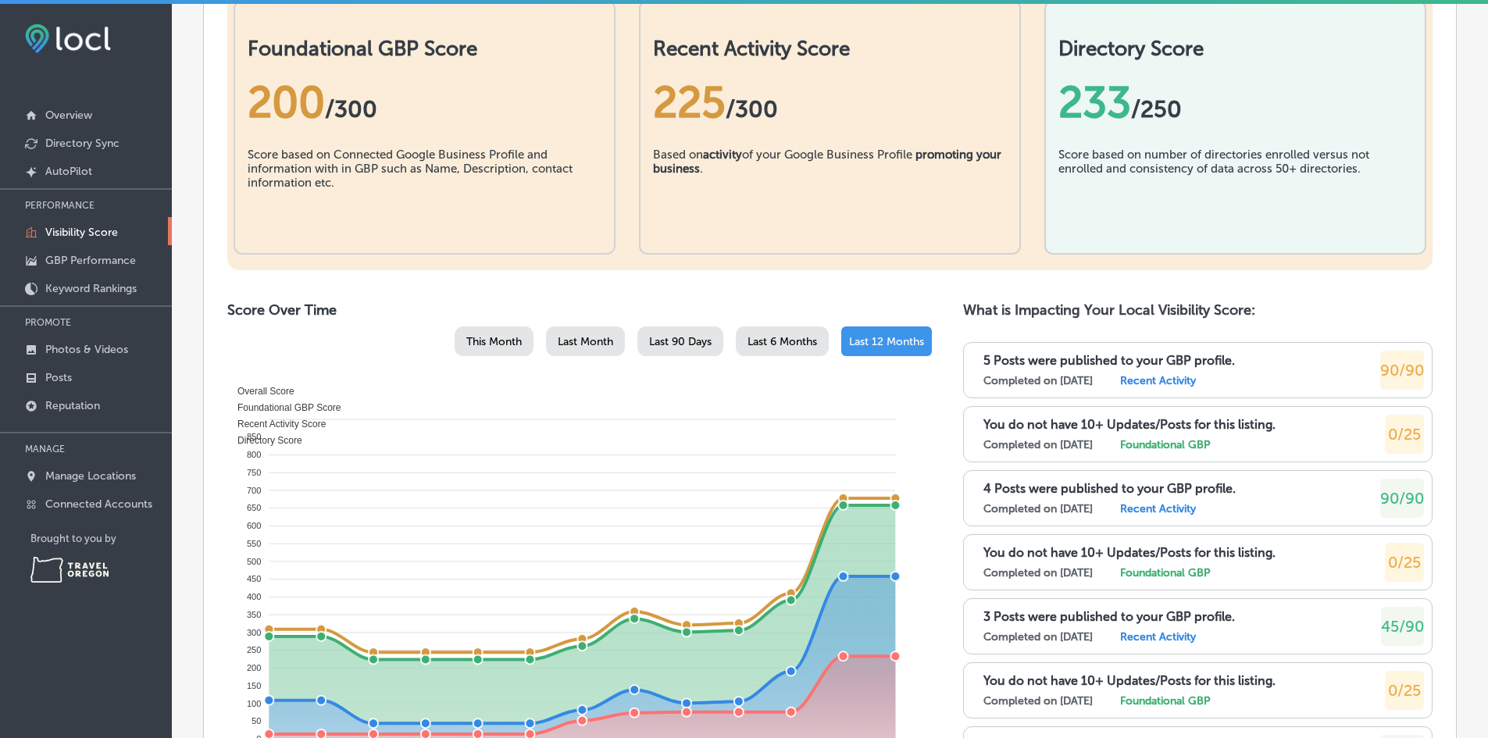
click at [673, 338] on span "Last 90 Days" at bounding box center [680, 341] width 63 height 13
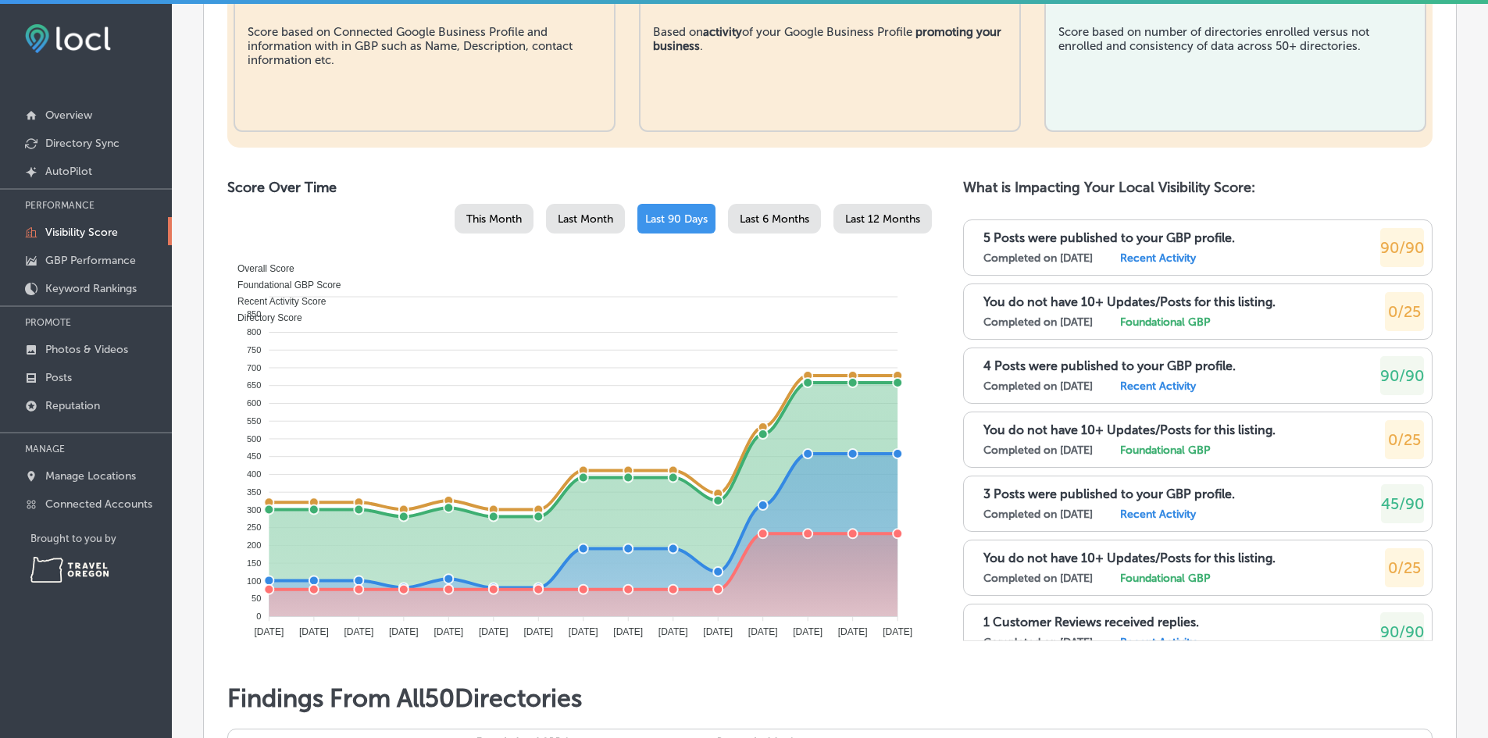
scroll to position [703, 0]
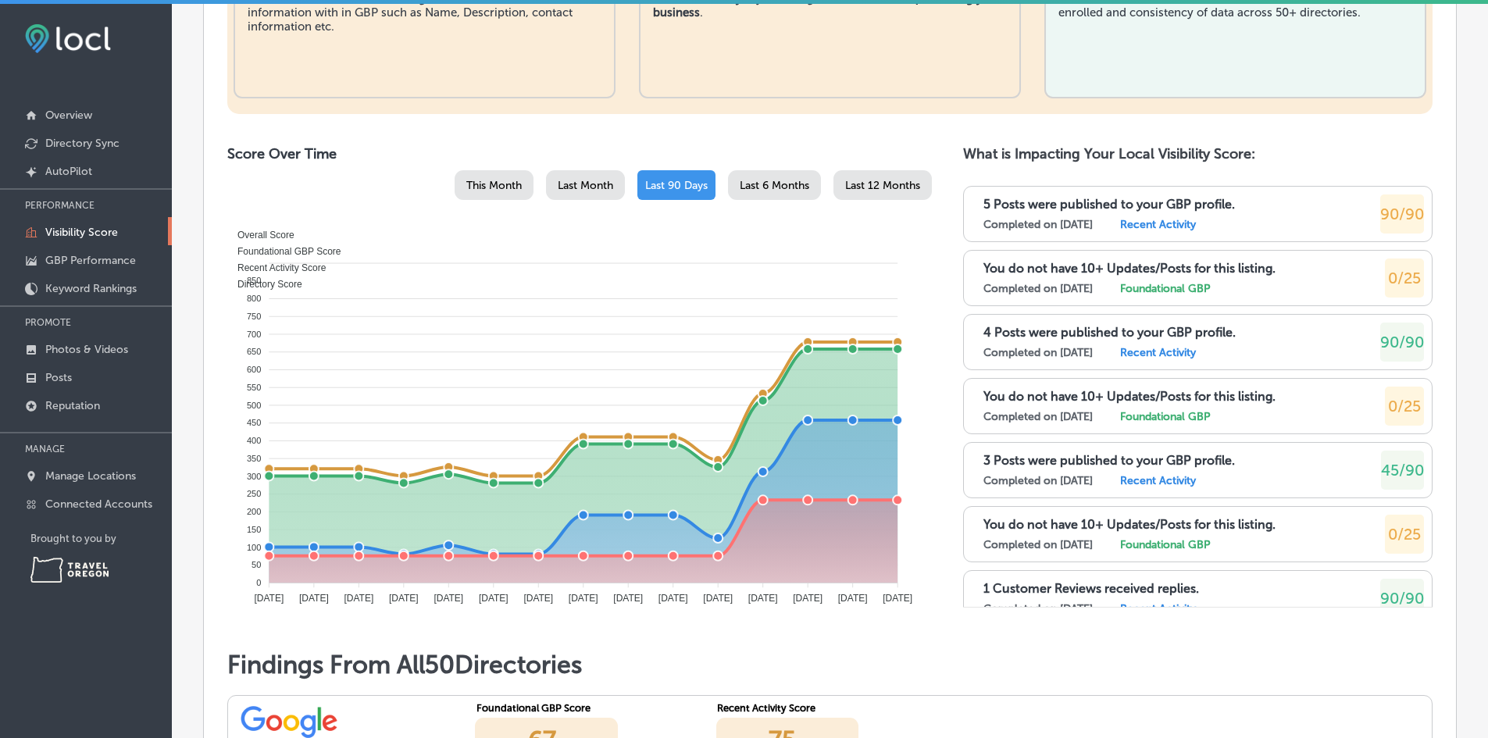
click at [565, 182] on span "Last Month" at bounding box center [585, 185] width 55 height 13
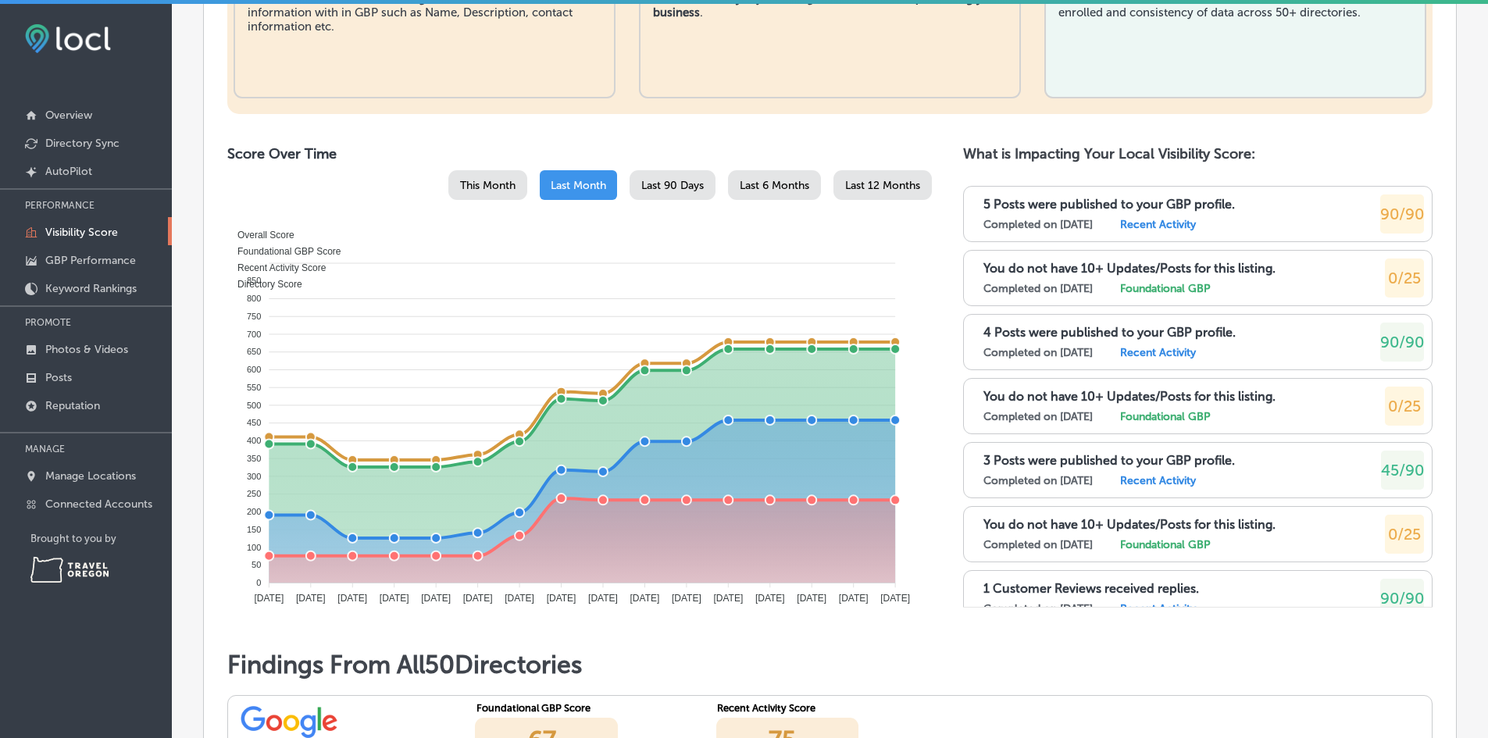
click at [505, 186] on span "This Month" at bounding box center [487, 185] width 55 height 13
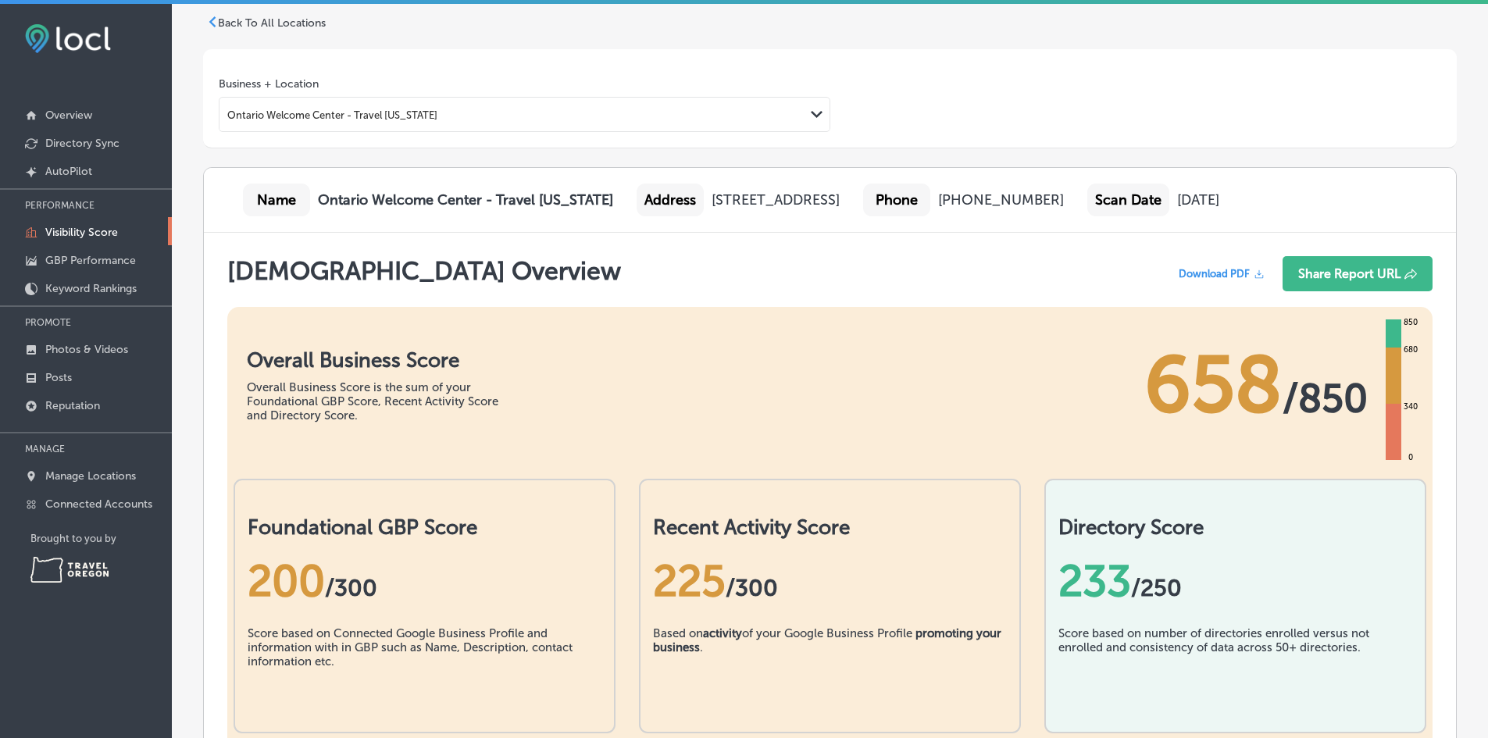
scroll to position [0, 0]
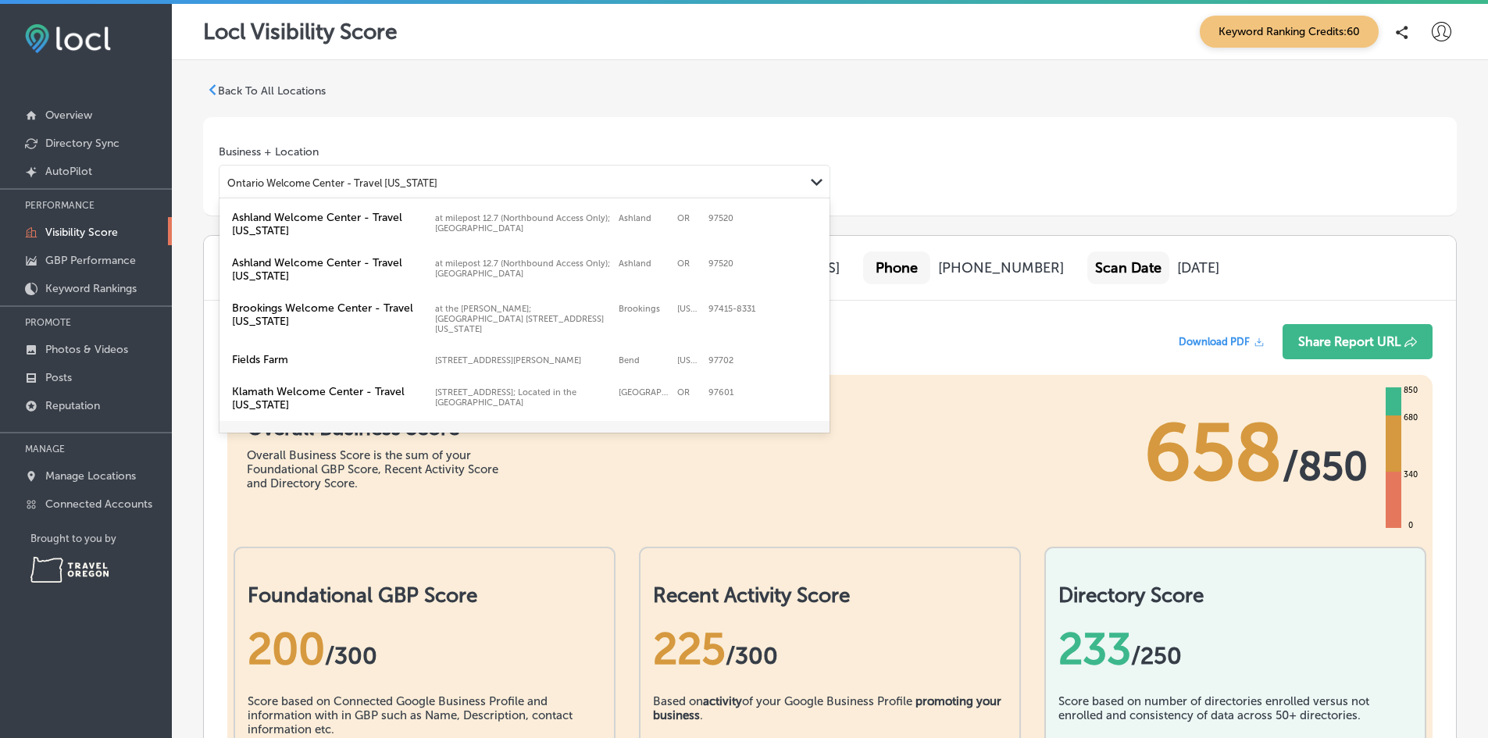
click at [351, 173] on div "Ontario Welcome Center - Travel [US_STATE]" at bounding box center [512, 182] width 585 height 21
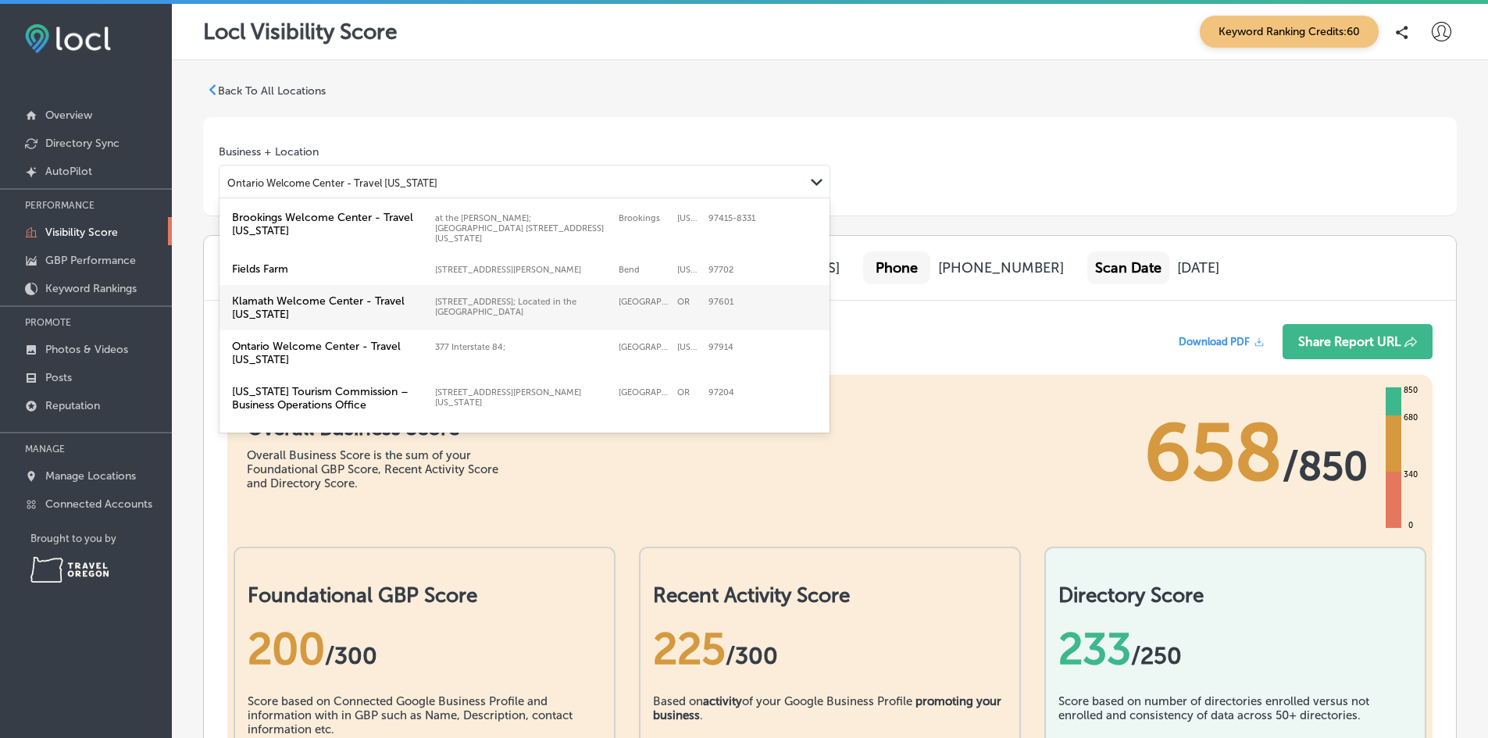
scroll to position [140, 0]
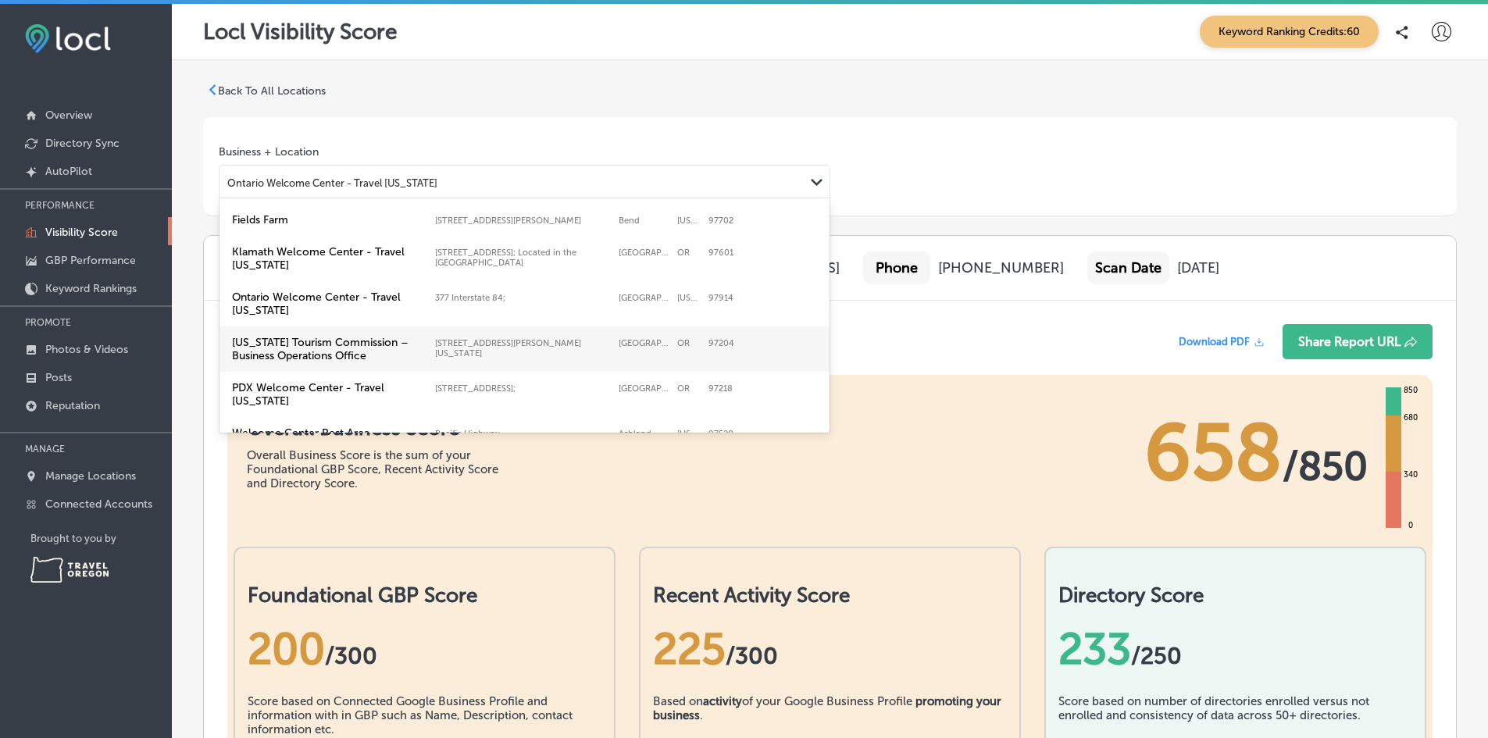
click at [363, 338] on label "[US_STATE] Tourism Commission – Business Operations Office" at bounding box center [329, 349] width 195 height 27
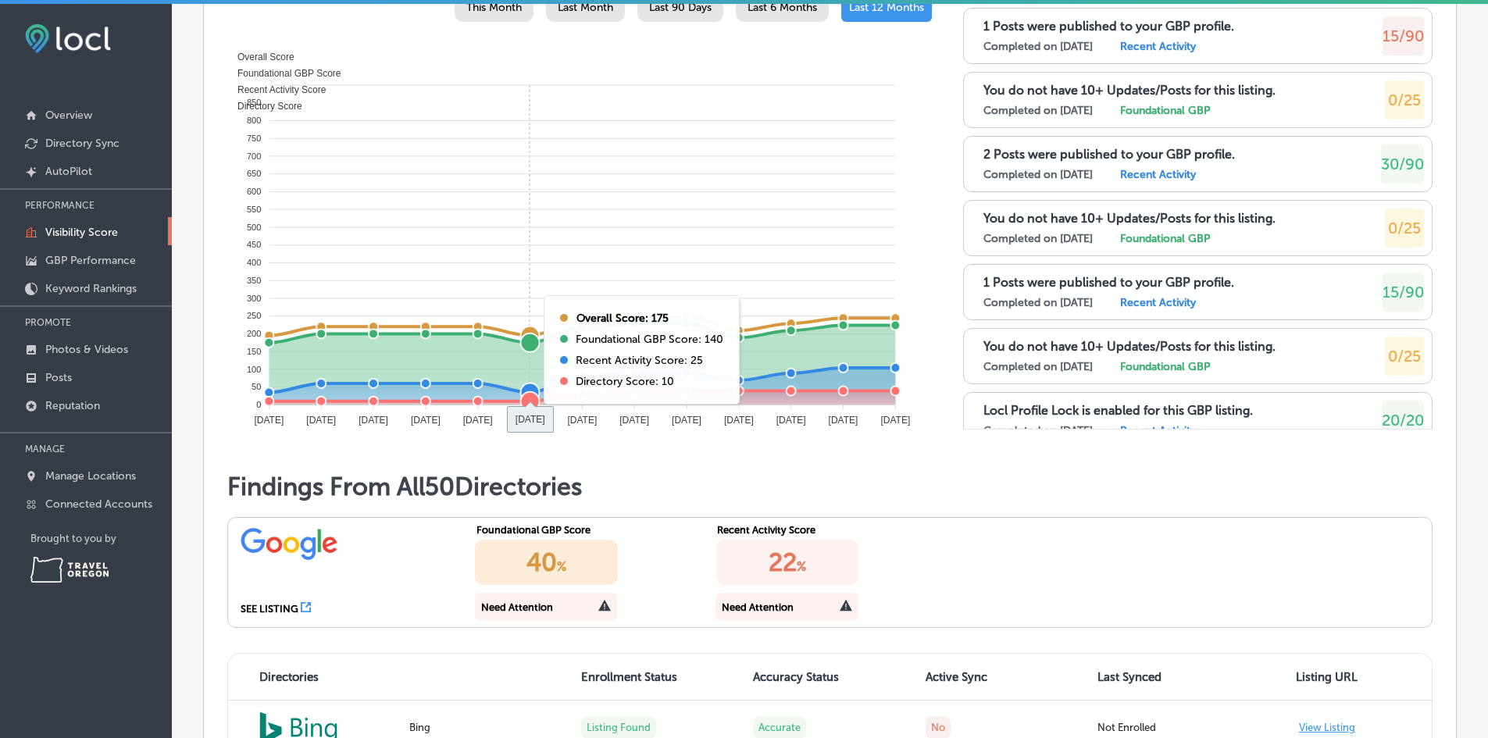
scroll to position [781, 0]
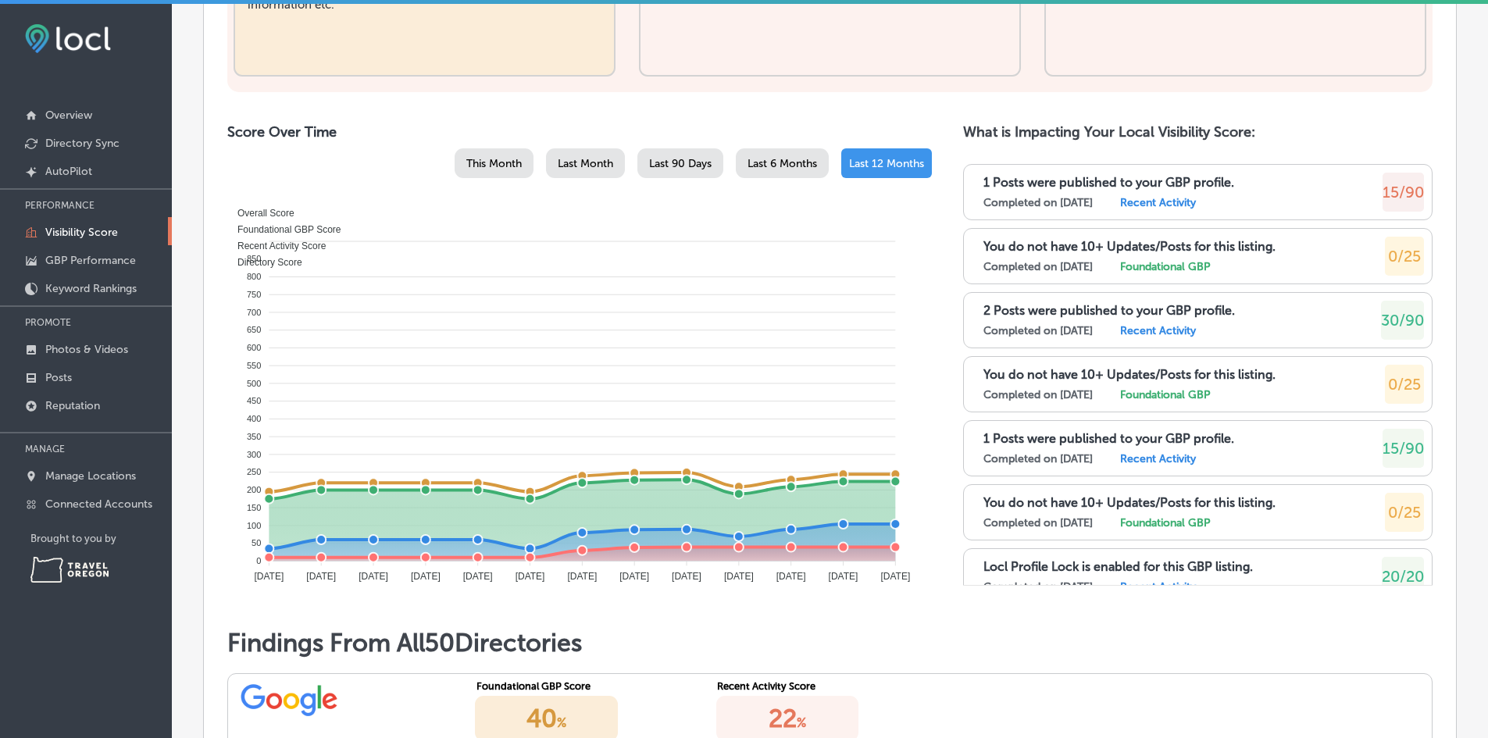
click at [669, 162] on span "Last 90 Days" at bounding box center [680, 163] width 63 height 13
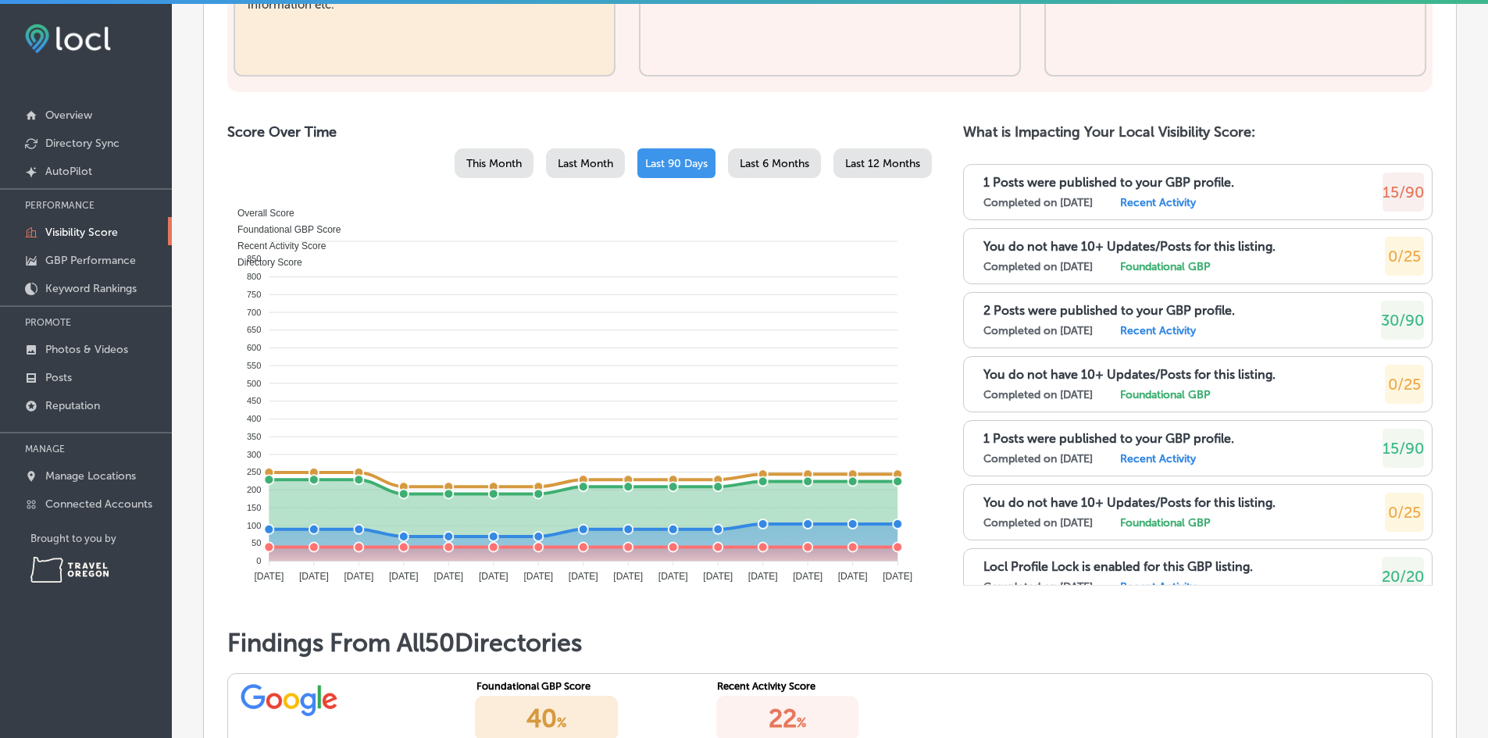
click at [587, 161] on span "Last Month" at bounding box center [585, 163] width 55 height 13
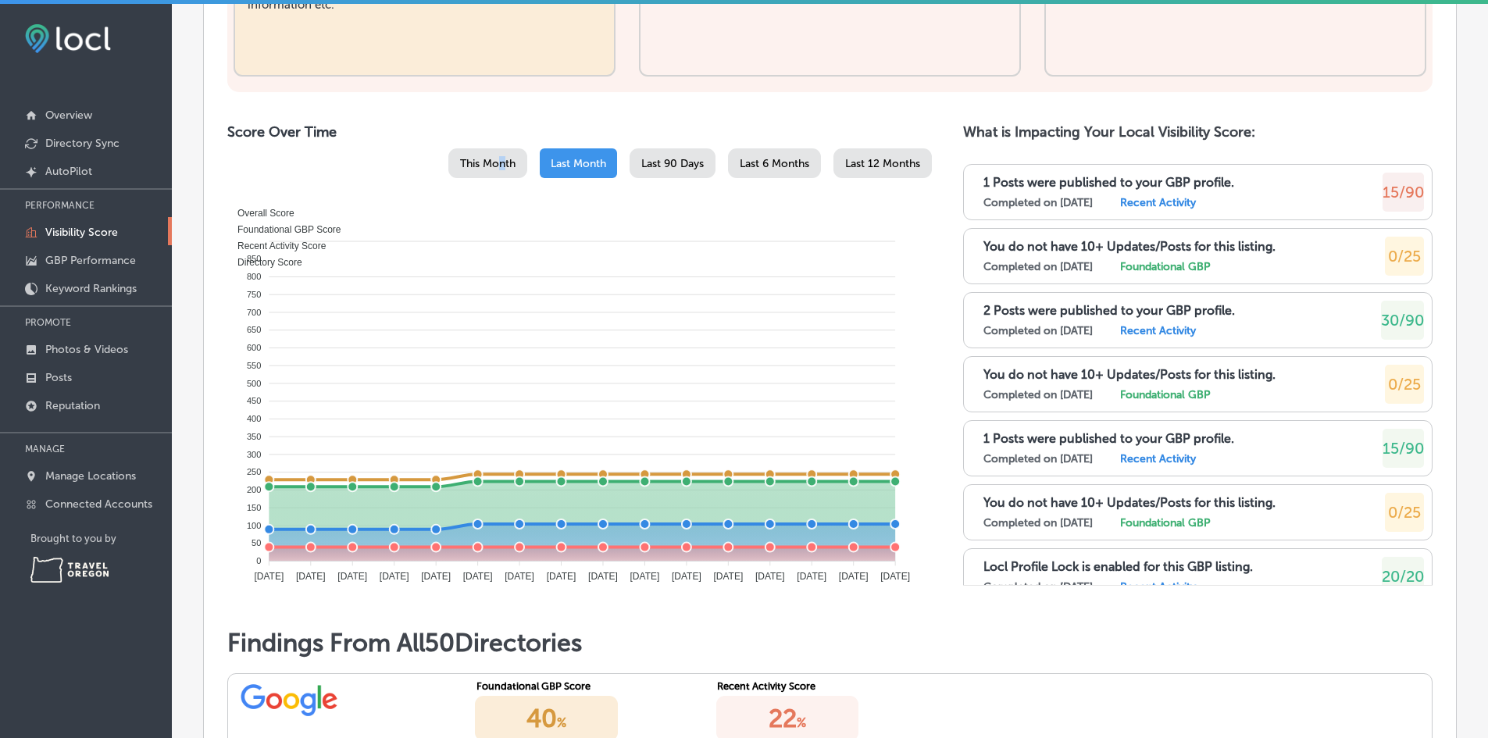
click at [491, 156] on div "This Month" at bounding box center [487, 163] width 79 height 30
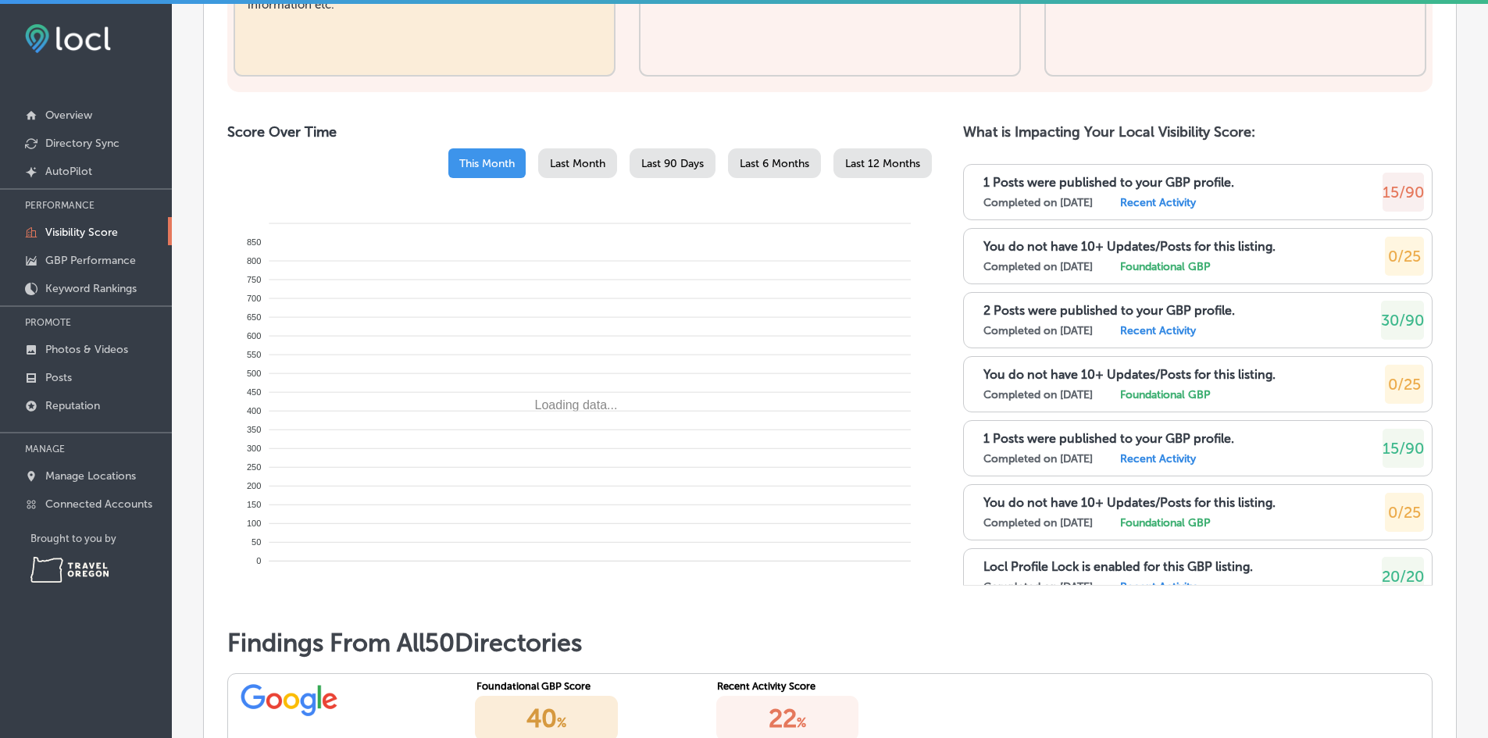
click at [571, 166] on span "Last Month" at bounding box center [577, 163] width 55 height 13
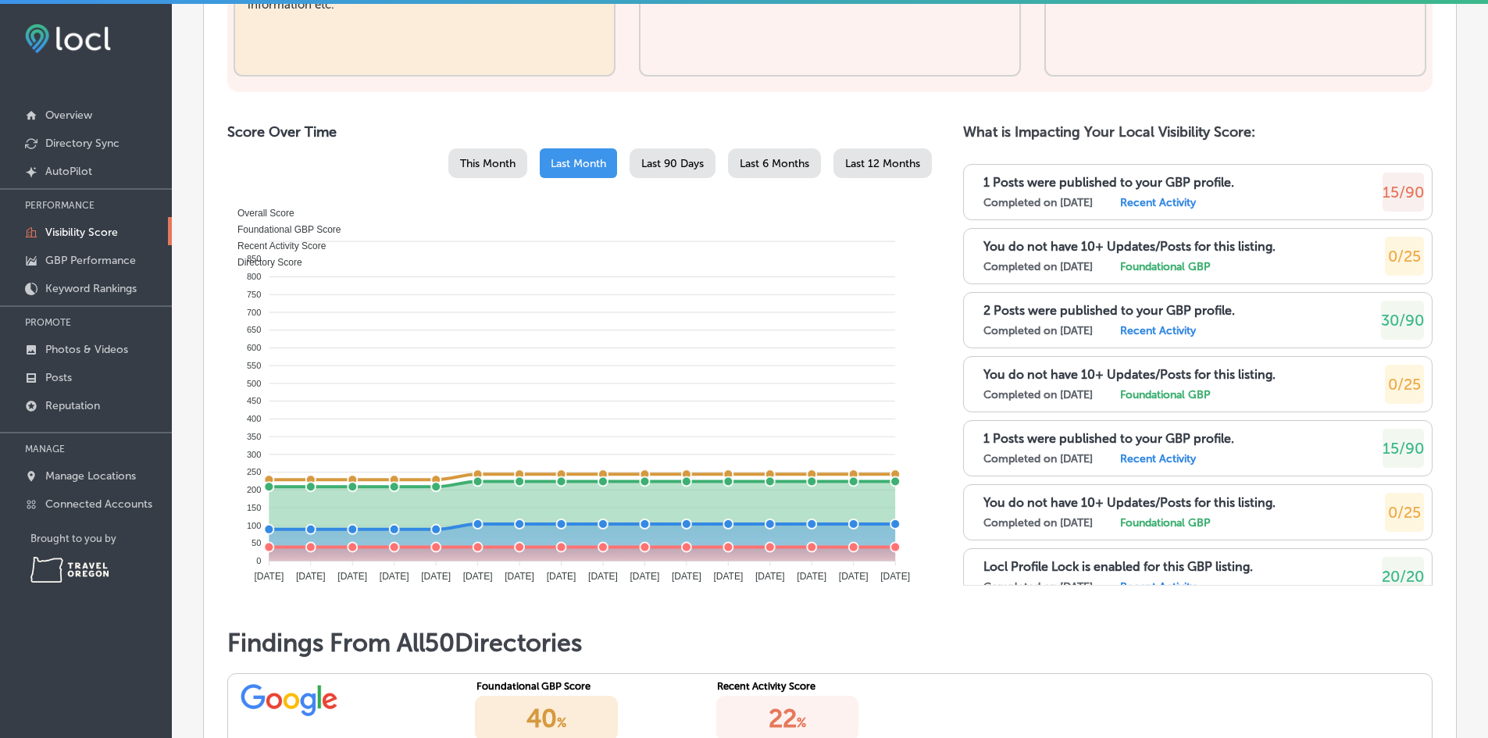
click at [500, 167] on span "This Month" at bounding box center [487, 163] width 55 height 13
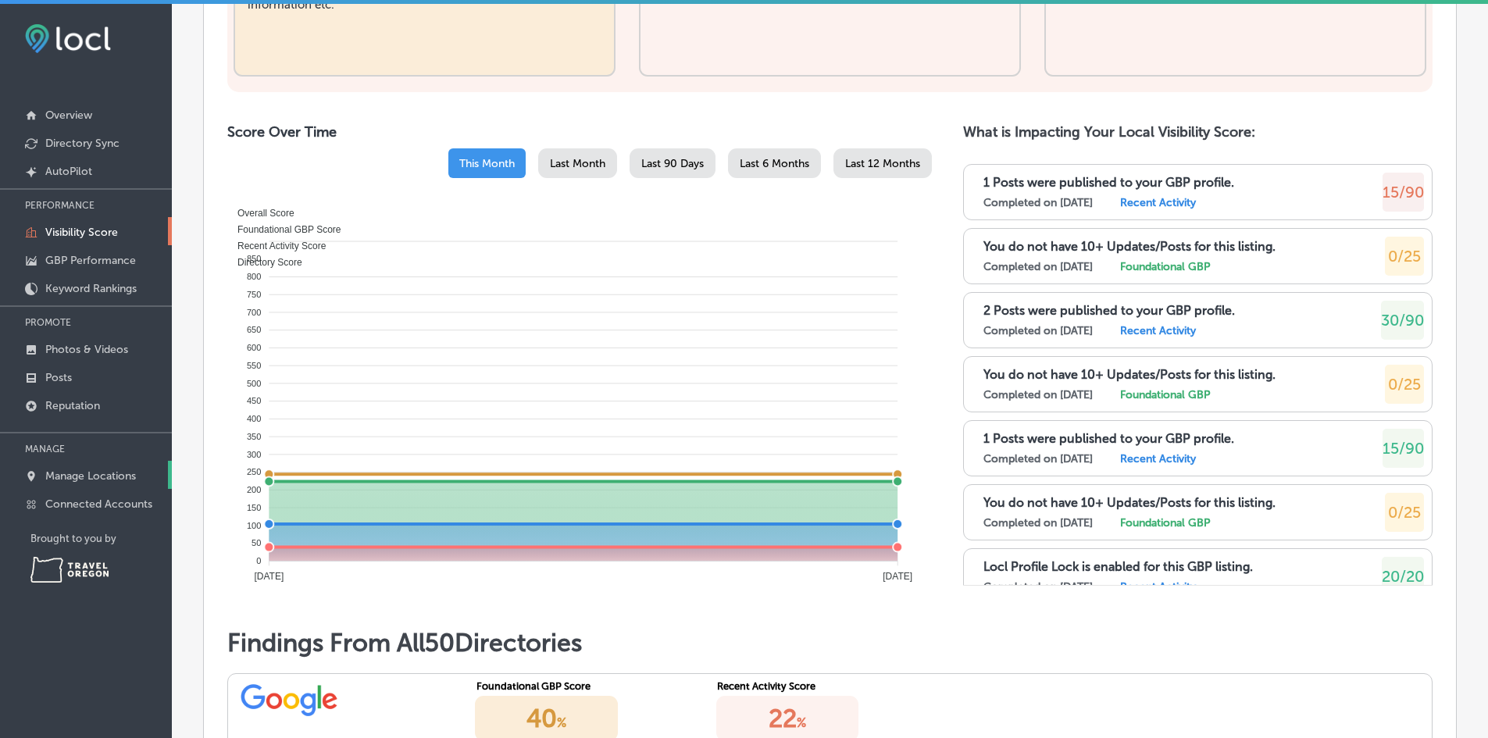
click at [74, 477] on p "Manage Locations" at bounding box center [90, 476] width 91 height 13
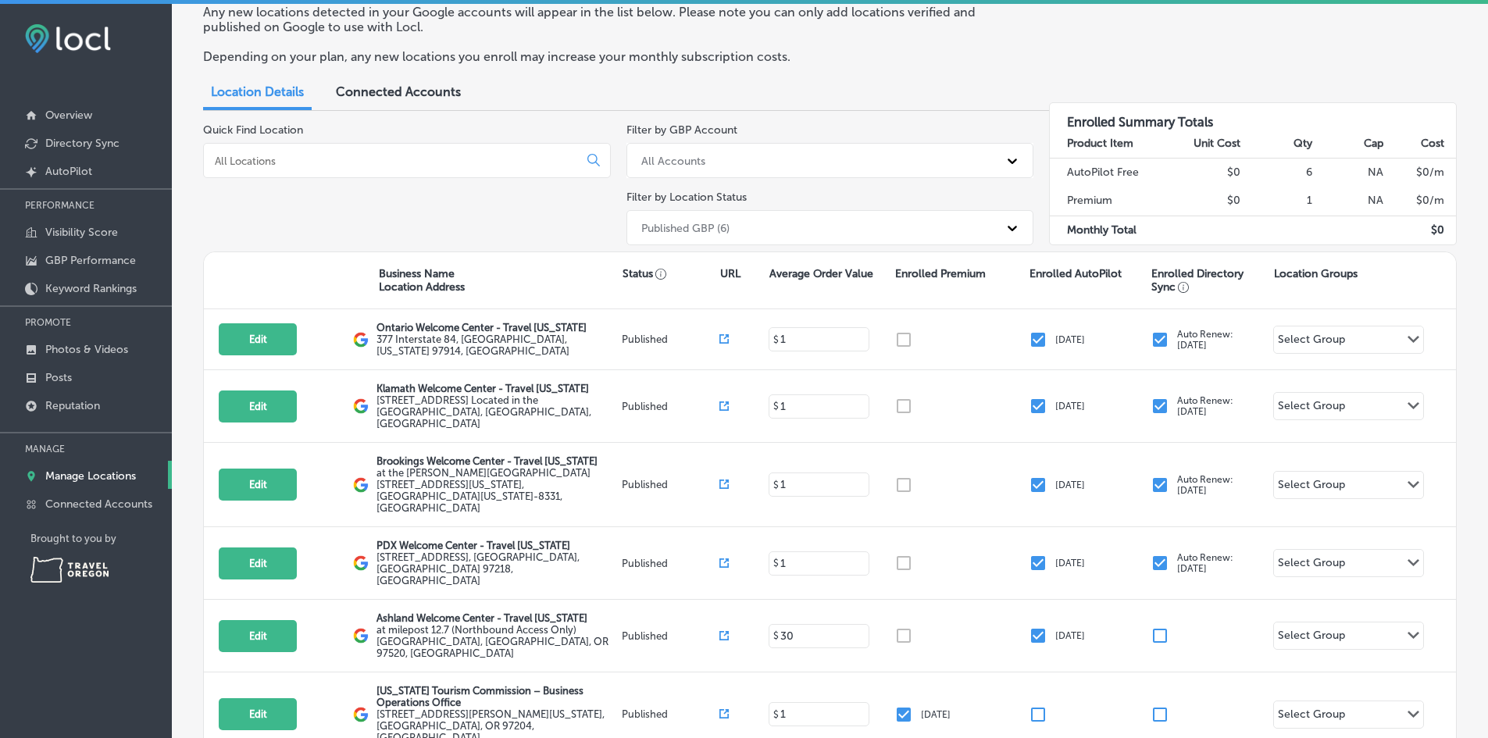
scroll to position [135, 0]
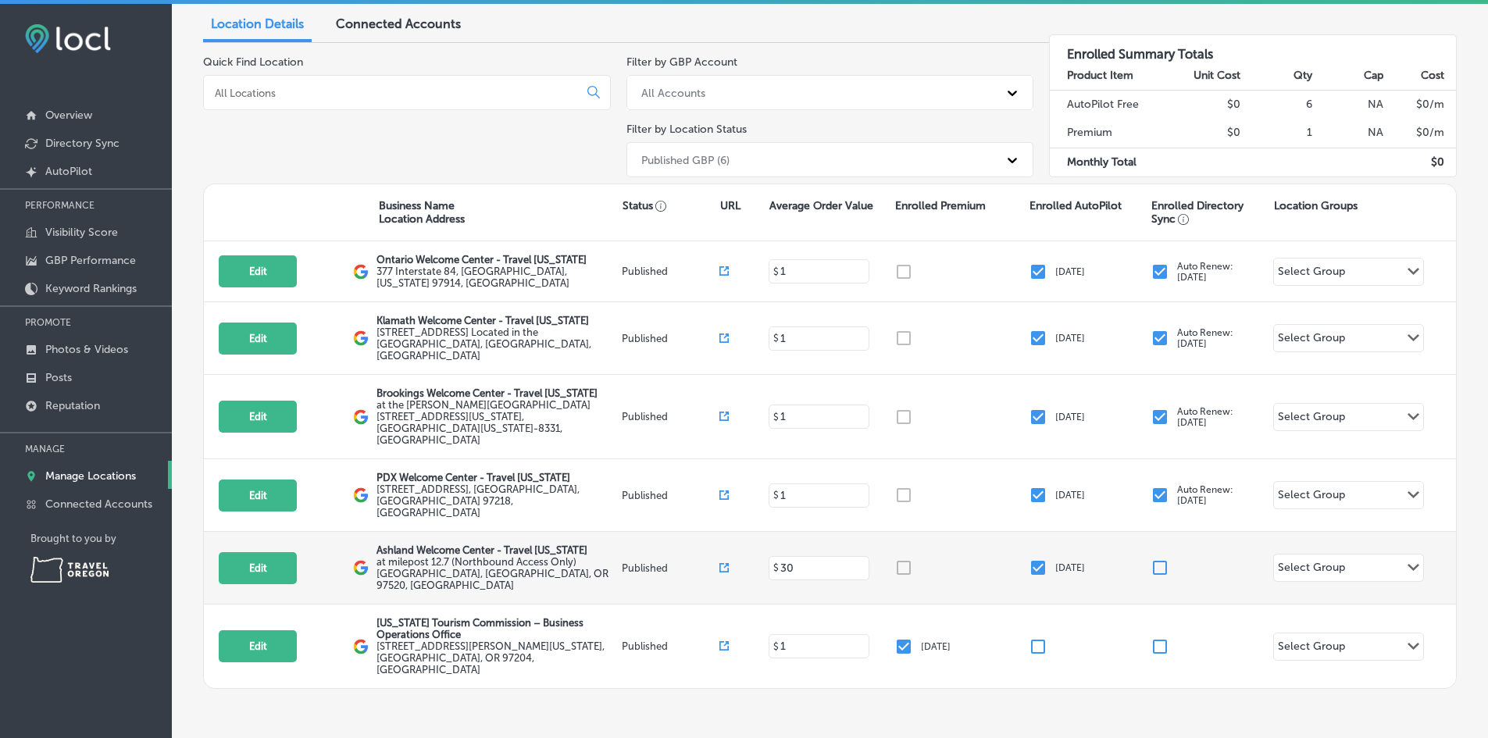
click at [452, 556] on label "at milepost 12.7 (Northbound Access Only) [GEOGRAPHIC_DATA] , [GEOGRAPHIC_DATA]…" at bounding box center [497, 573] width 241 height 35
click at [263, 552] on button "Edit" at bounding box center [258, 568] width 78 height 32
select select "US"
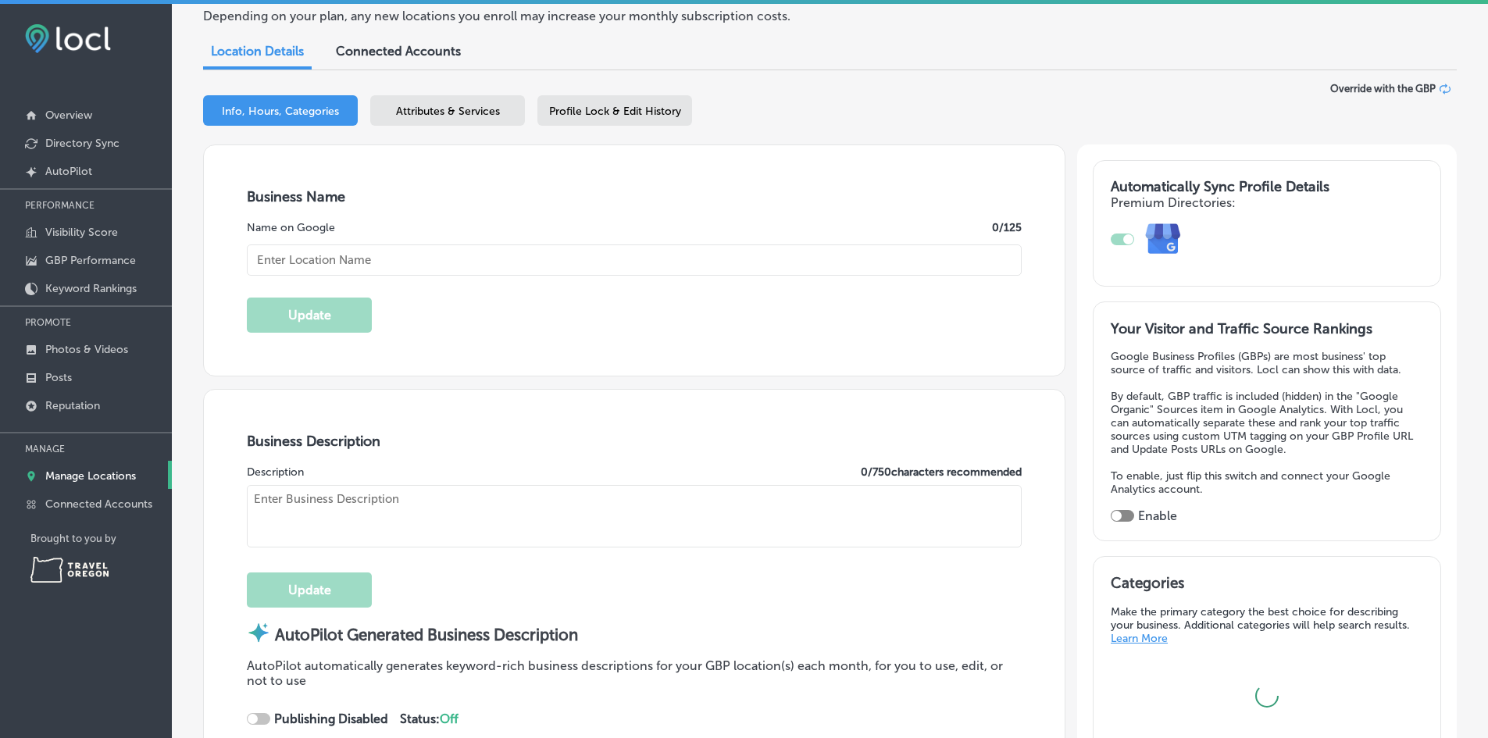
scroll to position [163, 0]
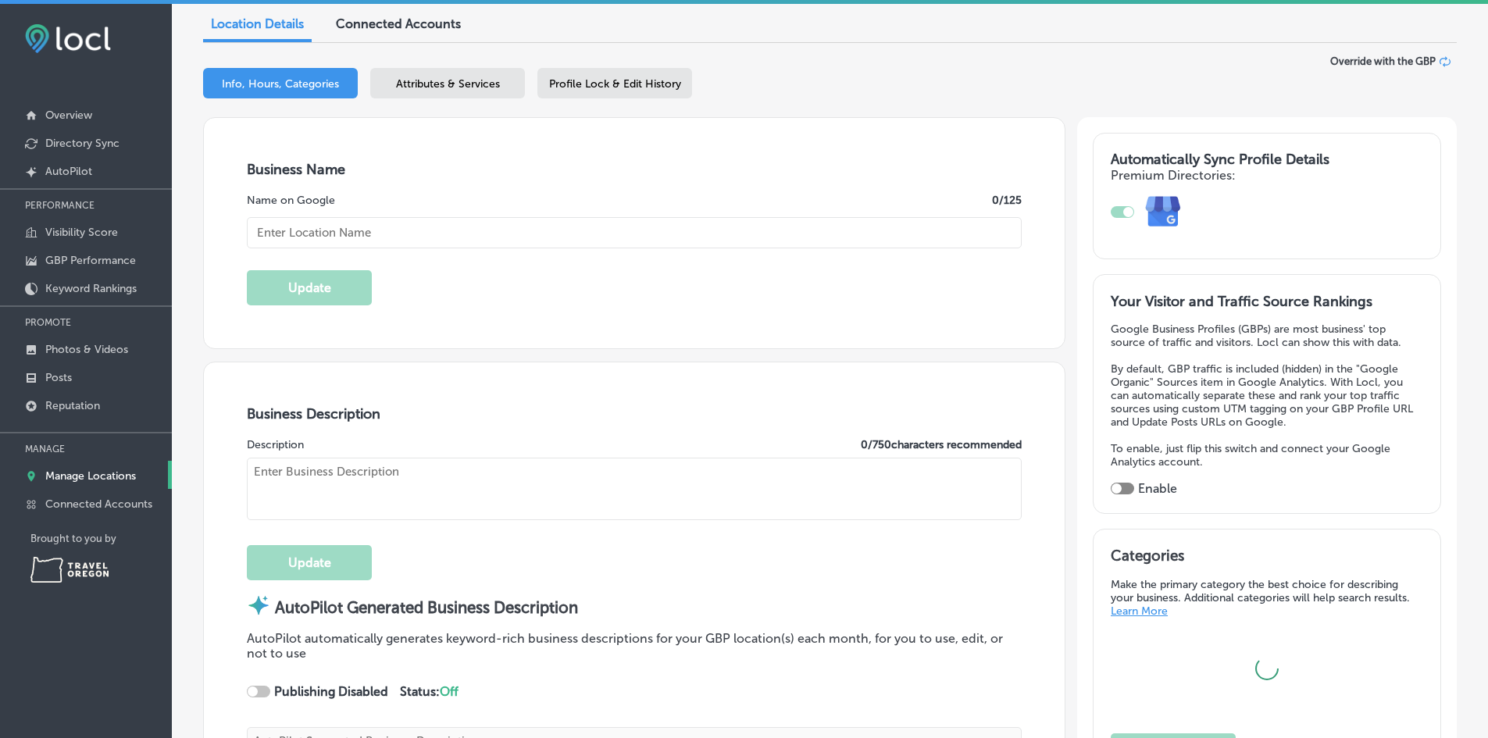
type input "Ashland Welcome Center - Travel [US_STATE]"
type textarea "Discover Ashland Welcome Center – Travel [US_STATE], your essential rest stop f…"
type input "at milepost 12.7 (Northbound Access Only)"
type input "[GEOGRAPHIC_DATA]"
type input "Ashland"
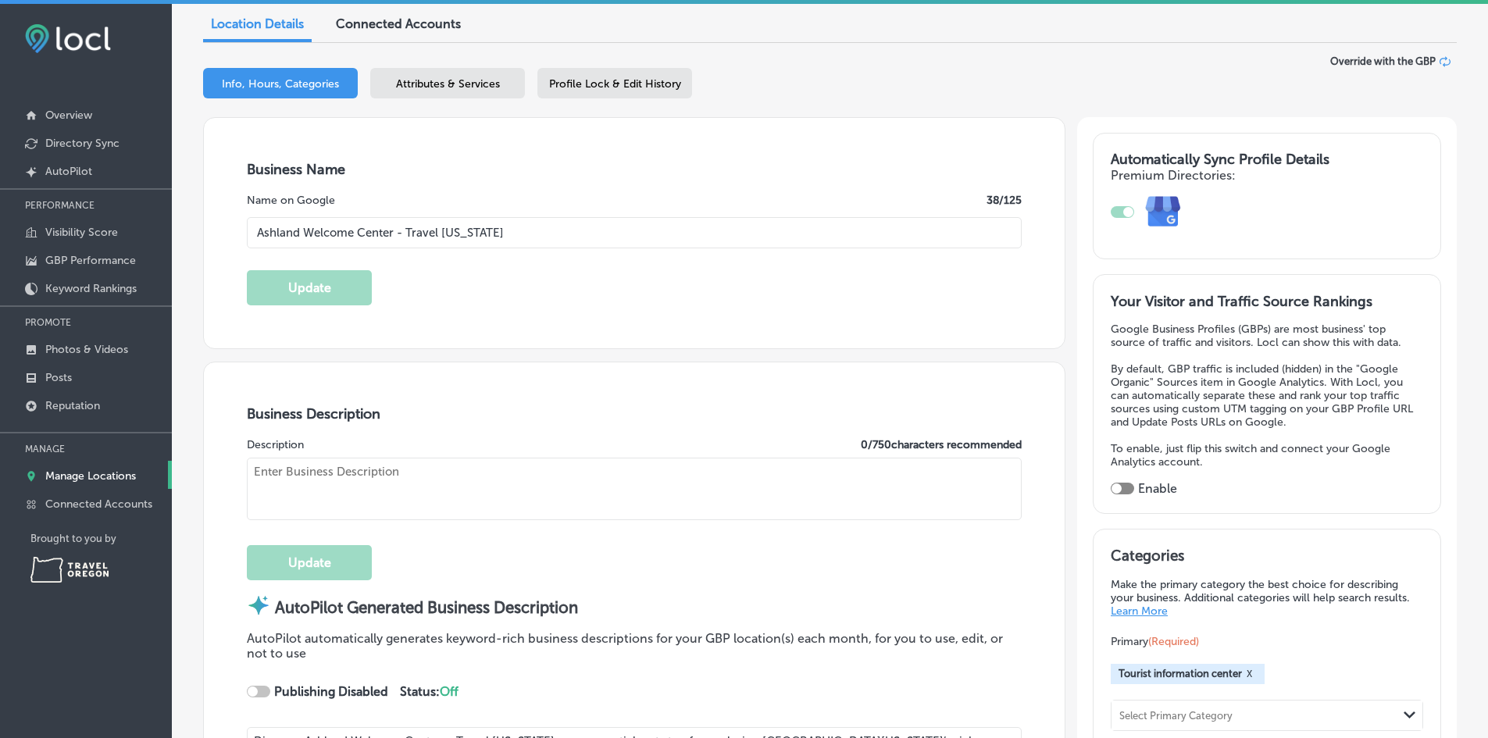
type input "97520"
type input "US"
type input "[URL][DOMAIN_NAME]"
type textarea "Welcome to [GEOGRAPHIC_DATA], your go-to destination for exploring the beauty o…"
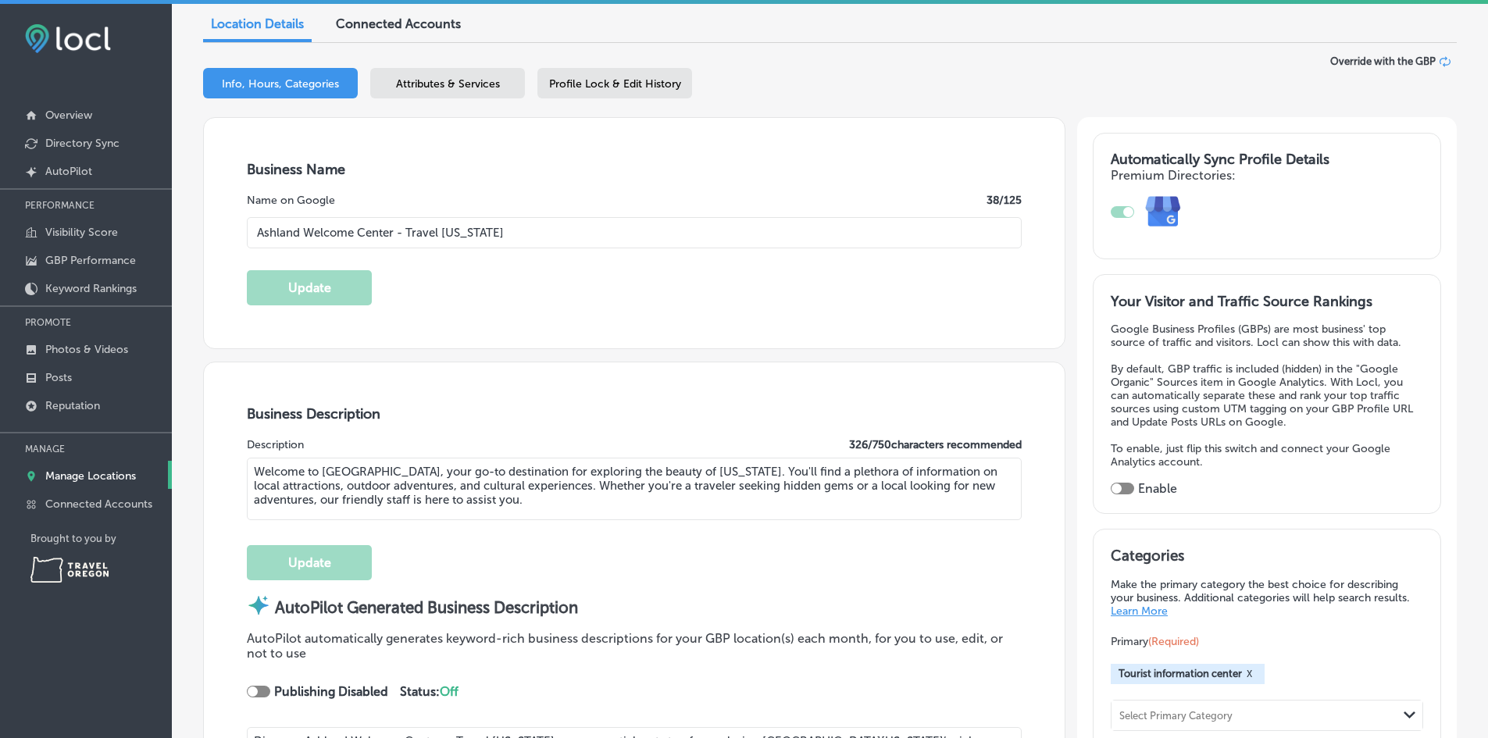
type input "[PHONE_NUMBER]"
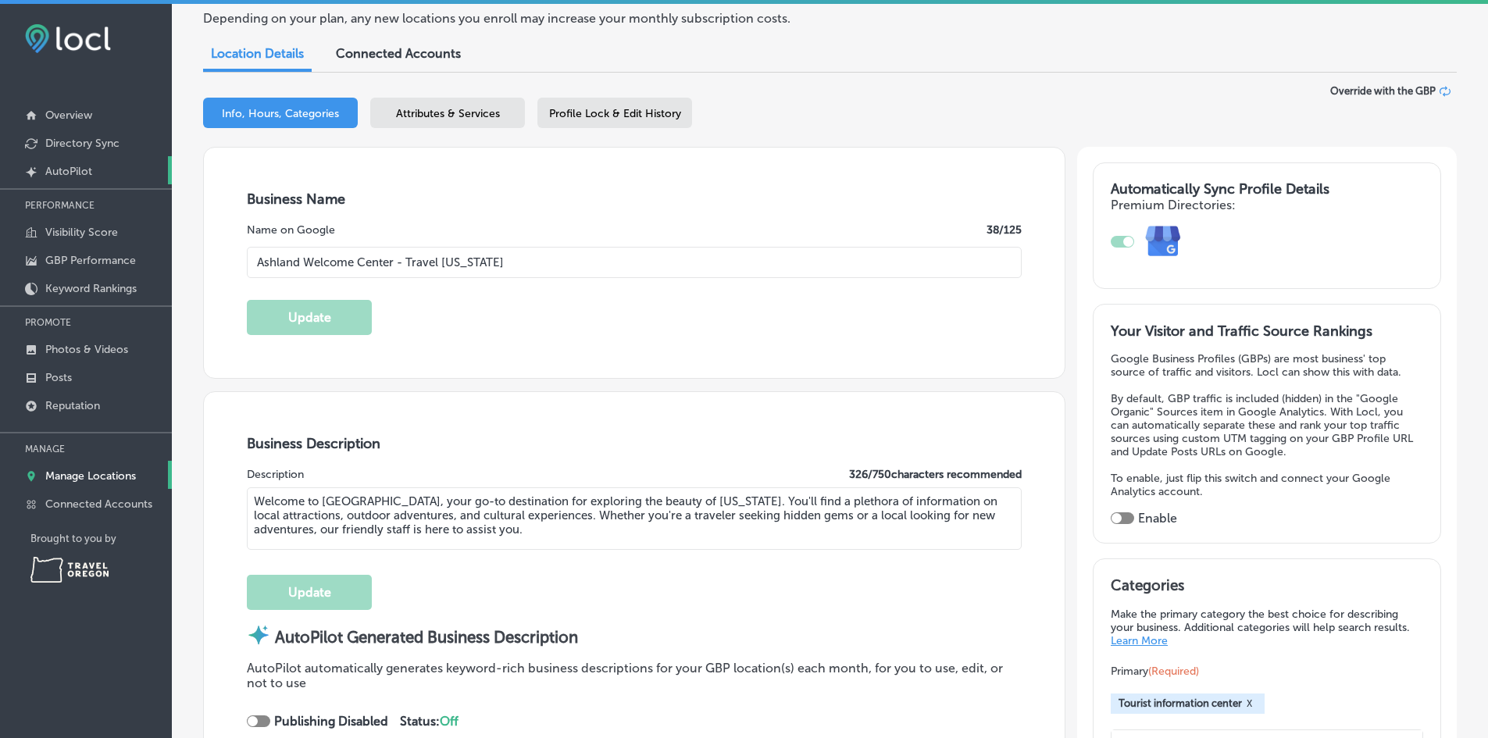
scroll to position [0, 0]
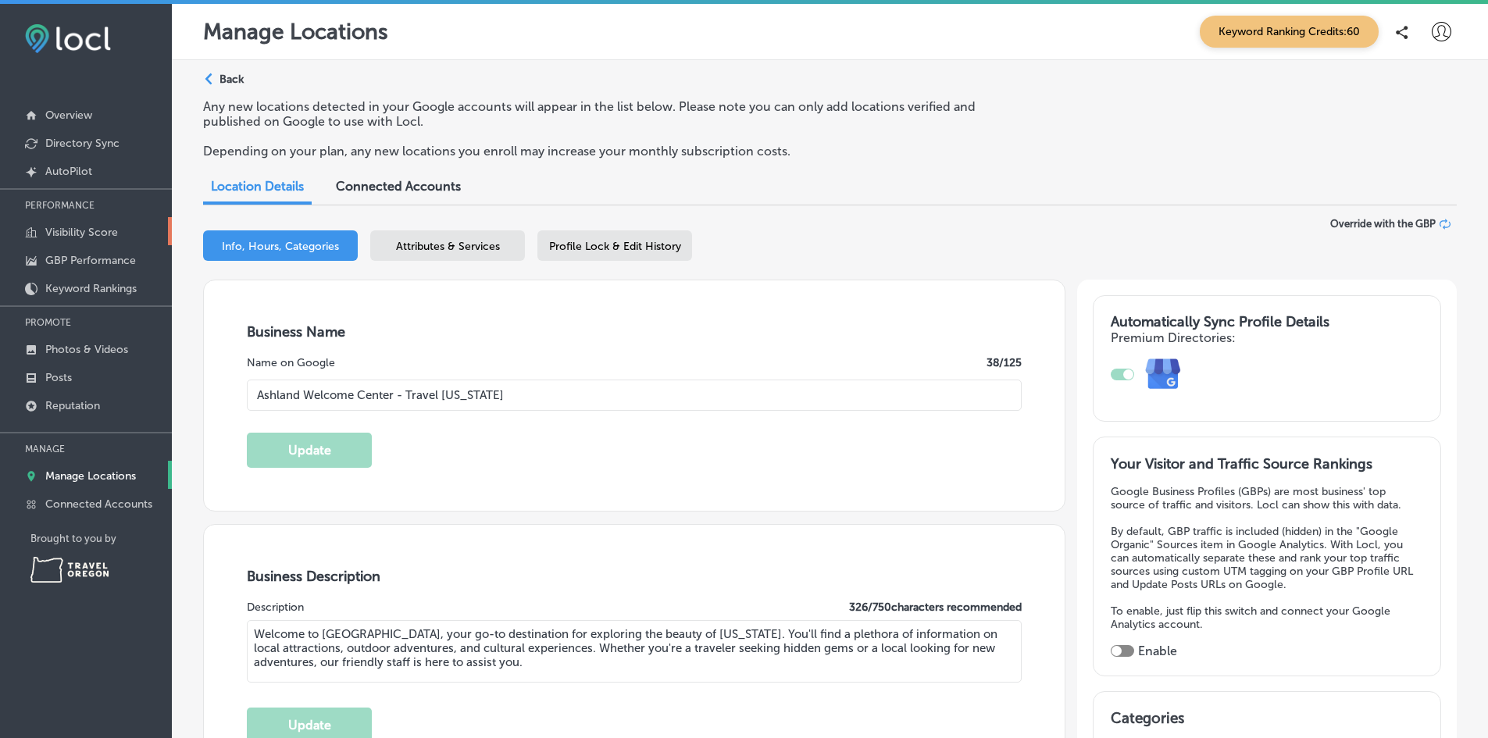
click at [78, 233] on p "Visibility Score" at bounding box center [81, 232] width 73 height 13
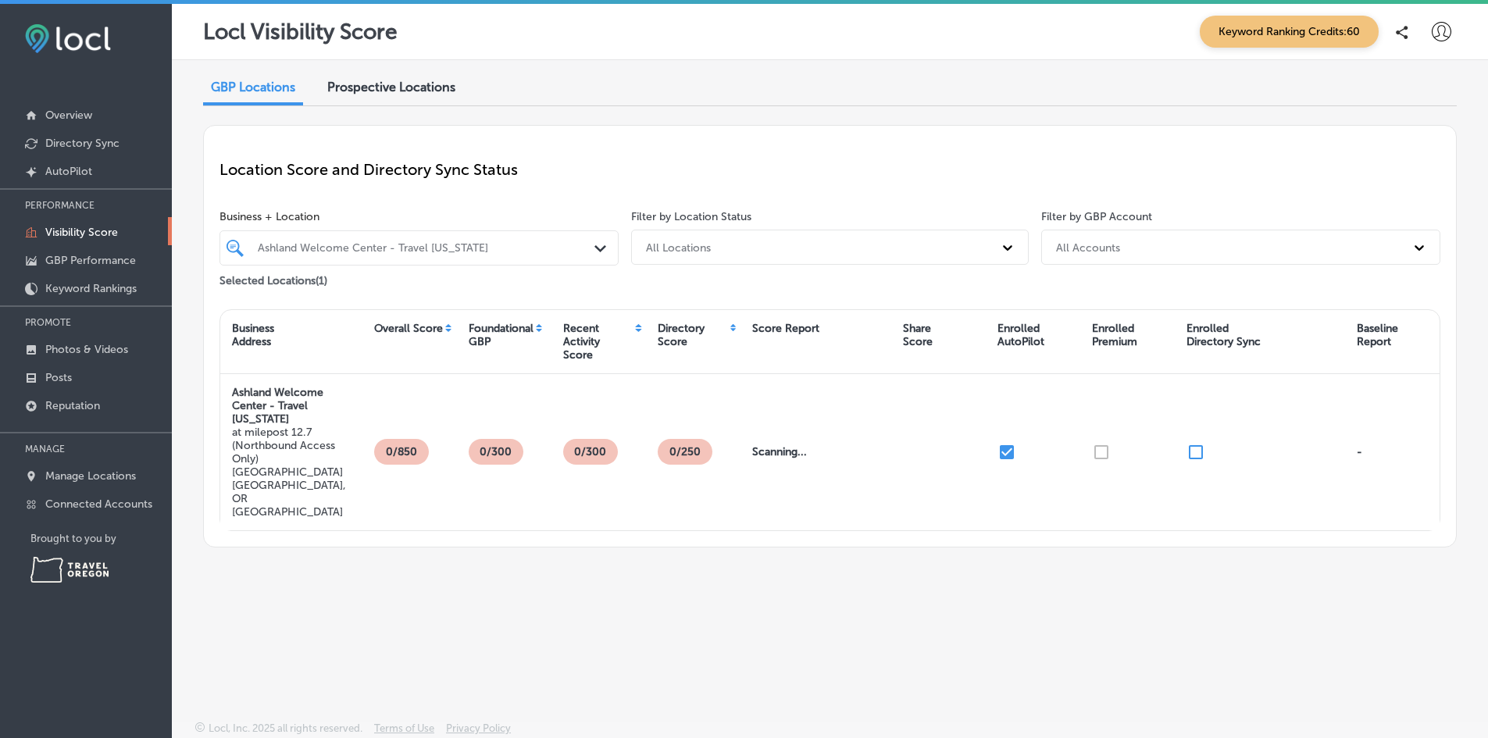
click at [377, 102] on div "Prospective Locations" at bounding box center [392, 89] width 152 height 34
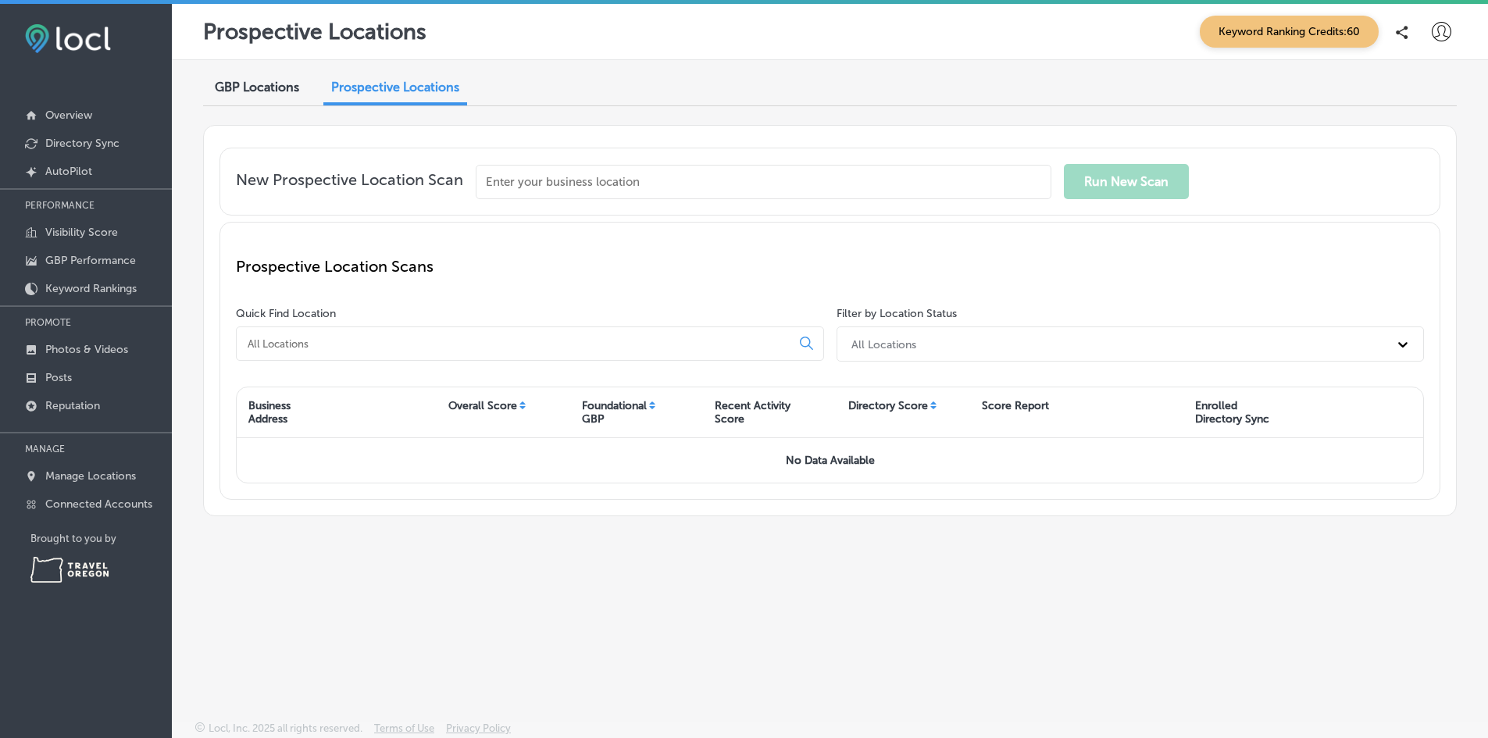
click at [248, 105] on div "GBP Locations" at bounding box center [257, 89] width 108 height 34
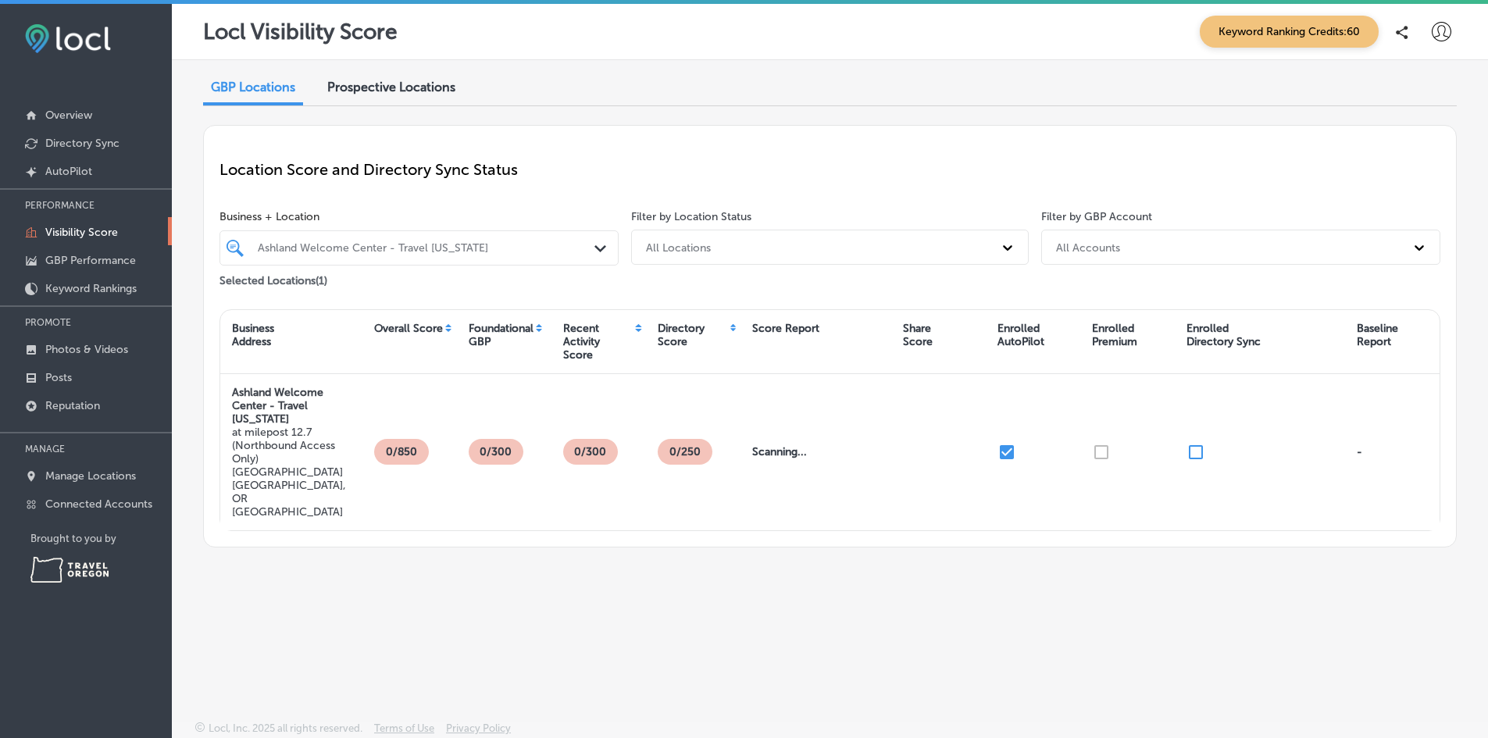
click at [80, 231] on p "Visibility Score" at bounding box center [81, 232] width 73 height 13
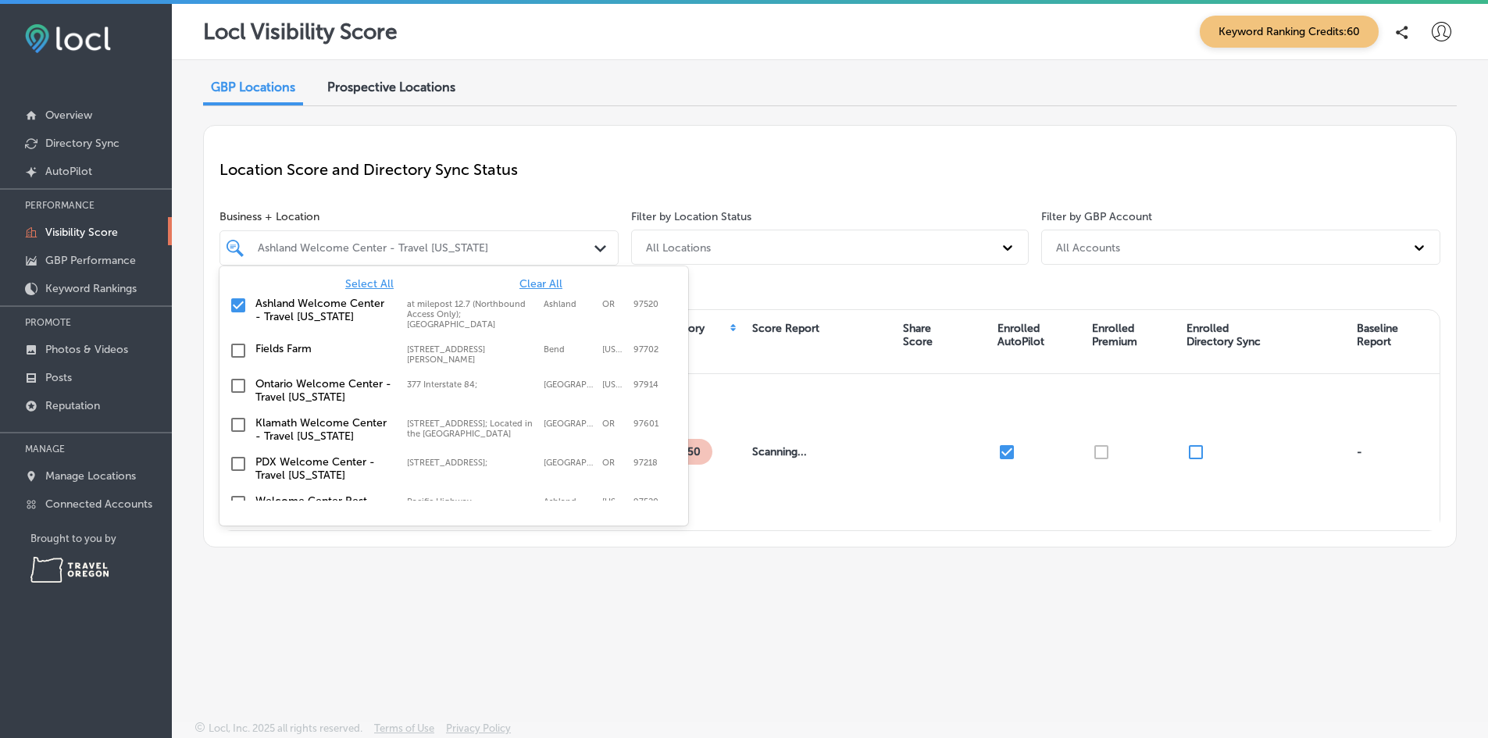
click at [253, 237] on div "Ashland Welcome Center - Travel [US_STATE]" at bounding box center [419, 248] width 338 height 23
click at [283, 305] on label "Ashland Welcome Center - Travel [US_STATE]" at bounding box center [323, 310] width 136 height 27
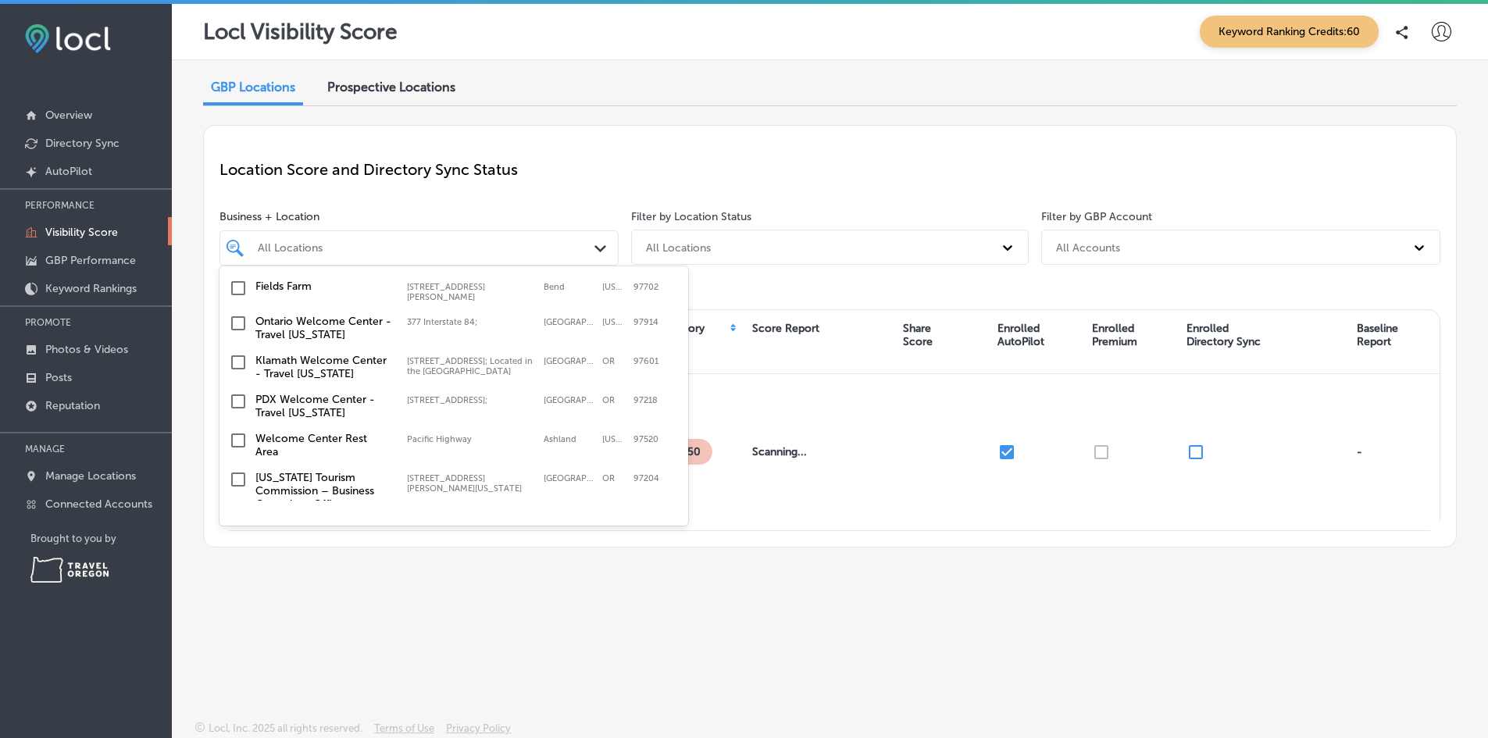
scroll to position [156, 0]
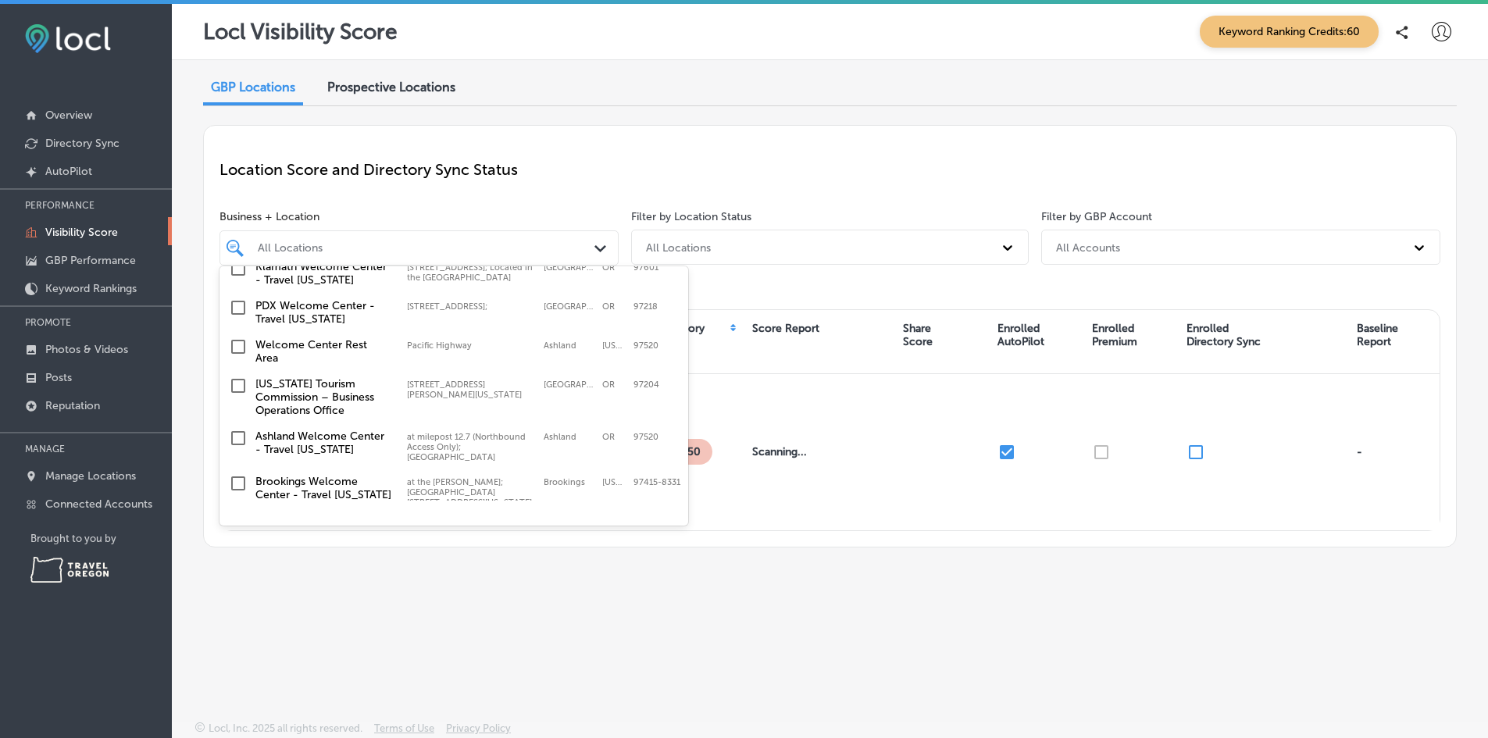
click at [298, 312] on label "PDX Welcome Center - Travel [US_STATE]" at bounding box center [323, 312] width 136 height 27
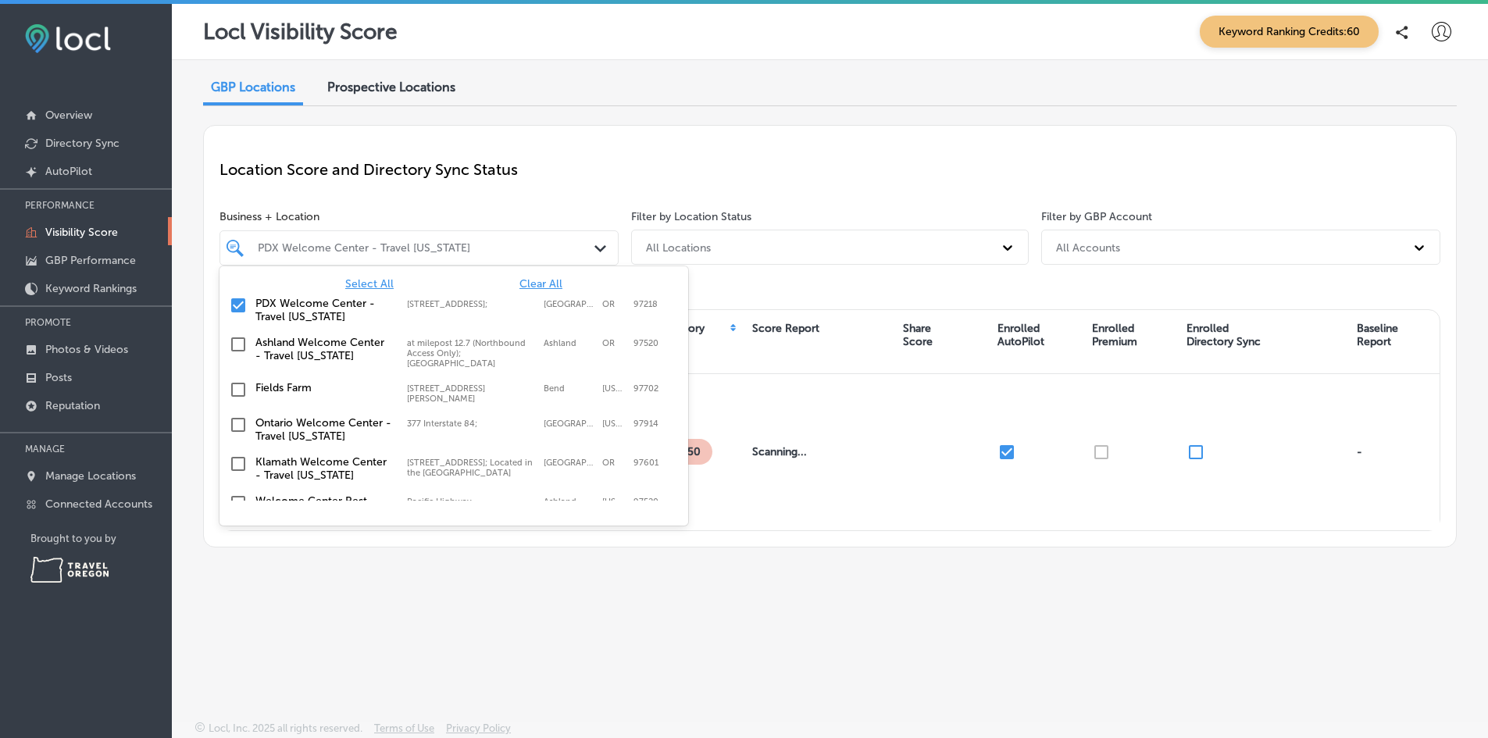
click at [288, 308] on label "PDX Welcome Center - Travel [US_STATE]" at bounding box center [323, 310] width 136 height 27
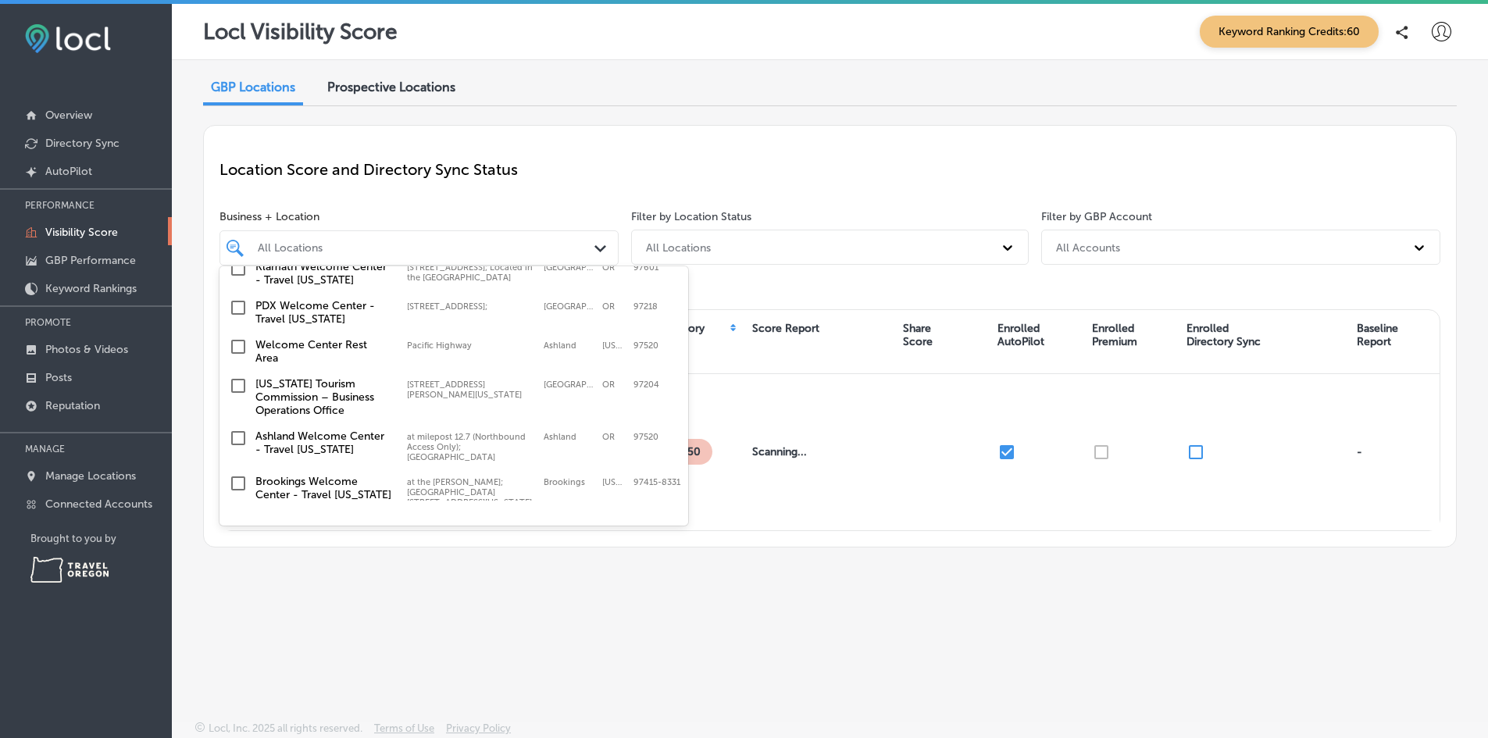
click at [297, 405] on label "[US_STATE] Tourism Commission – Business Operations Office" at bounding box center [323, 397] width 136 height 40
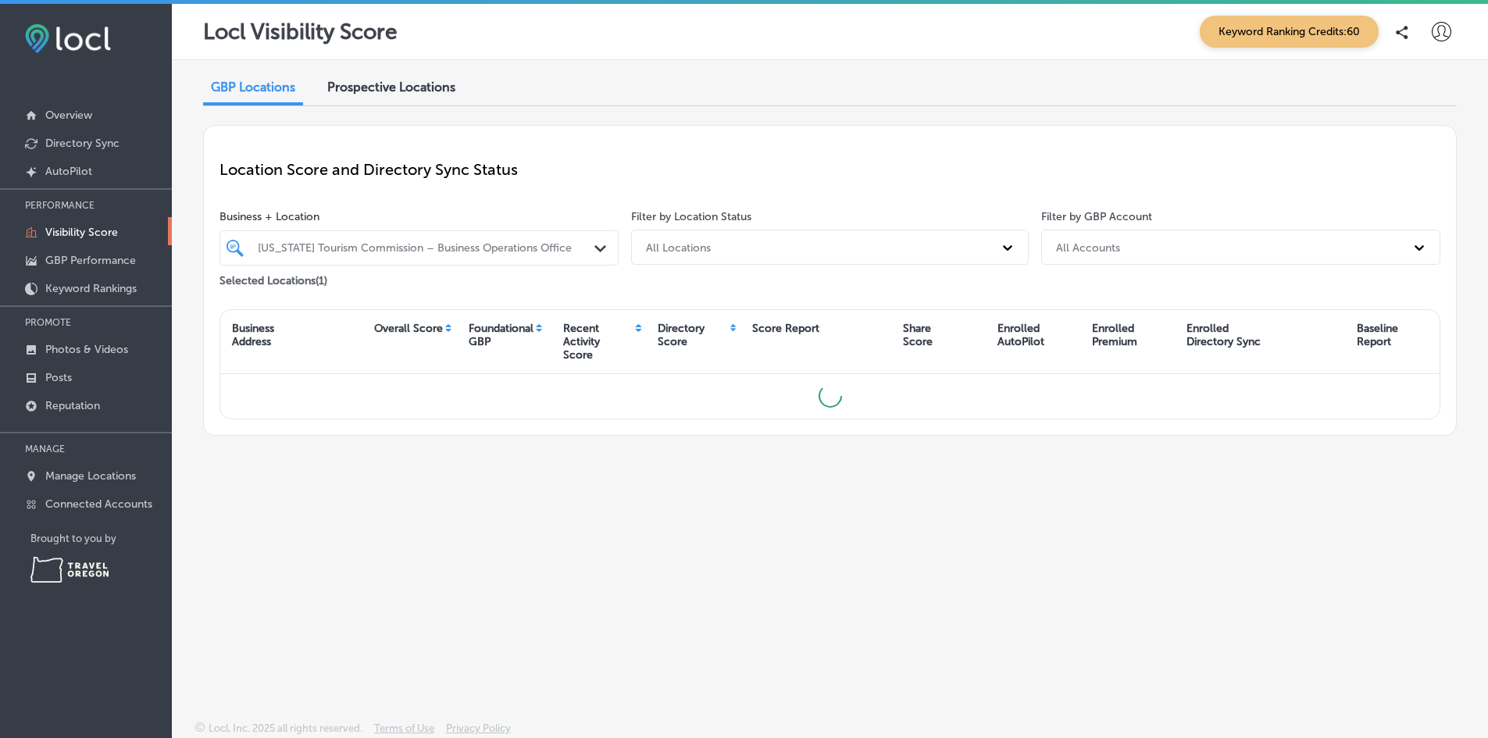
click at [490, 616] on div "GBP Locations Prospective Locations Location Score and Directory Sync Status Bu…" at bounding box center [830, 354] width 1316 height 588
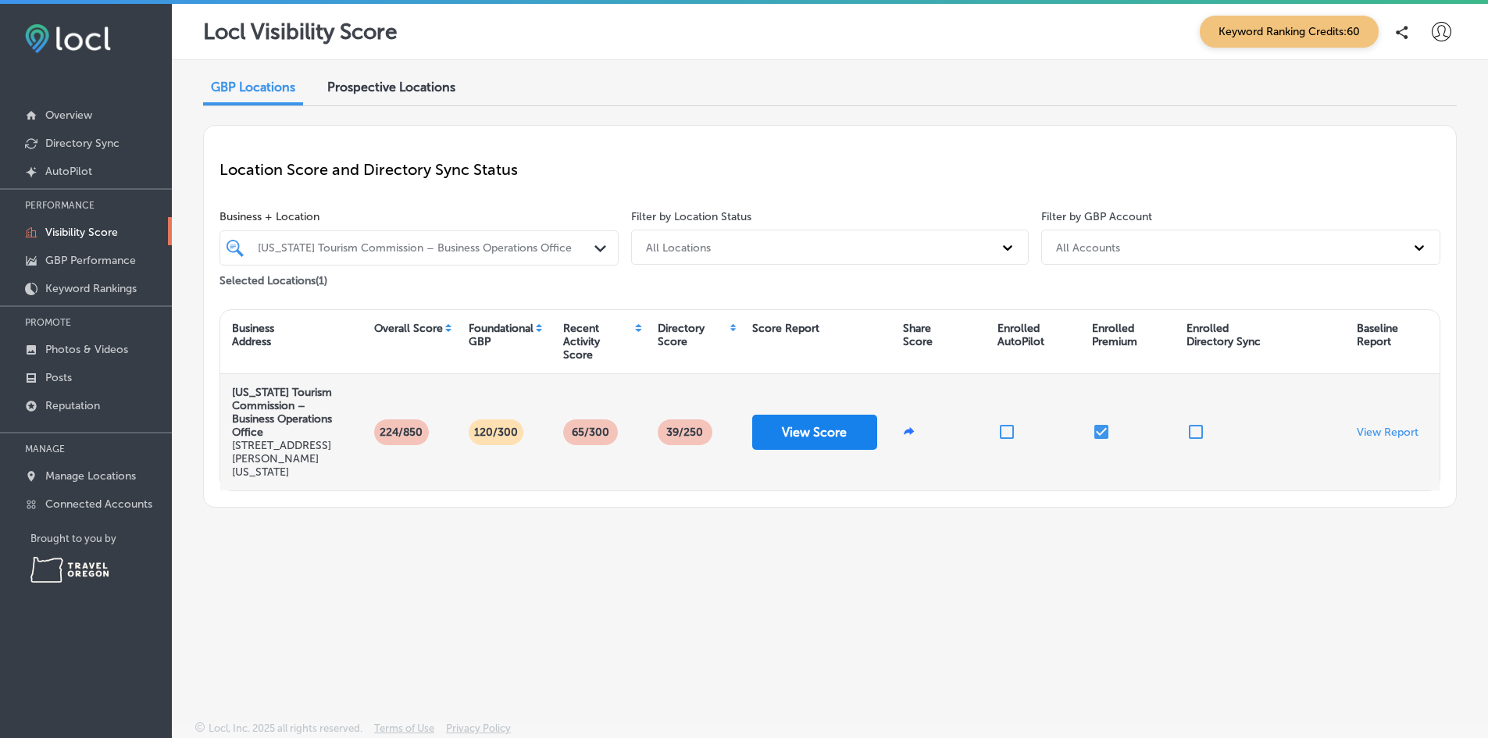
click at [807, 427] on button "View Score" at bounding box center [814, 432] width 125 height 35
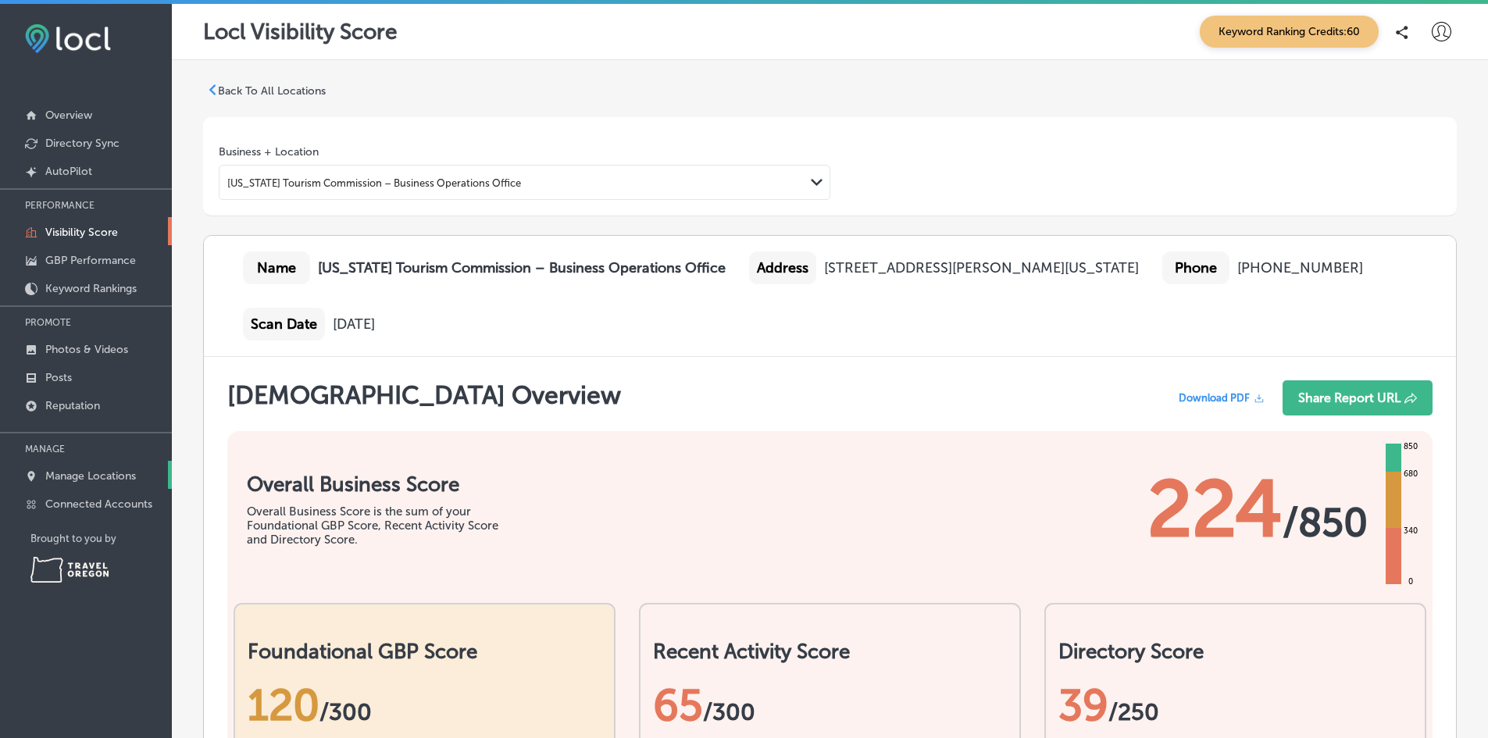
click at [106, 481] on p "Manage Locations" at bounding box center [90, 476] width 91 height 13
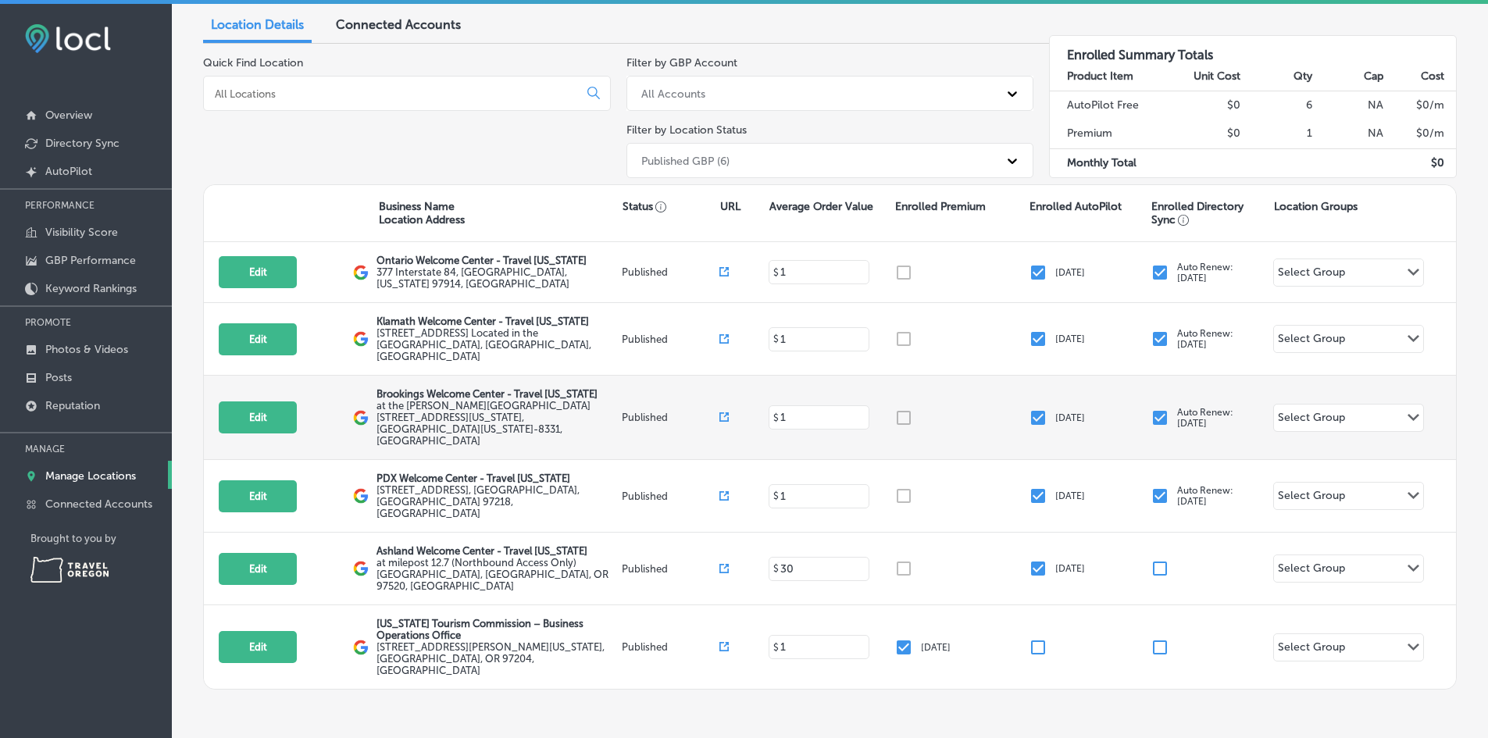
scroll to position [135, 0]
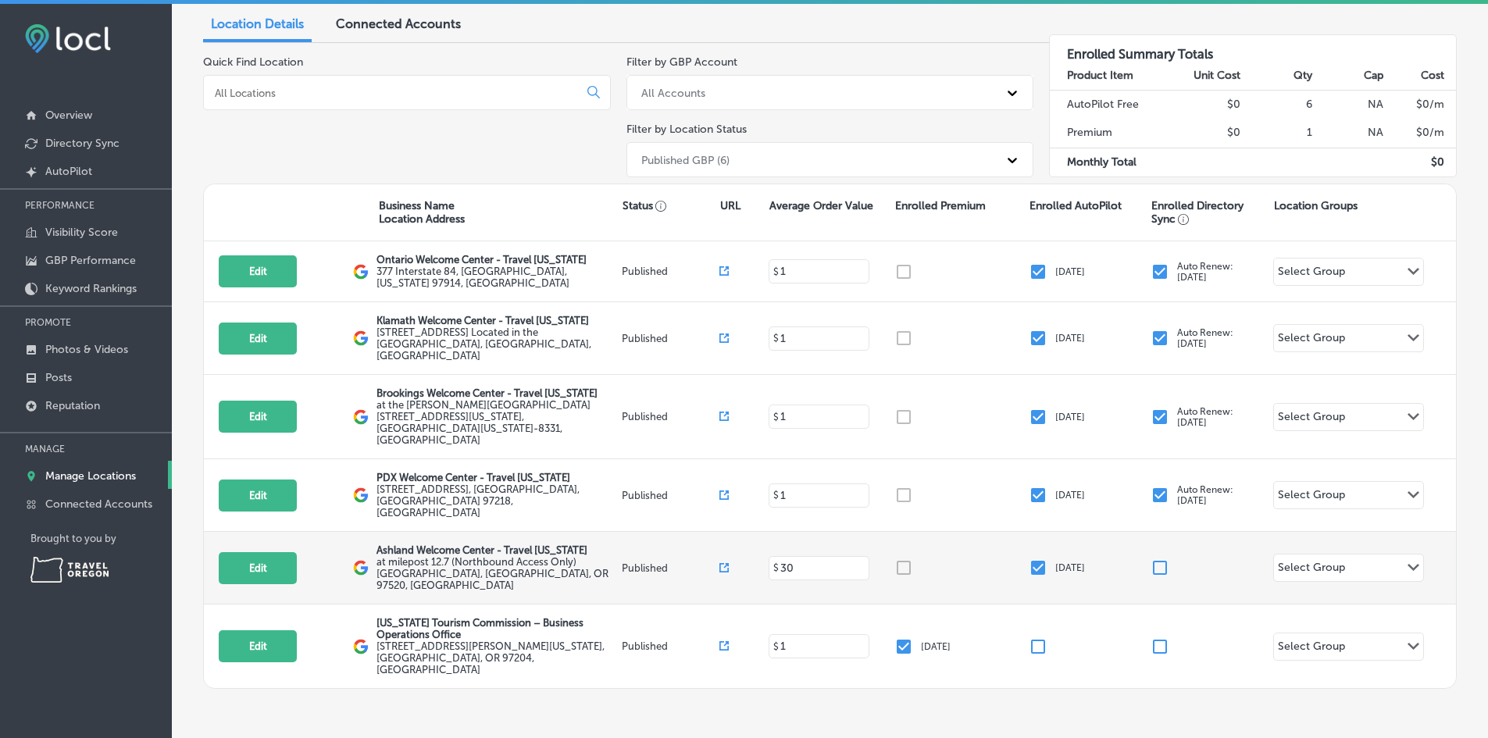
click at [1300, 561] on div "Select Group" at bounding box center [1311, 570] width 67 height 18
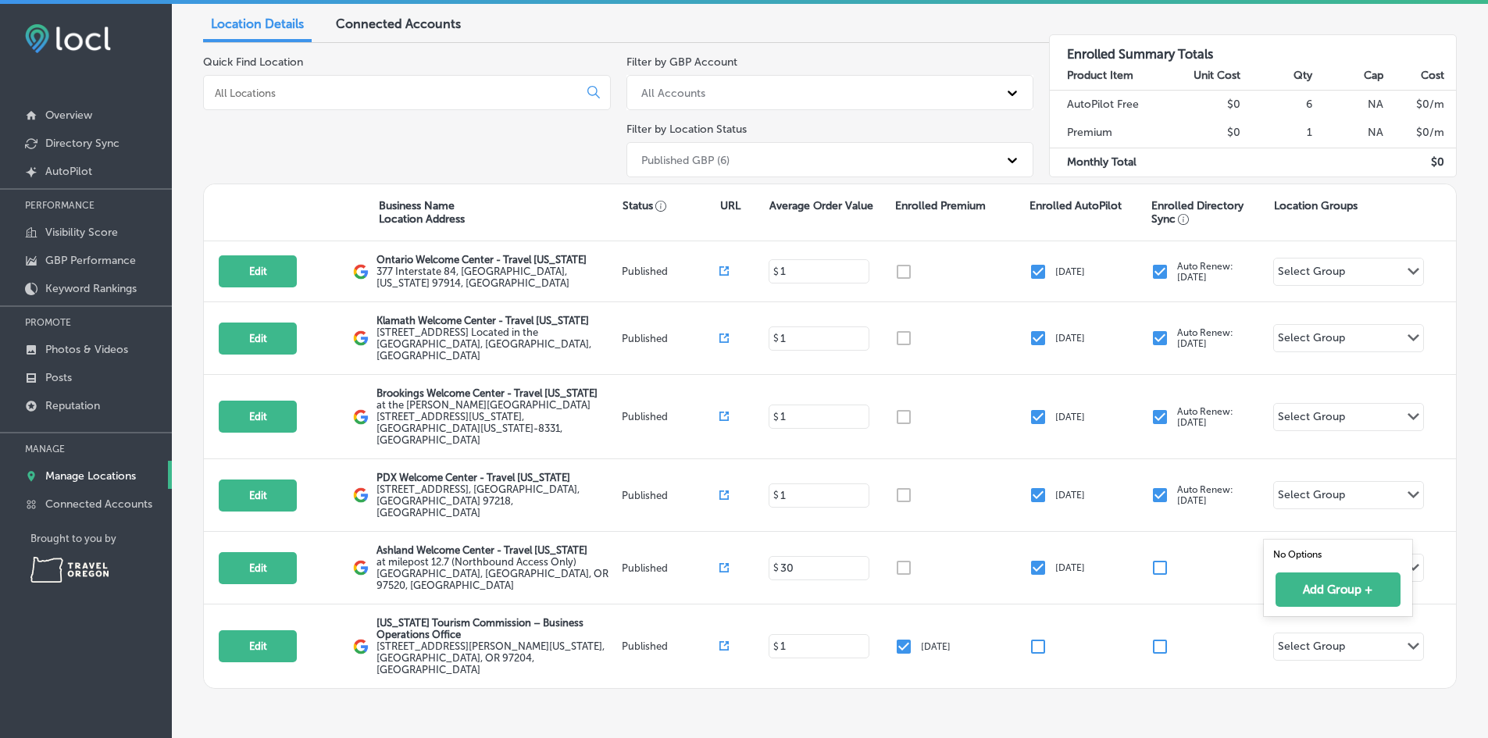
click at [1165, 695] on div "Manage Locations Keyword Ranking Credits: 60 Any new locations detected in your…" at bounding box center [830, 373] width 1316 height 738
